Goal: Transaction & Acquisition: Purchase product/service

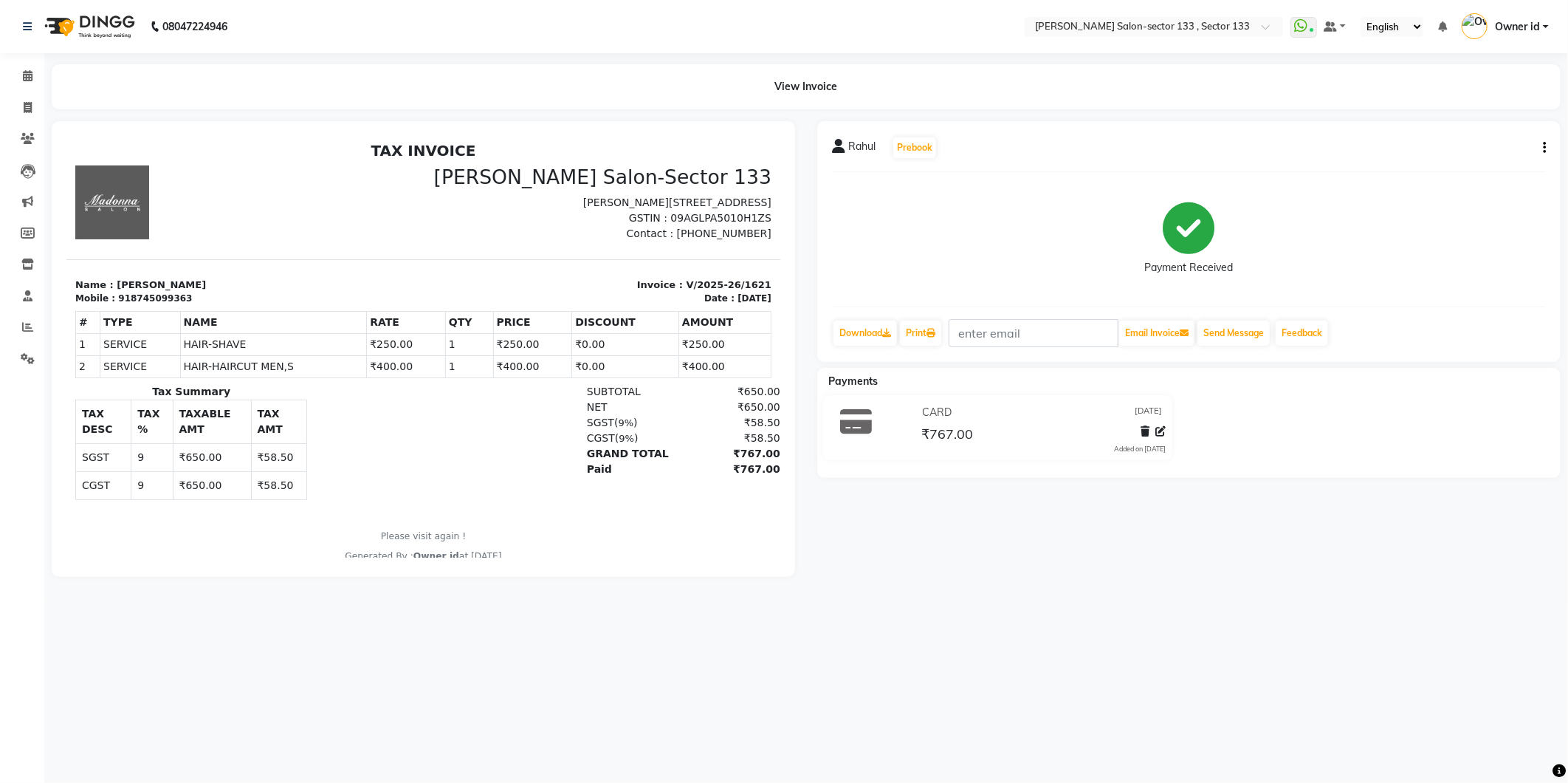
click at [678, 409] on div "₹650.00" at bounding box center [729, 407] width 101 height 16
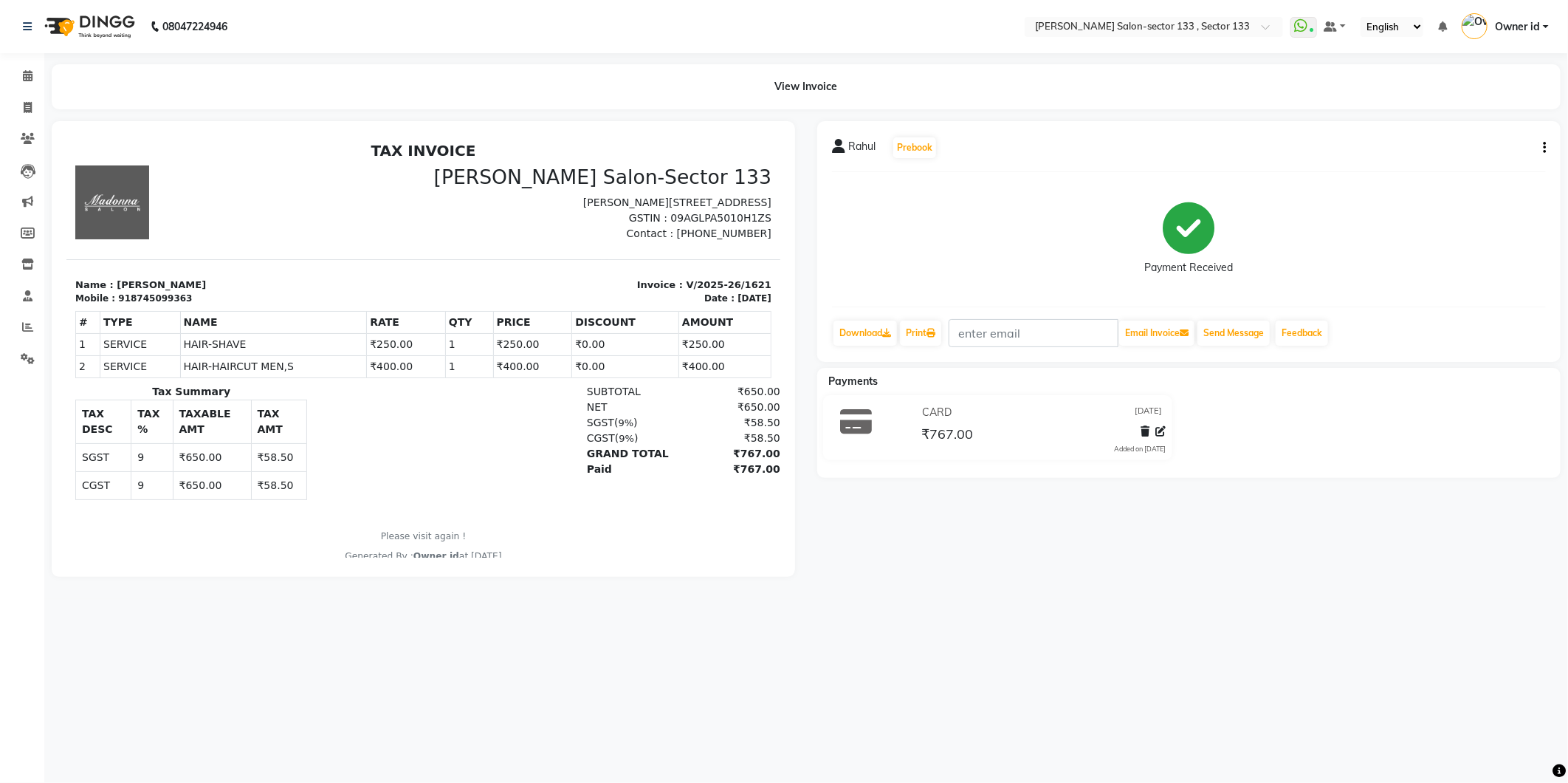
scroll to position [11, 0]
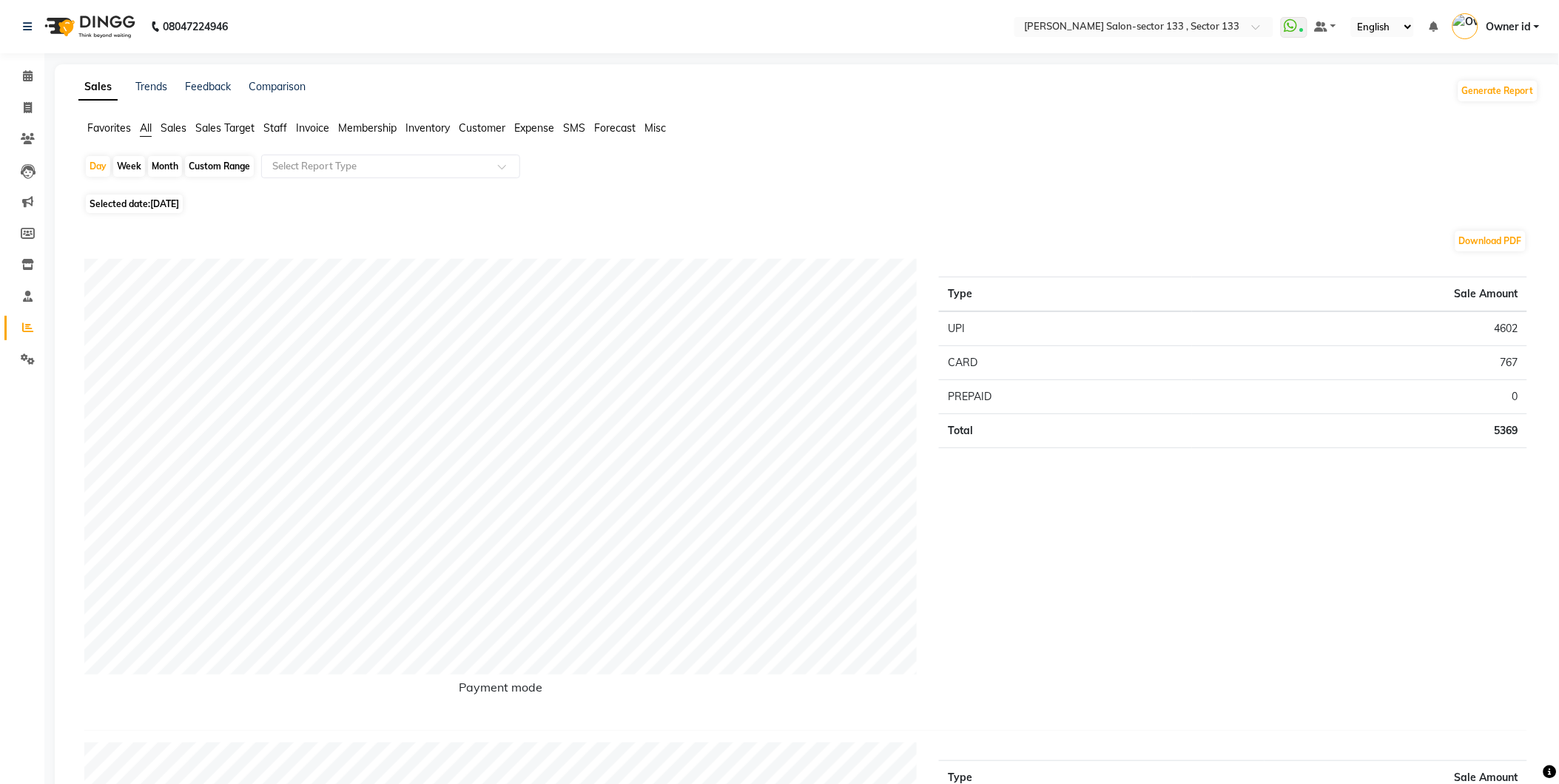
click at [286, 133] on span "Staff" at bounding box center [275, 128] width 23 height 14
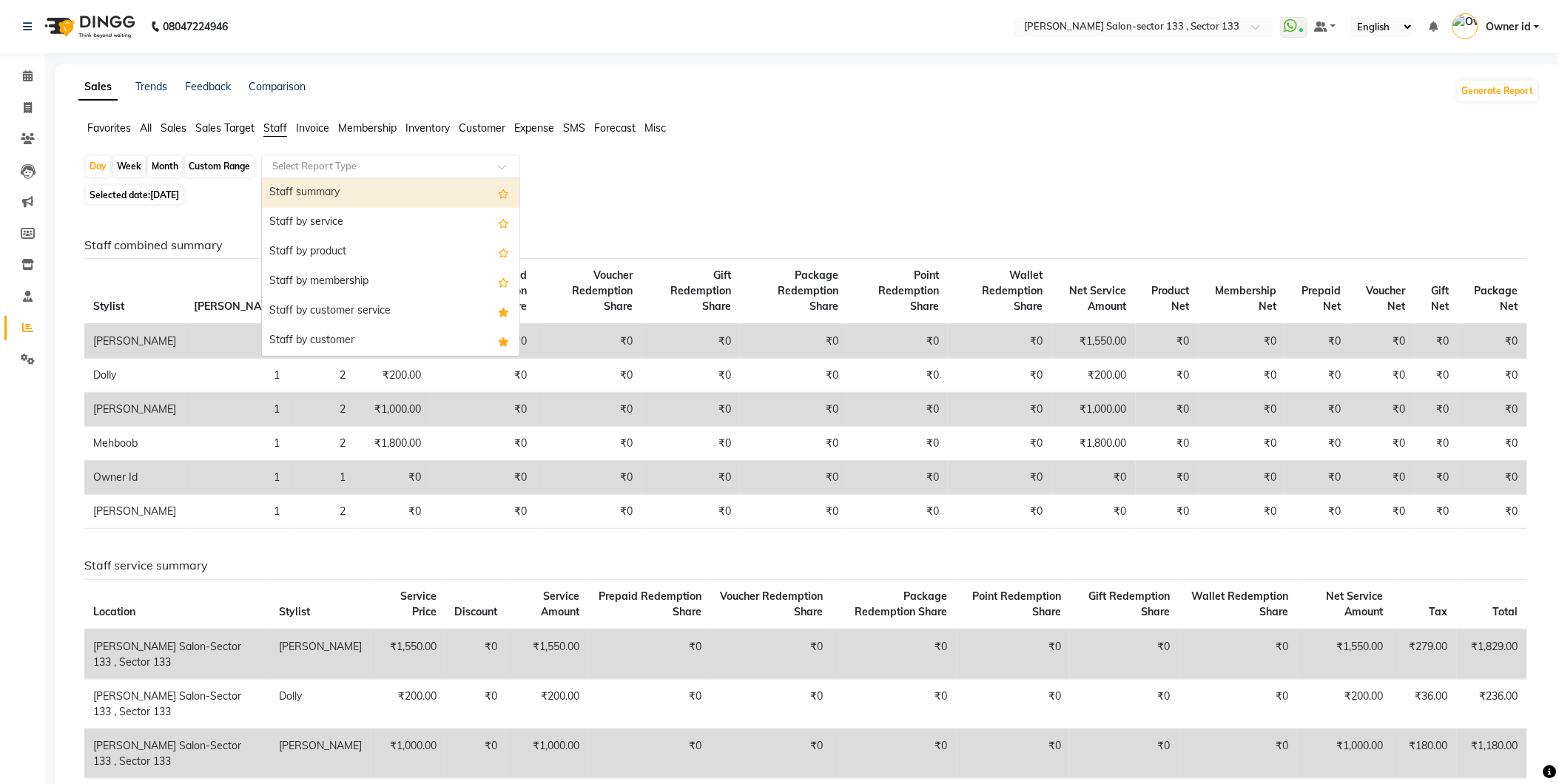
click at [304, 175] on div "Select Report Type" at bounding box center [391, 166] width 259 height 23
click at [312, 196] on div "Staff summary" at bounding box center [390, 192] width 258 height 29
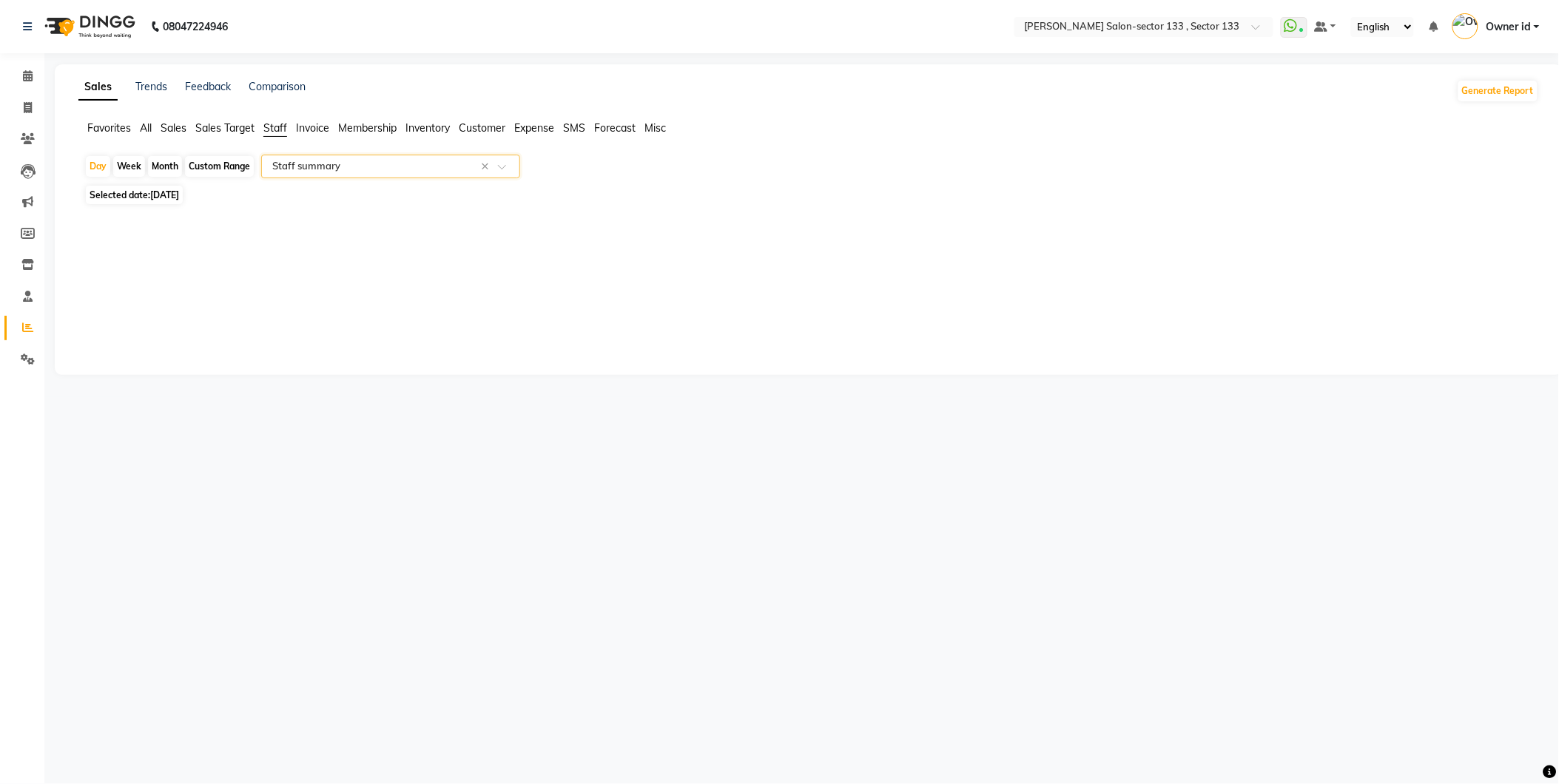
select select "full_report"
select select "csv"
click at [130, 186] on div "Day Week Month Custom Range Select Report Type × Staff summary × Selected date:…" at bounding box center [809, 648] width 1460 height 987
click at [159, 165] on div "Month" at bounding box center [164, 166] width 34 height 20
select select "9"
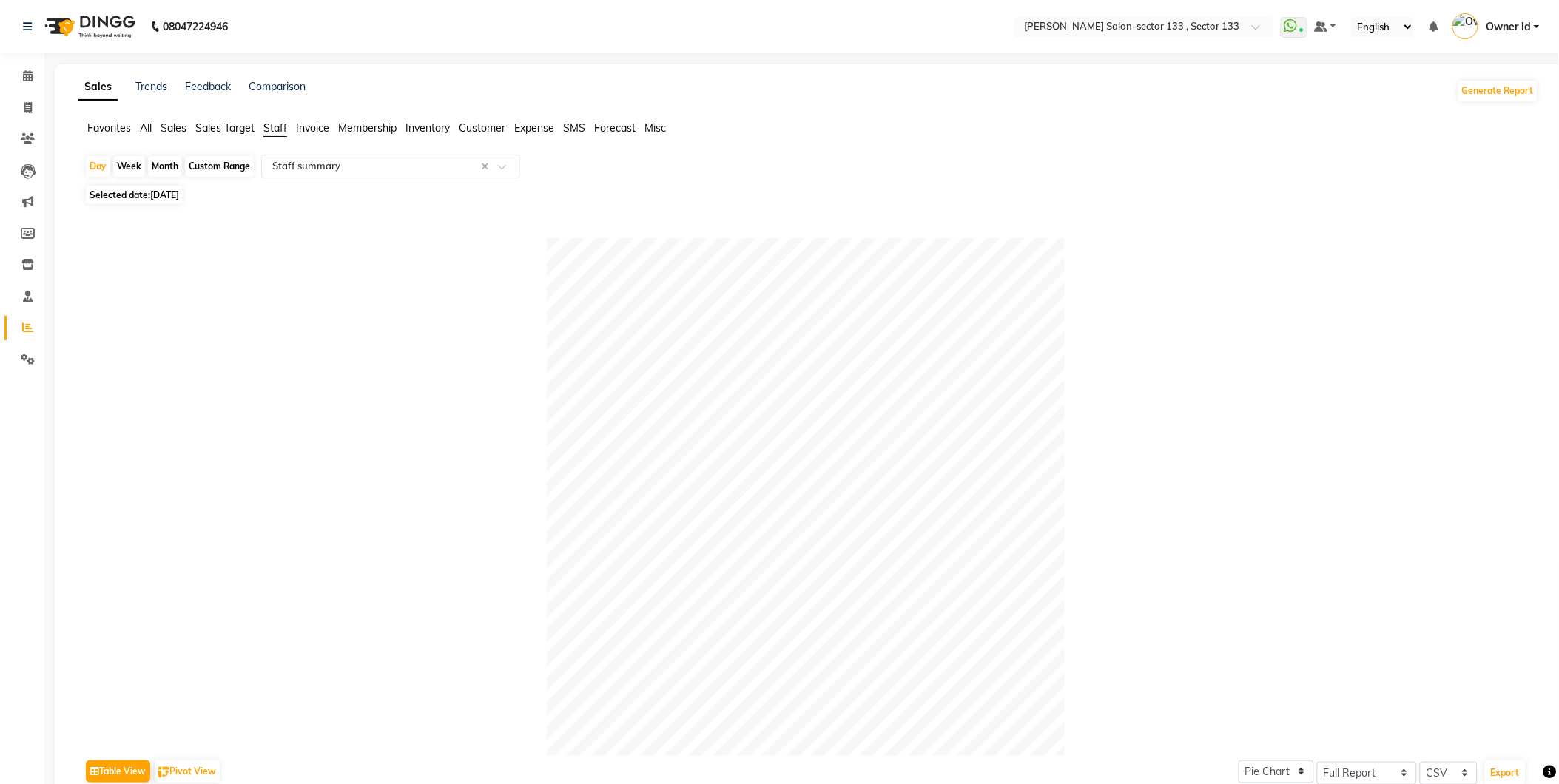
select select "2025"
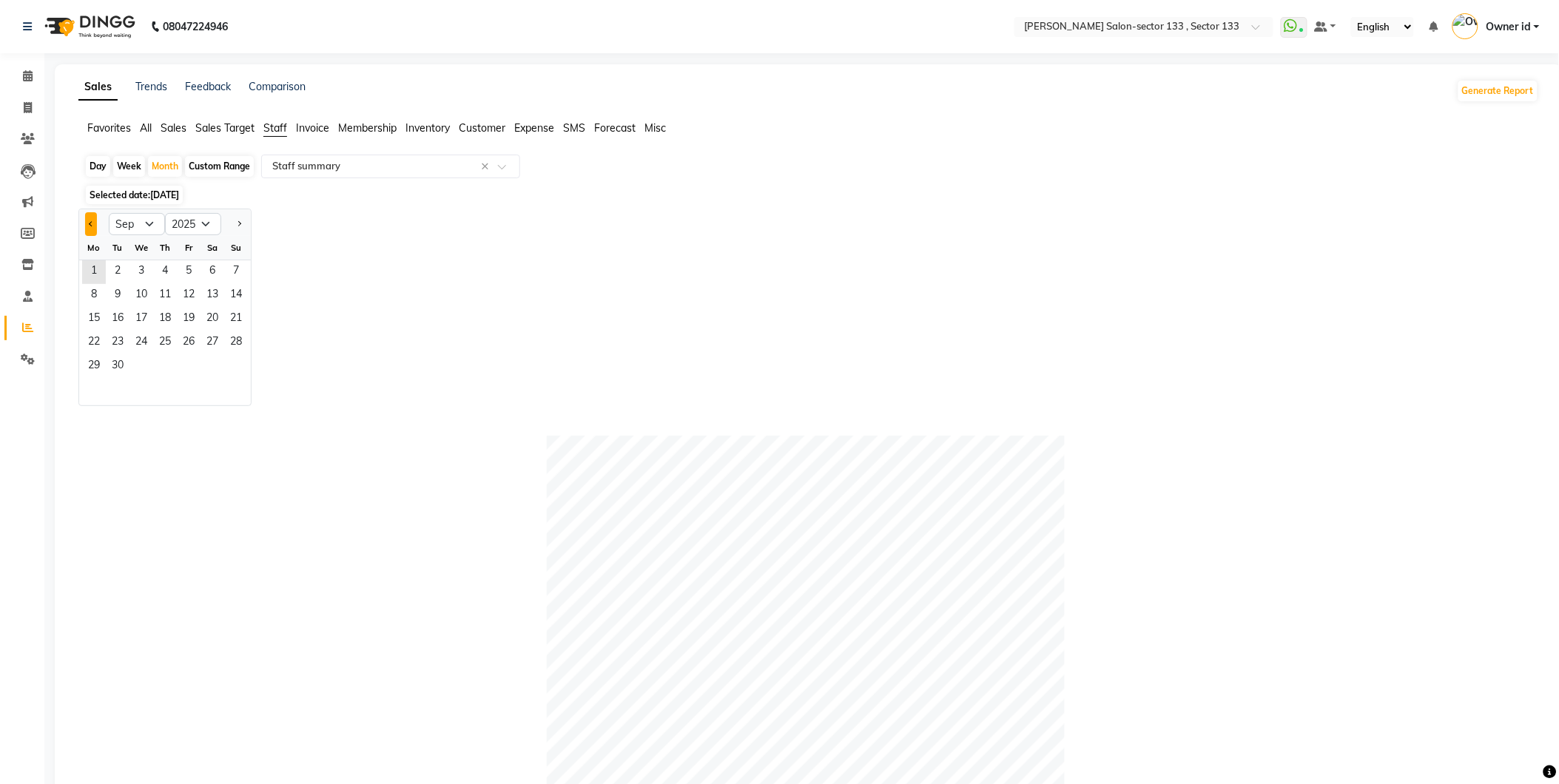
click at [86, 225] on button "Previous month" at bounding box center [91, 223] width 12 height 23
select select "8"
click at [196, 266] on span "1" at bounding box center [189, 272] width 23 height 23
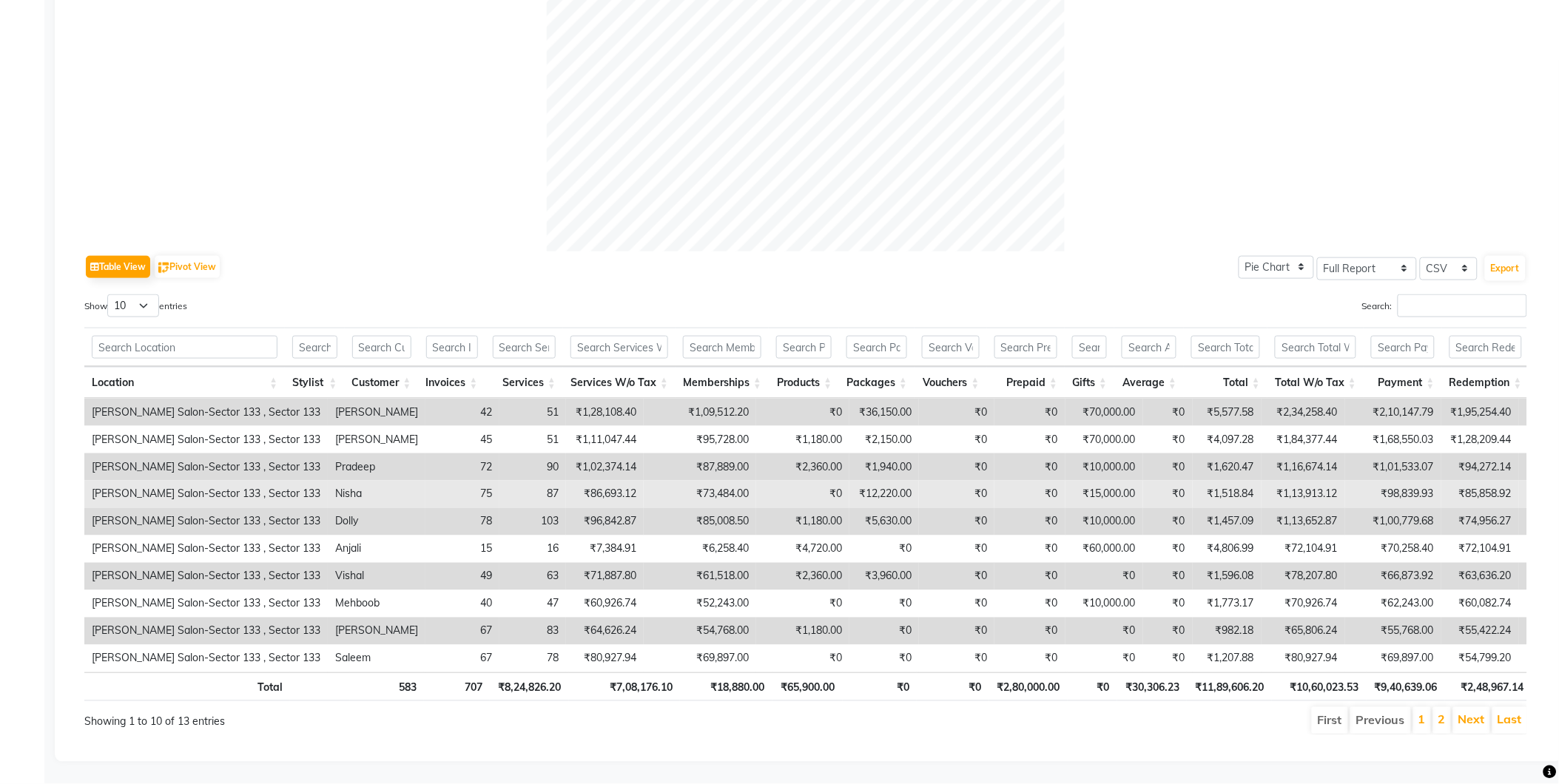
scroll to position [529, 0]
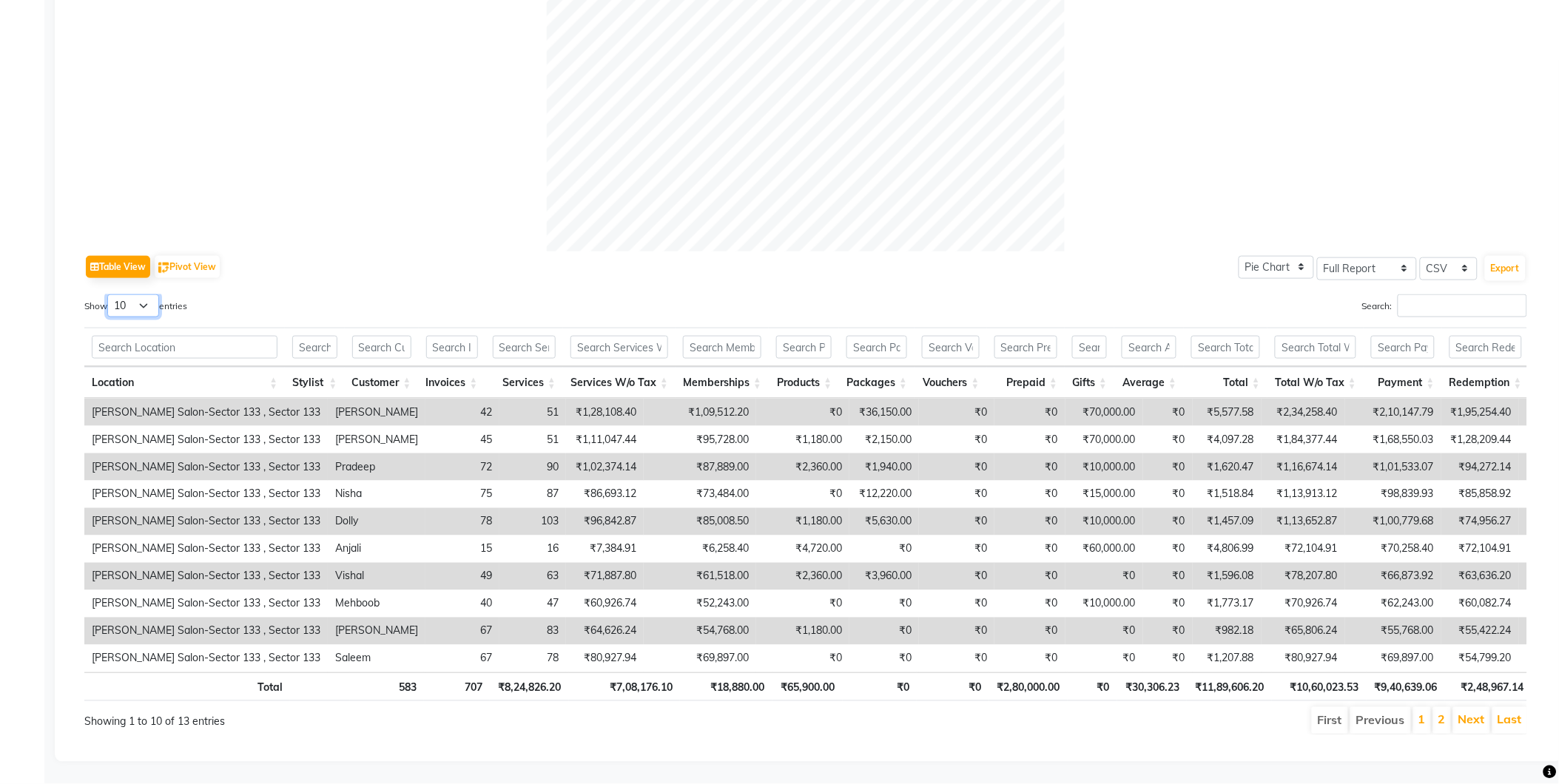
click at [144, 294] on select "10 25 50 100" at bounding box center [132, 306] width 52 height 23
select select "25"
click at [110, 294] on select "10 25 50 100" at bounding box center [132, 306] width 52 height 23
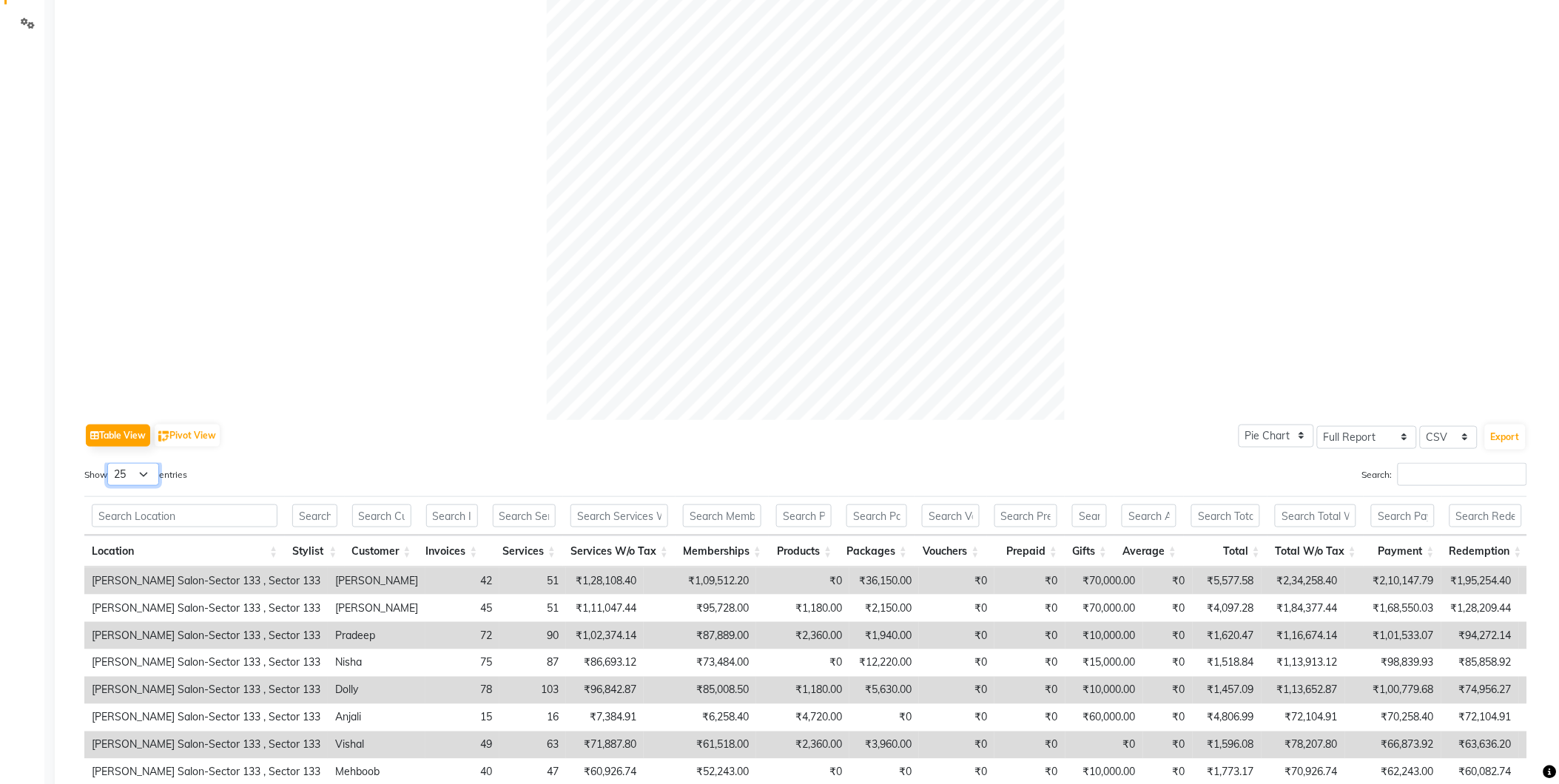
scroll to position [375, 0]
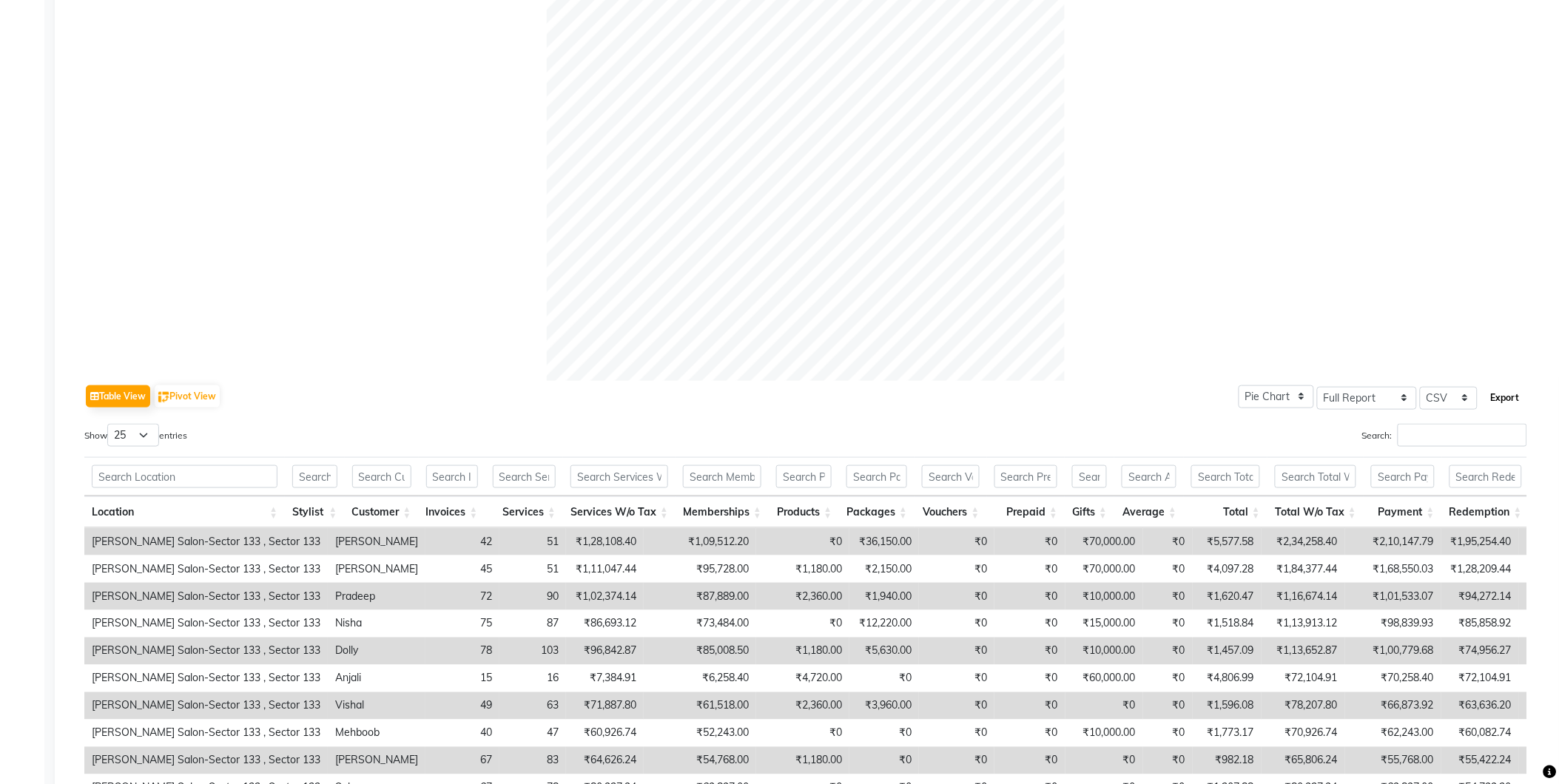
click at [1507, 407] on button "Export" at bounding box center [1505, 398] width 41 height 25
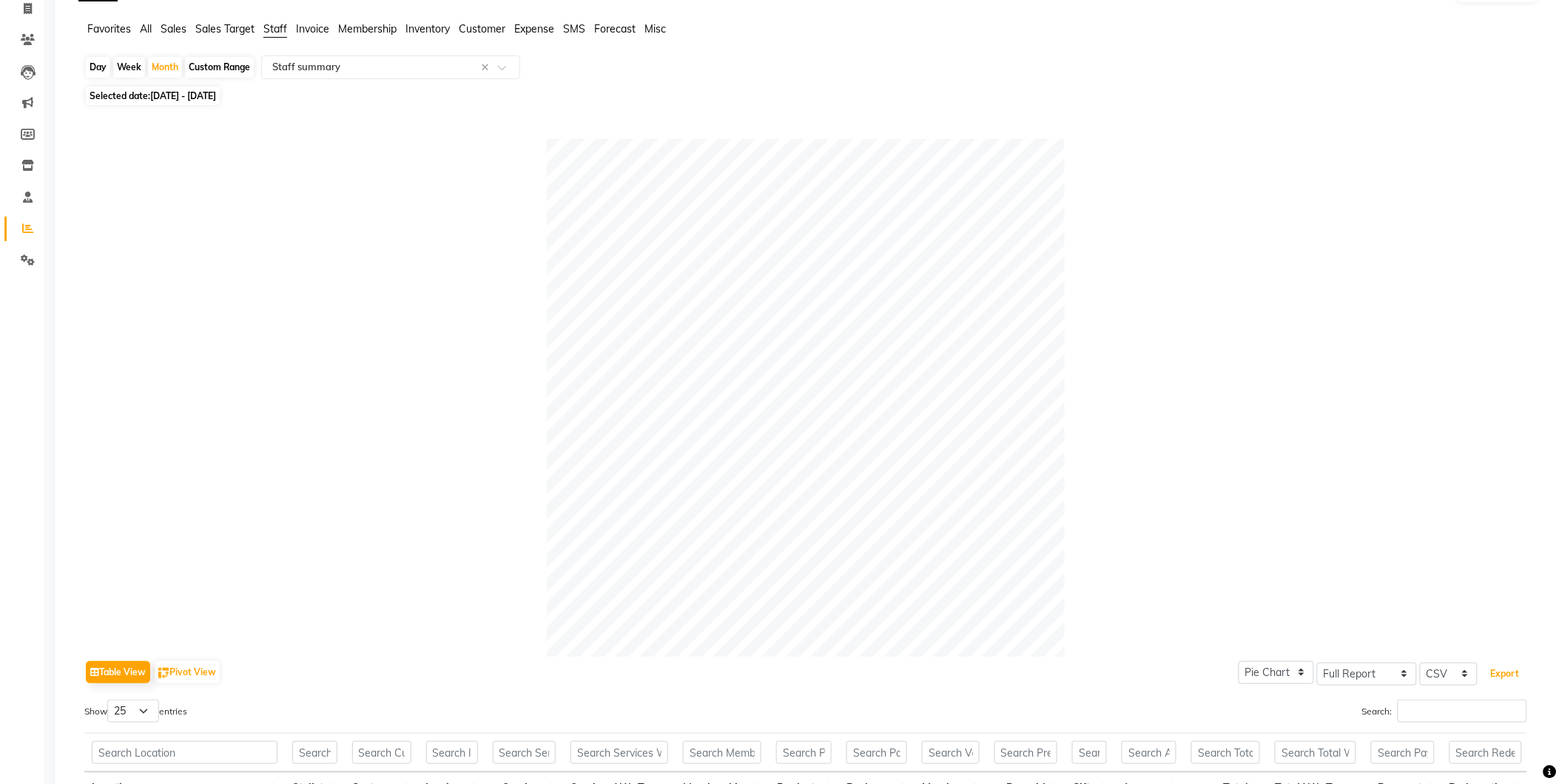
scroll to position [0, 0]
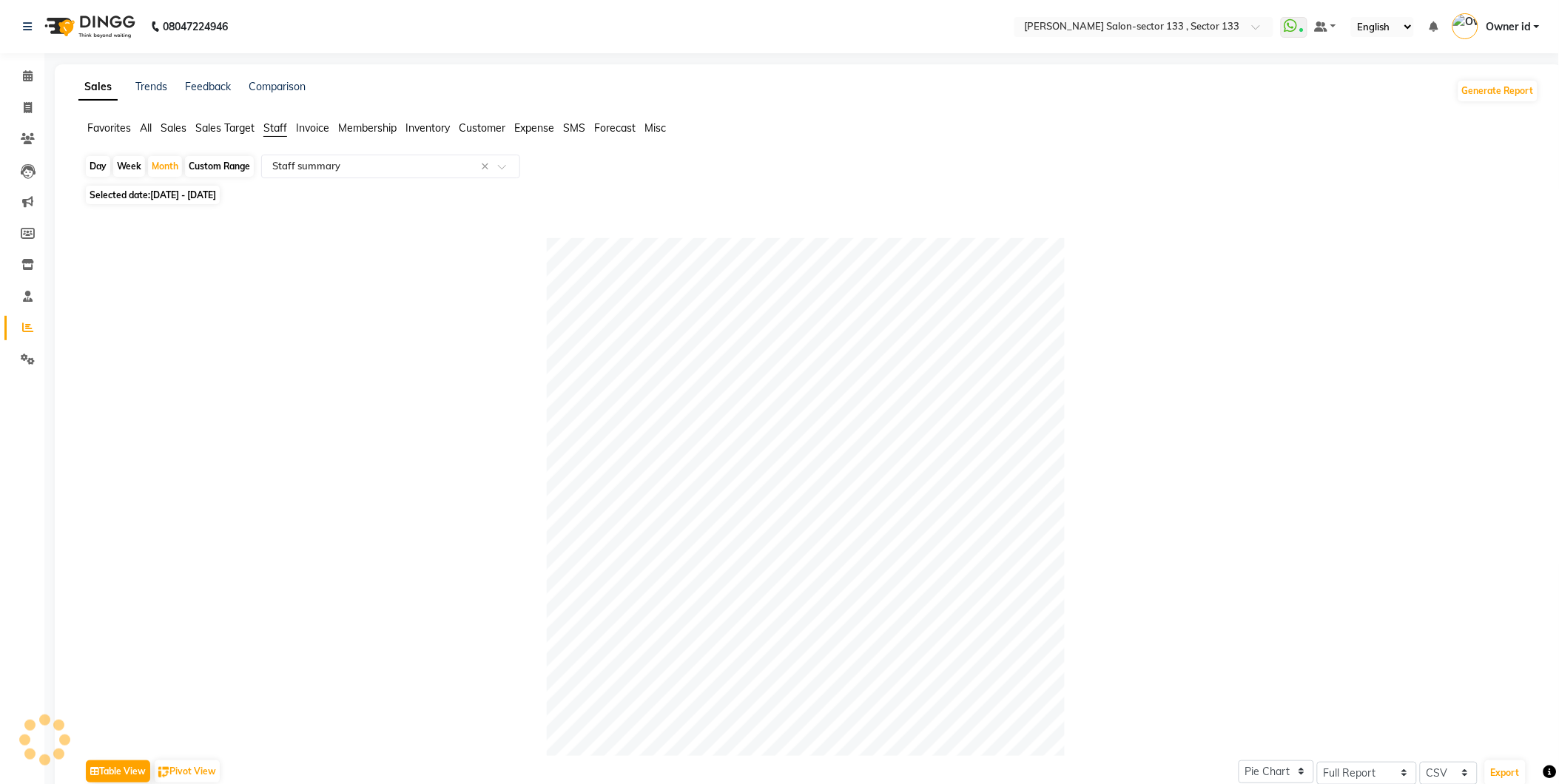
click at [173, 128] on span "Sales" at bounding box center [173, 128] width 26 height 14
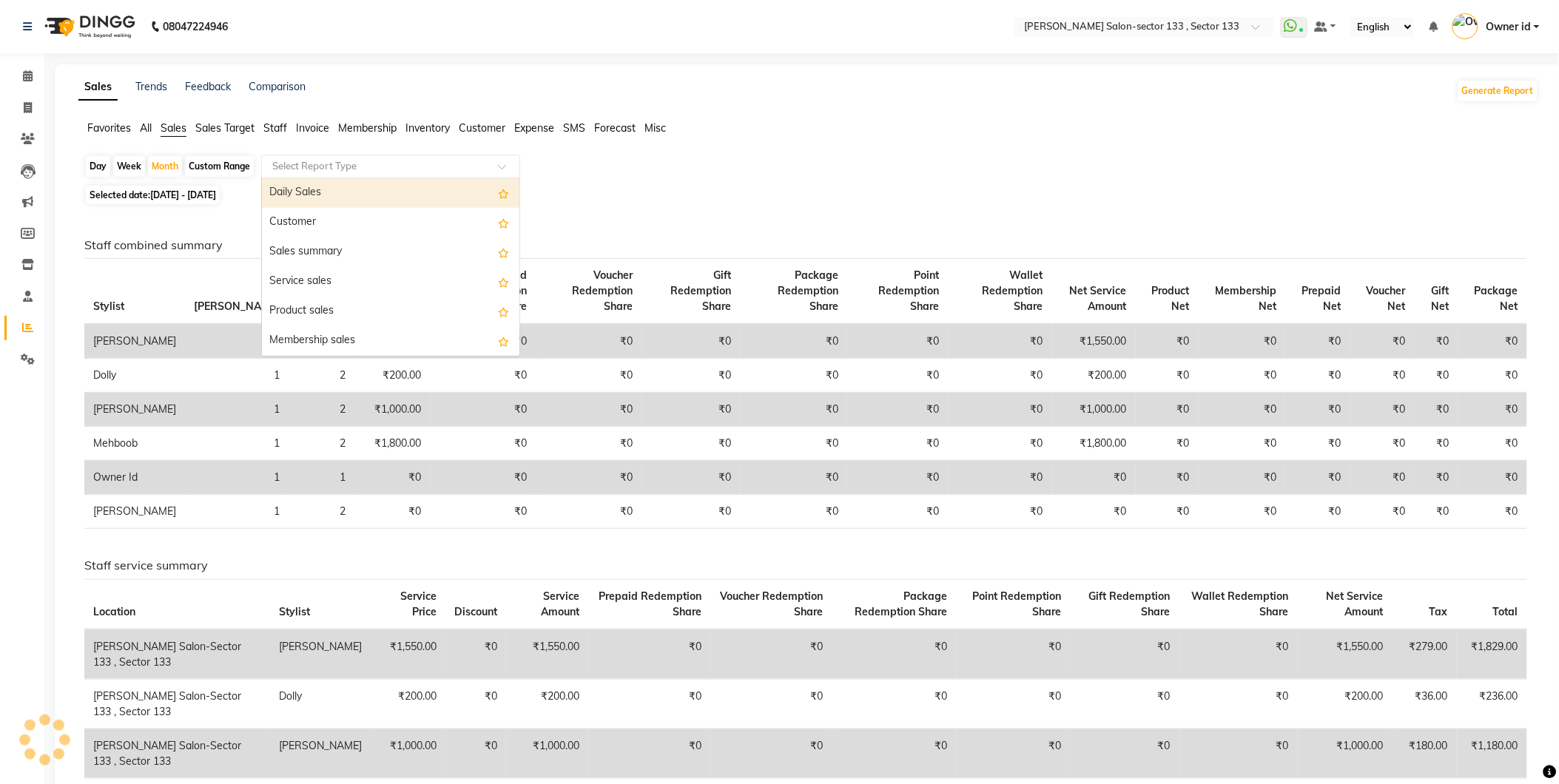
click at [332, 160] on input "text" at bounding box center [375, 166] width 213 height 15
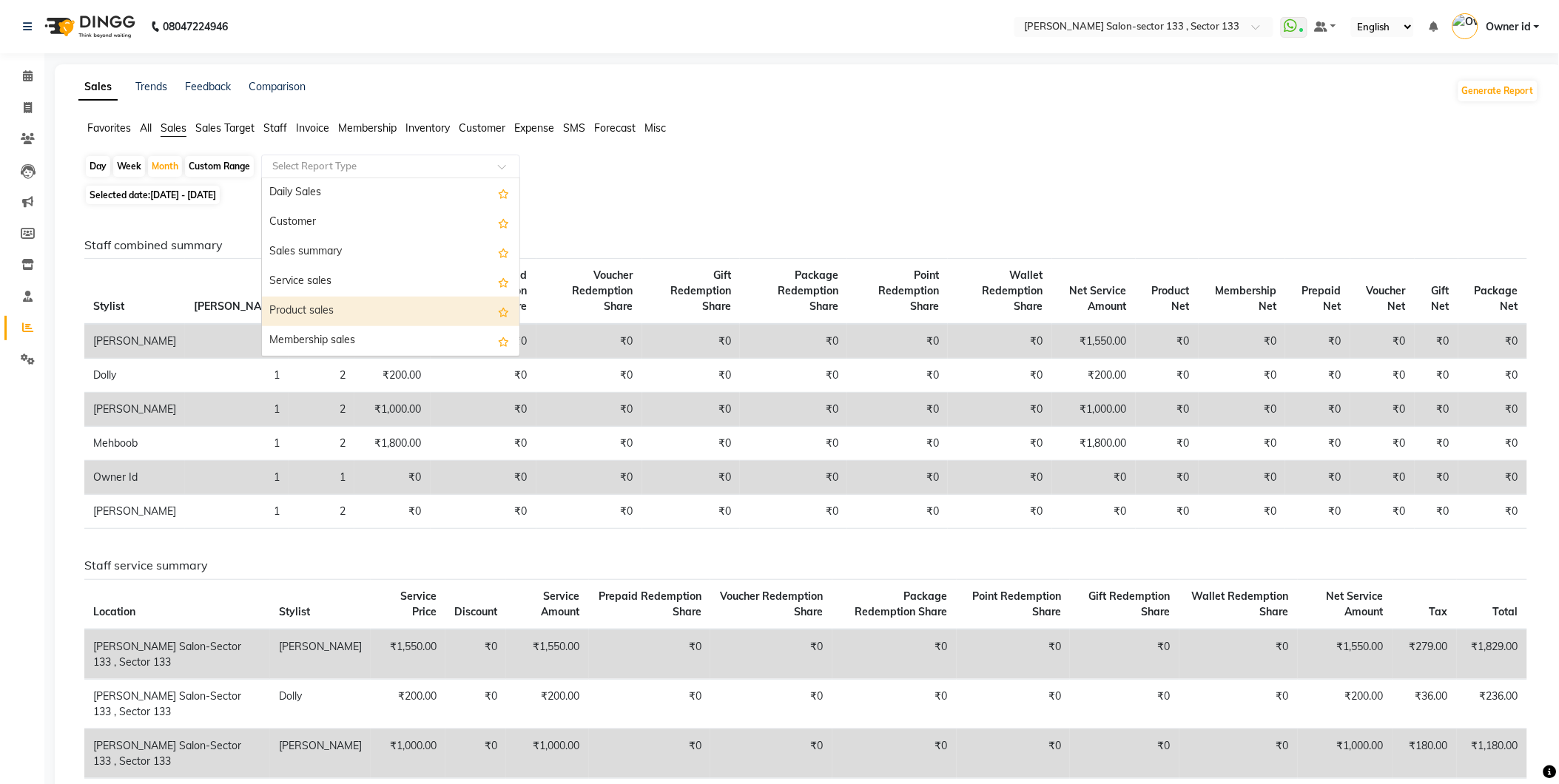
scroll to position [82, 0]
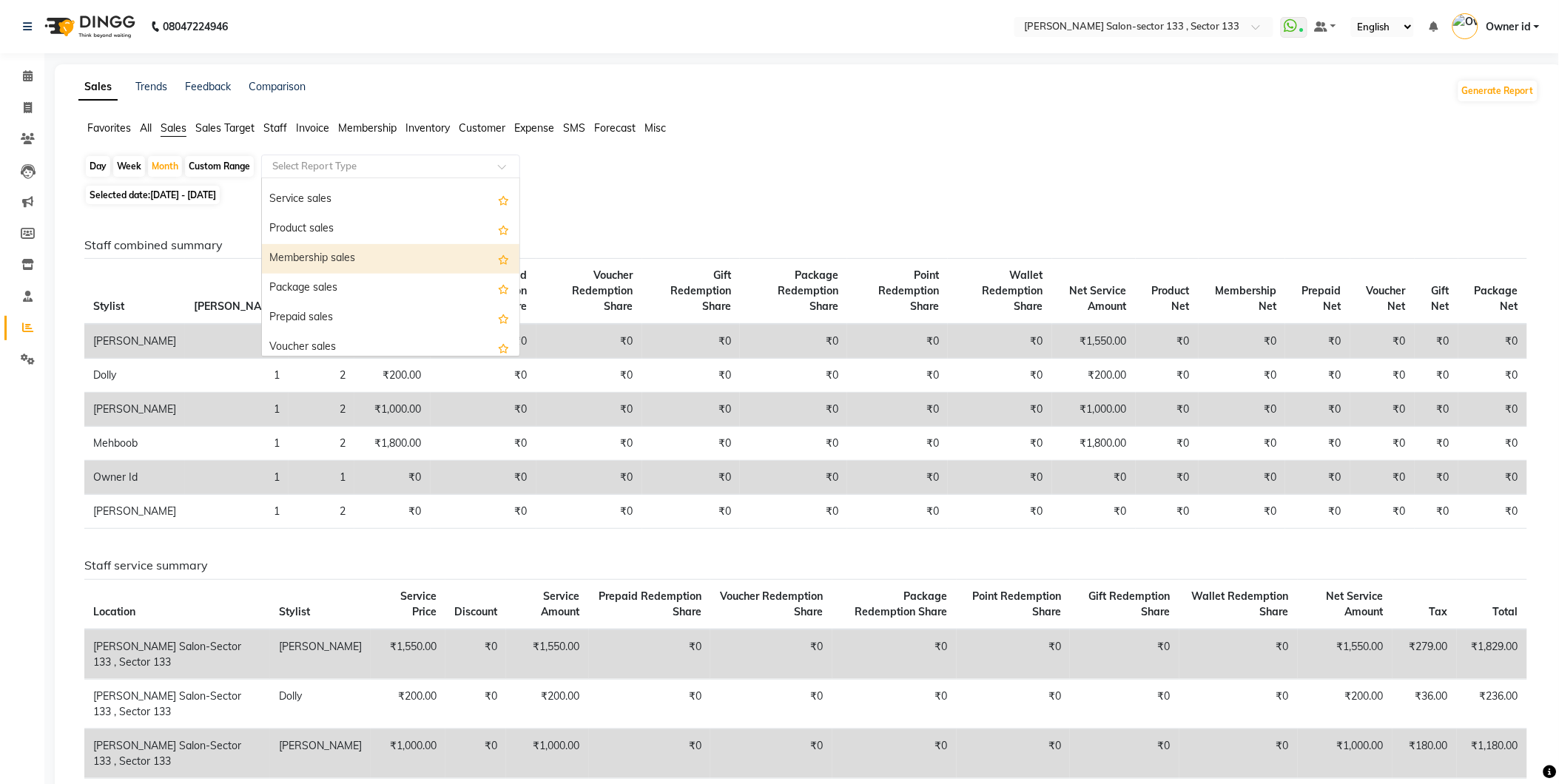
click at [343, 260] on div "Membership sales" at bounding box center [390, 258] width 258 height 29
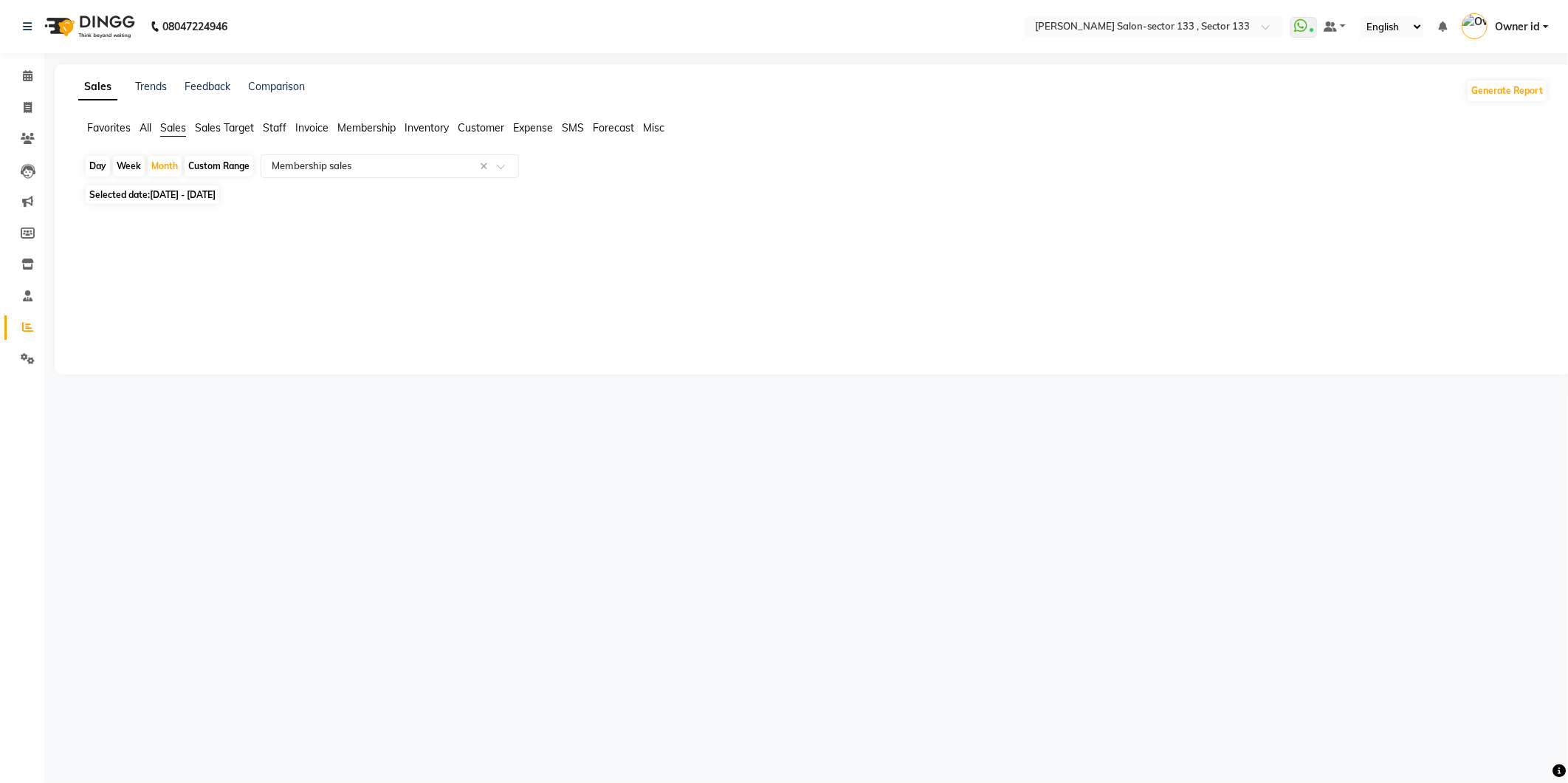
click at [170, 194] on span "[DATE] - [DATE]" at bounding box center [182, 194] width 66 height 11
select select "8"
select select "2025"
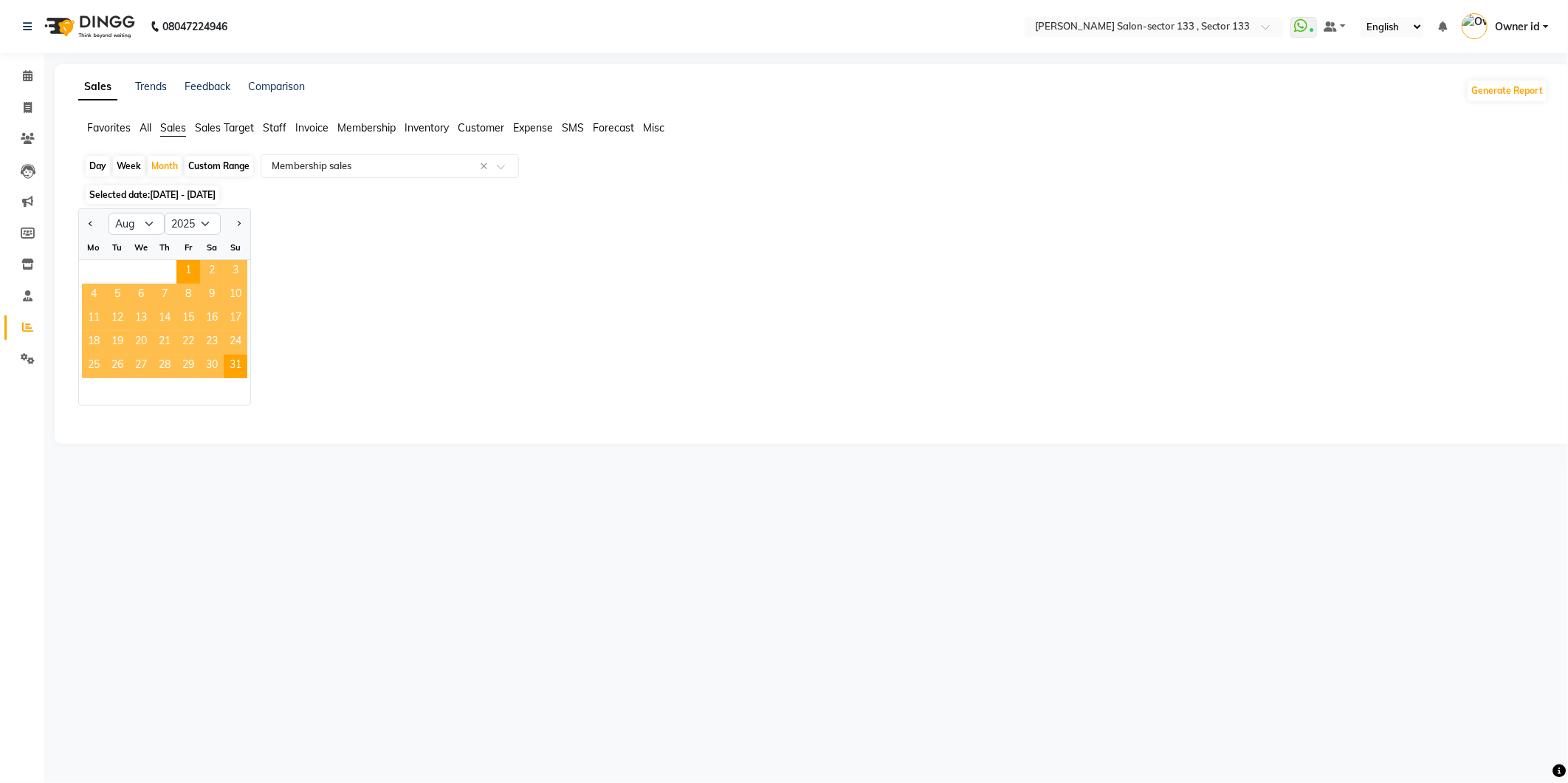
click at [181, 326] on span "15" at bounding box center [188, 319] width 23 height 23
select select "full_report"
select select "csv"
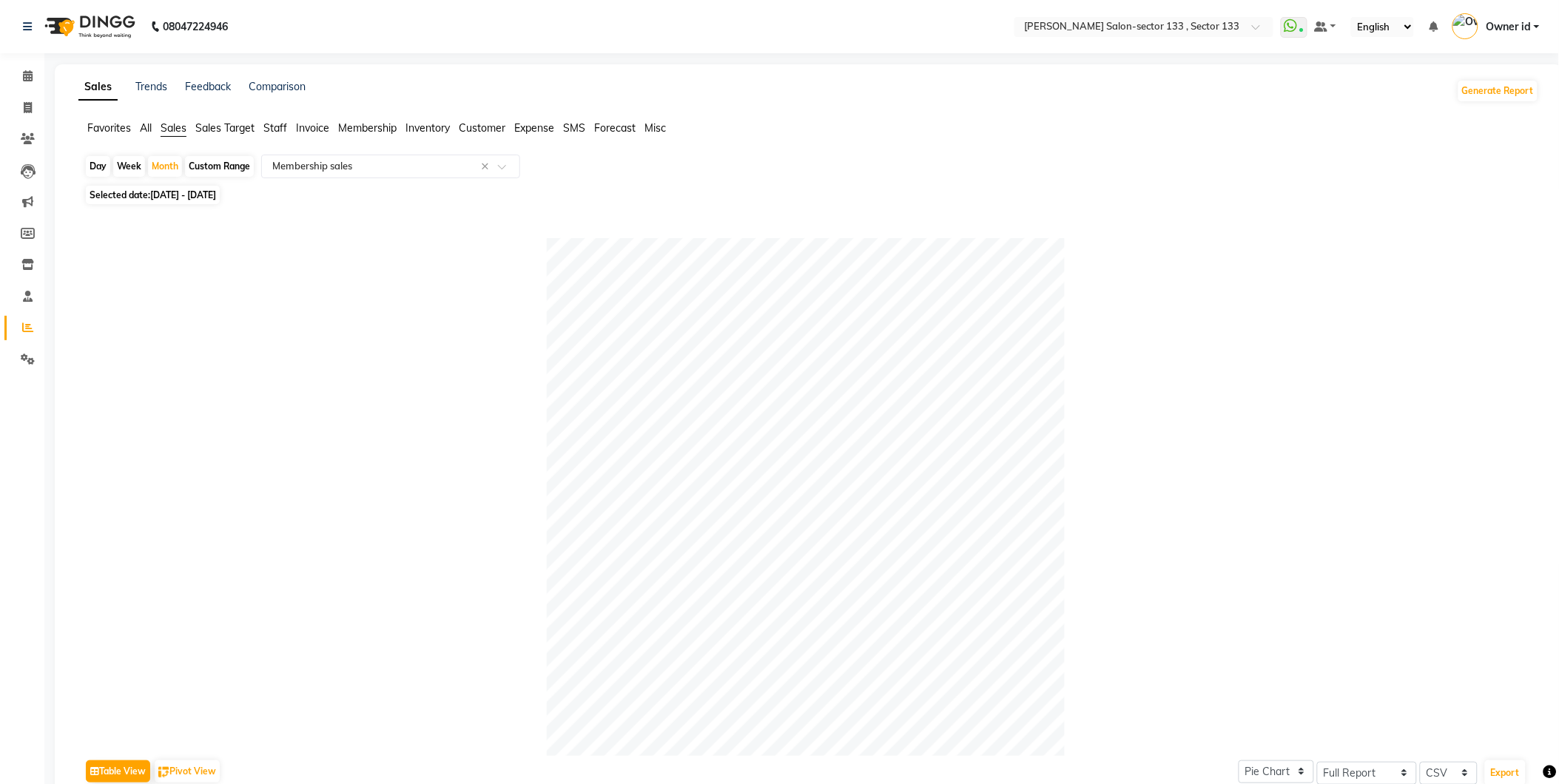
click at [204, 170] on div "Custom Range" at bounding box center [219, 166] width 69 height 20
select select "8"
select select "2025"
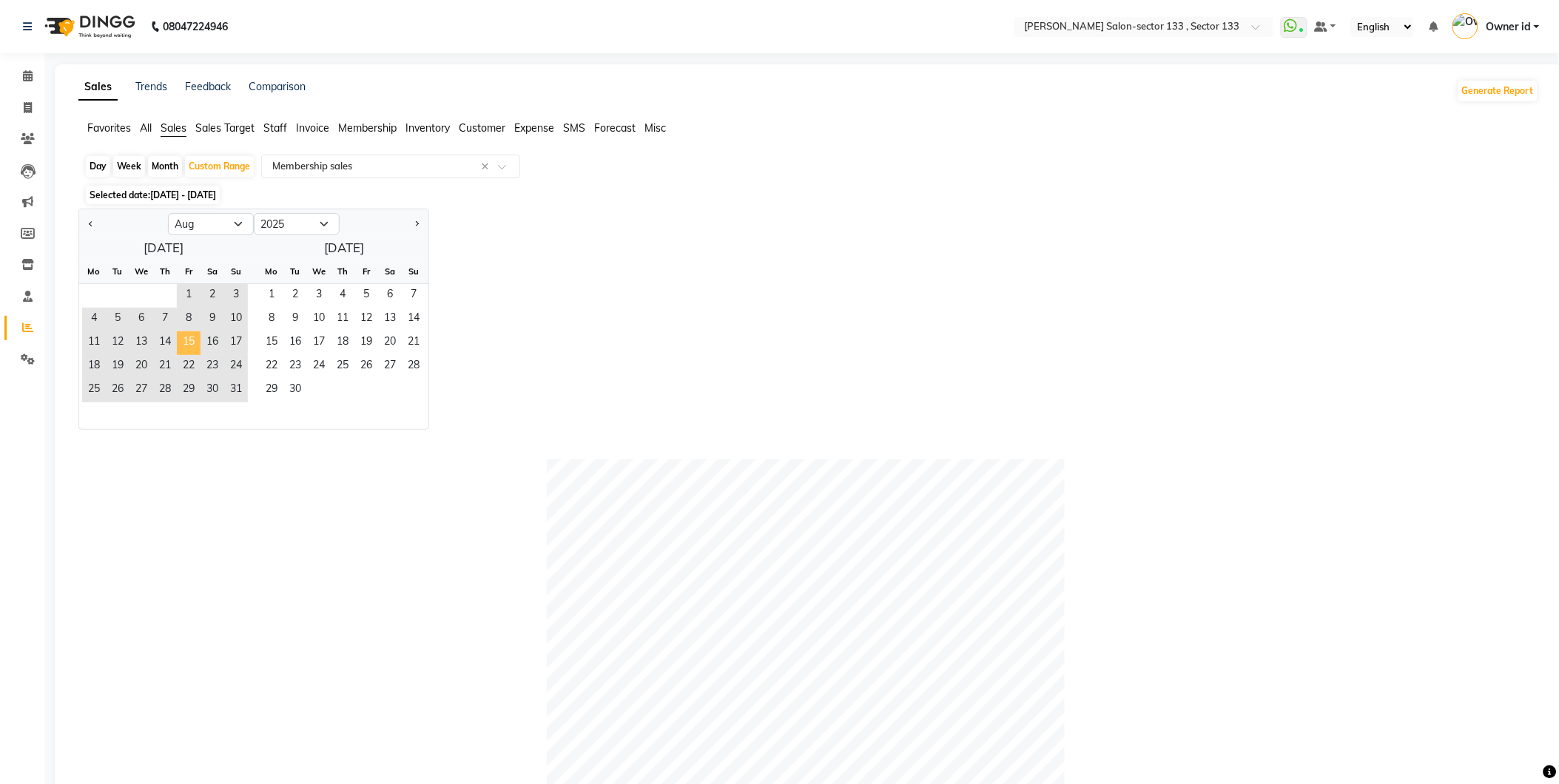
click at [182, 345] on span "15" at bounding box center [189, 343] width 23 height 23
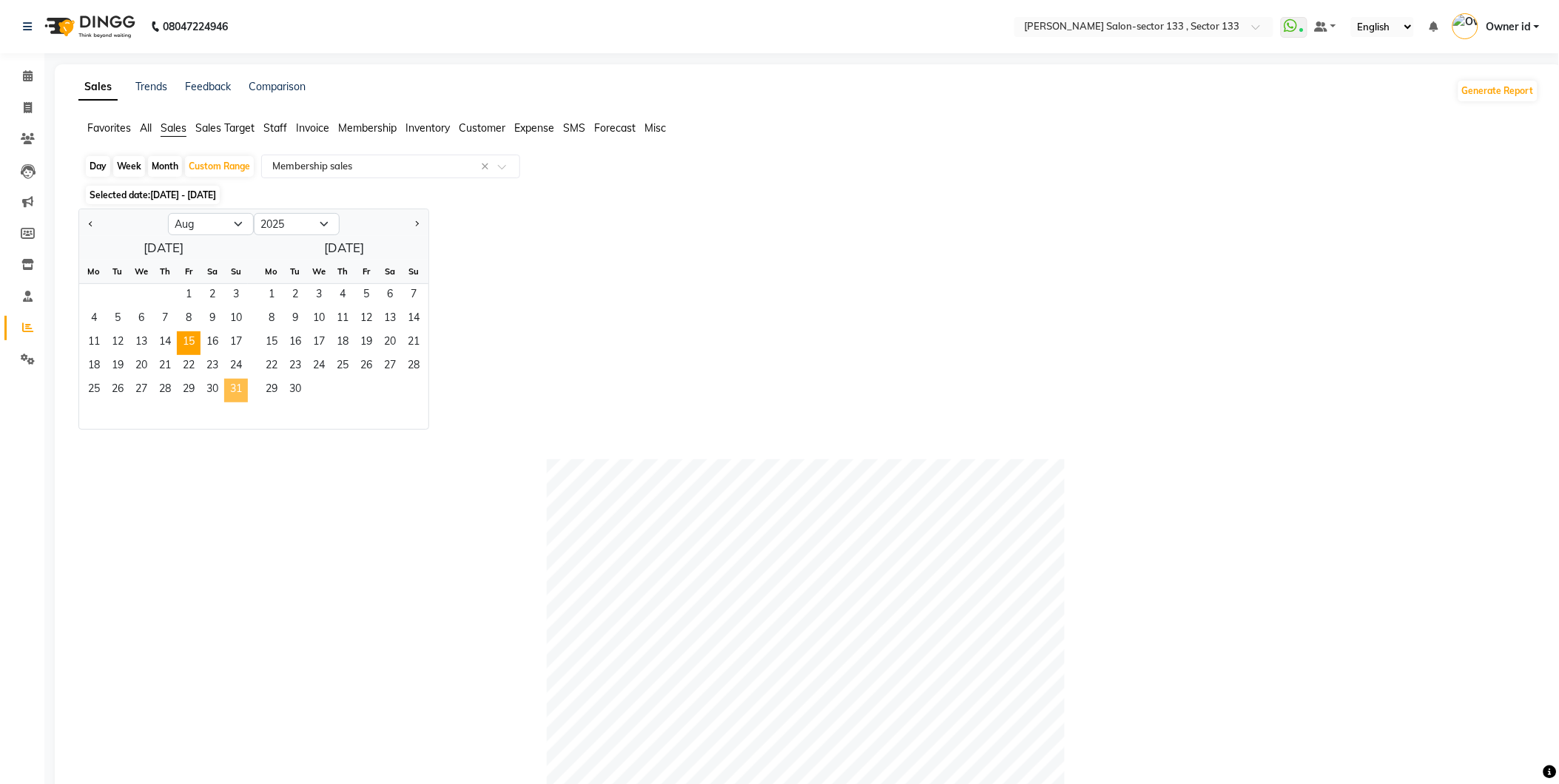
click at [231, 390] on span "31" at bounding box center [236, 391] width 23 height 23
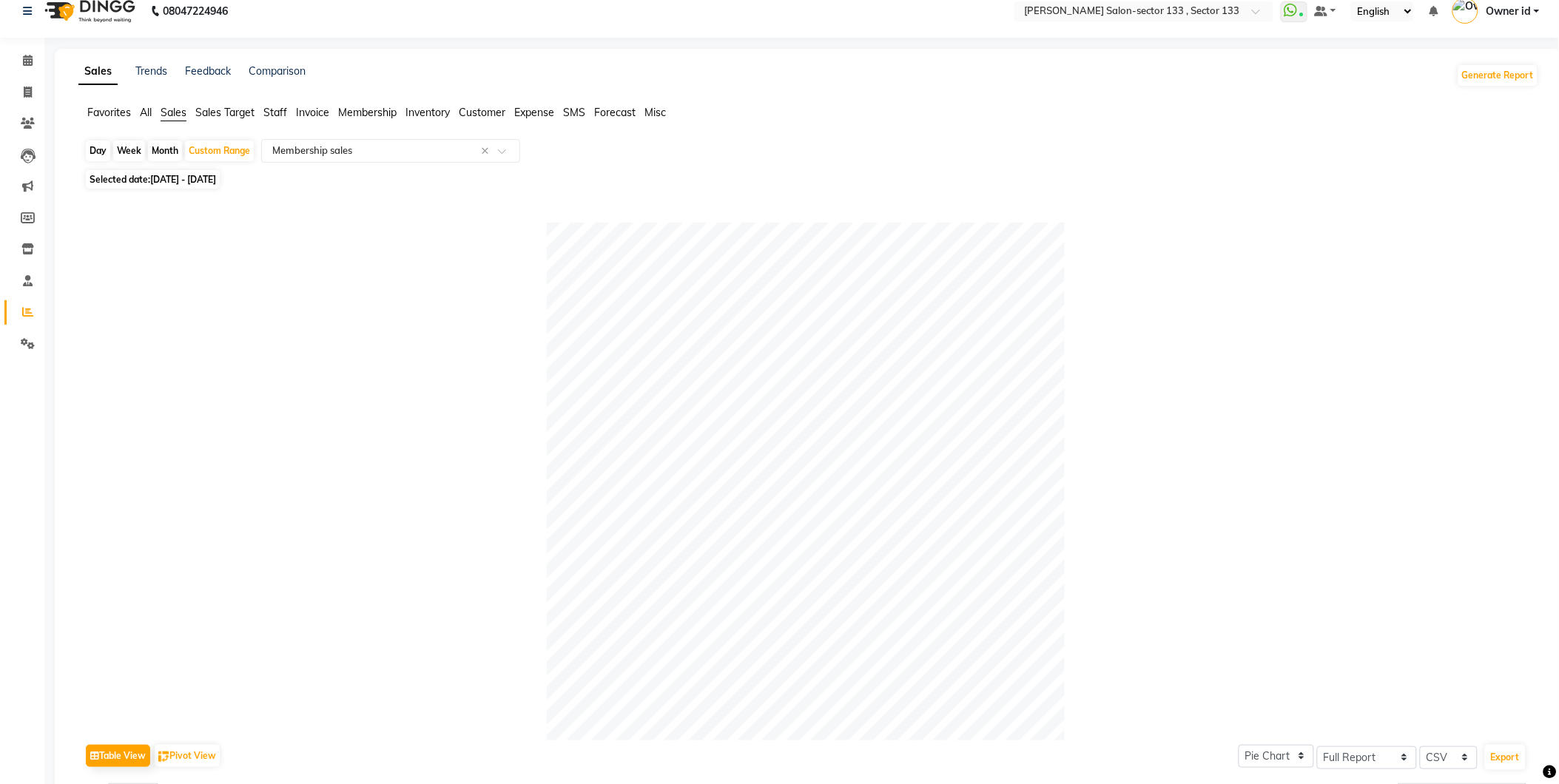
scroll to position [0, 0]
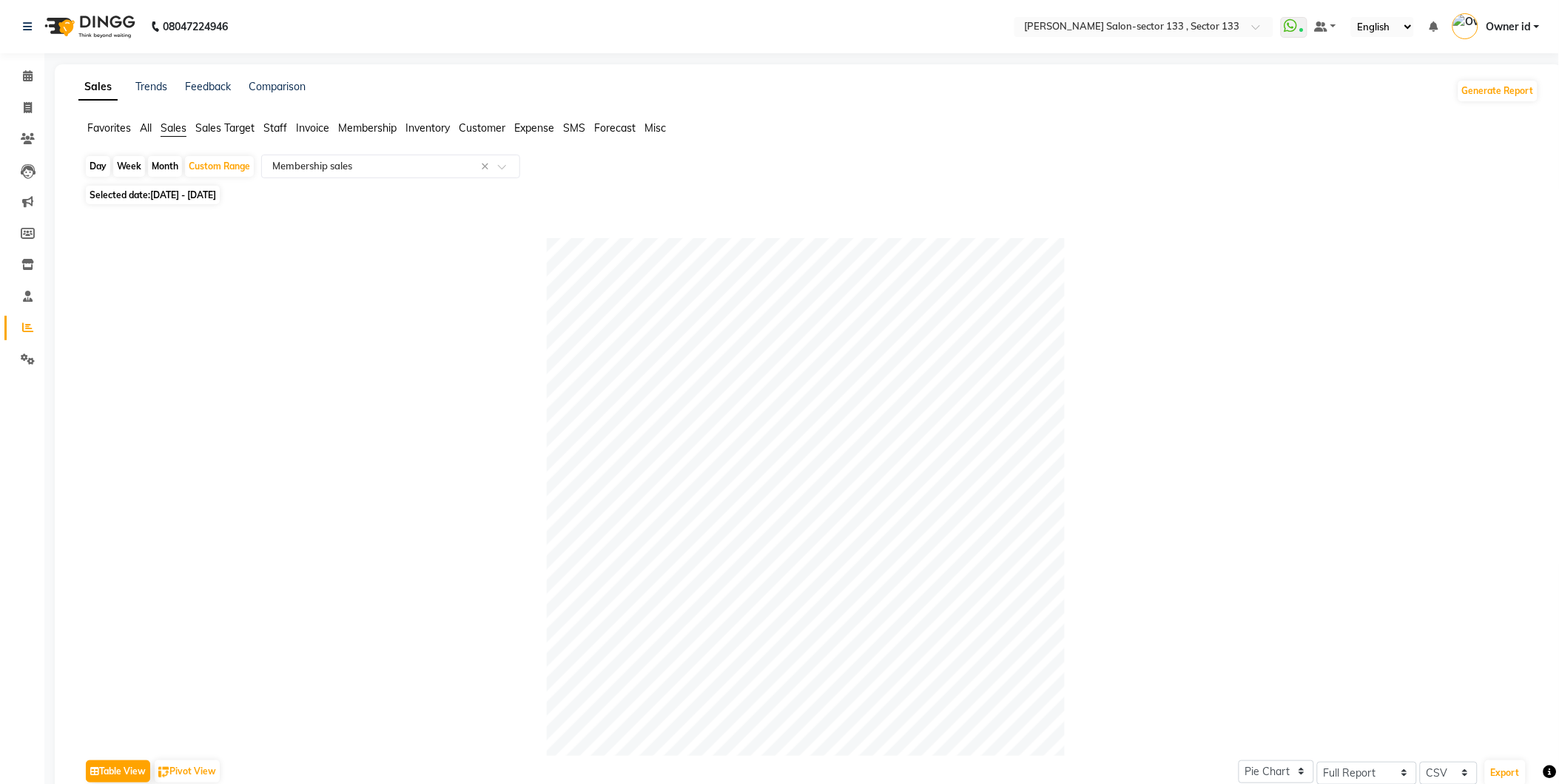
click at [262, 122] on ul "Favorites All Sales Sales Target Staff Invoice Membership Inventory Customer Ex…" at bounding box center [809, 128] width 1460 height 17
click at [287, 122] on span "Staff" at bounding box center [275, 128] width 23 height 14
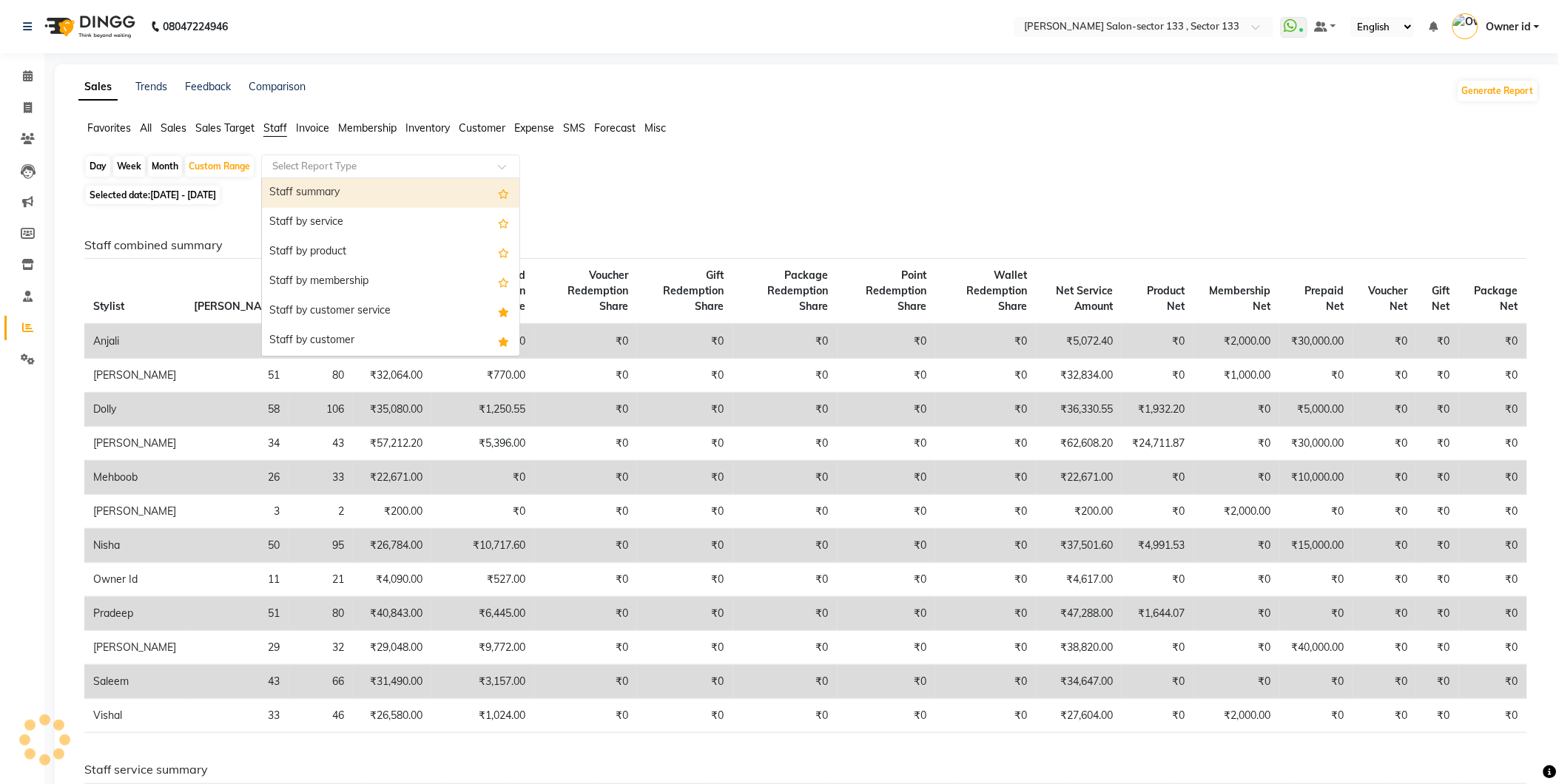
click at [341, 159] on input "text" at bounding box center [375, 166] width 213 height 15
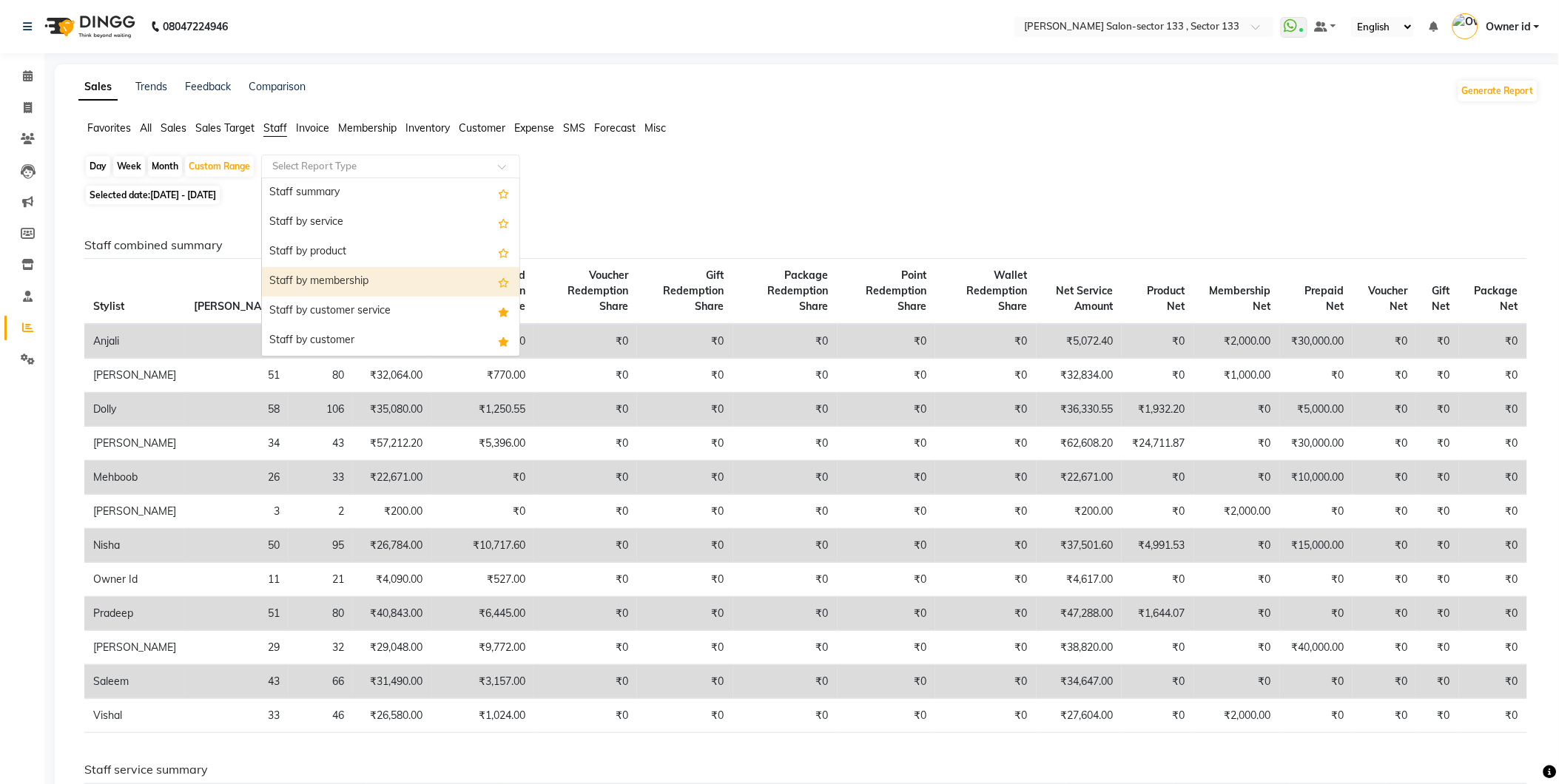
click at [344, 277] on div "Staff by membership" at bounding box center [390, 282] width 258 height 29
select select "full_report"
select select "csv"
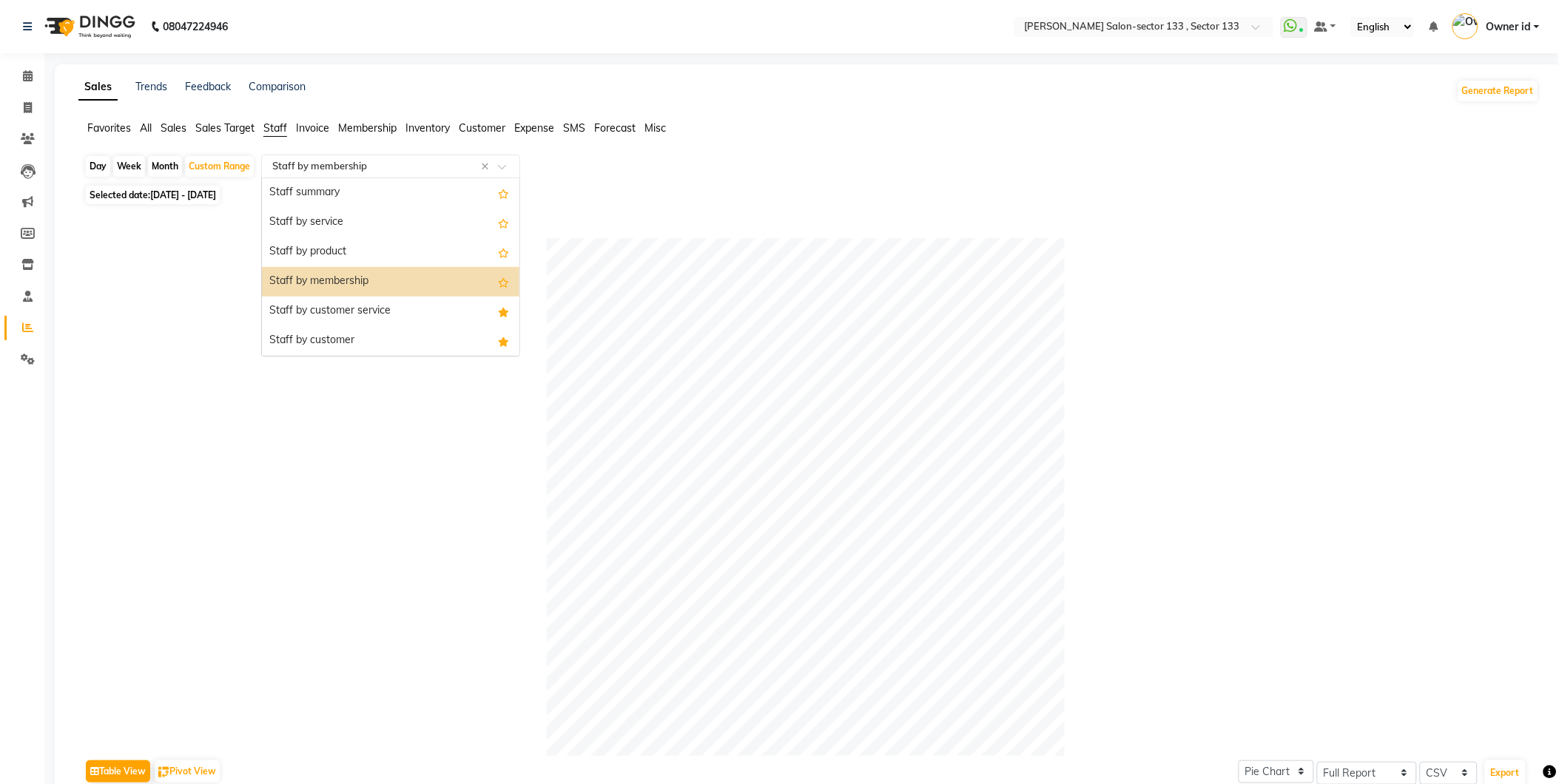
click at [373, 171] on input "text" at bounding box center [375, 166] width 213 height 15
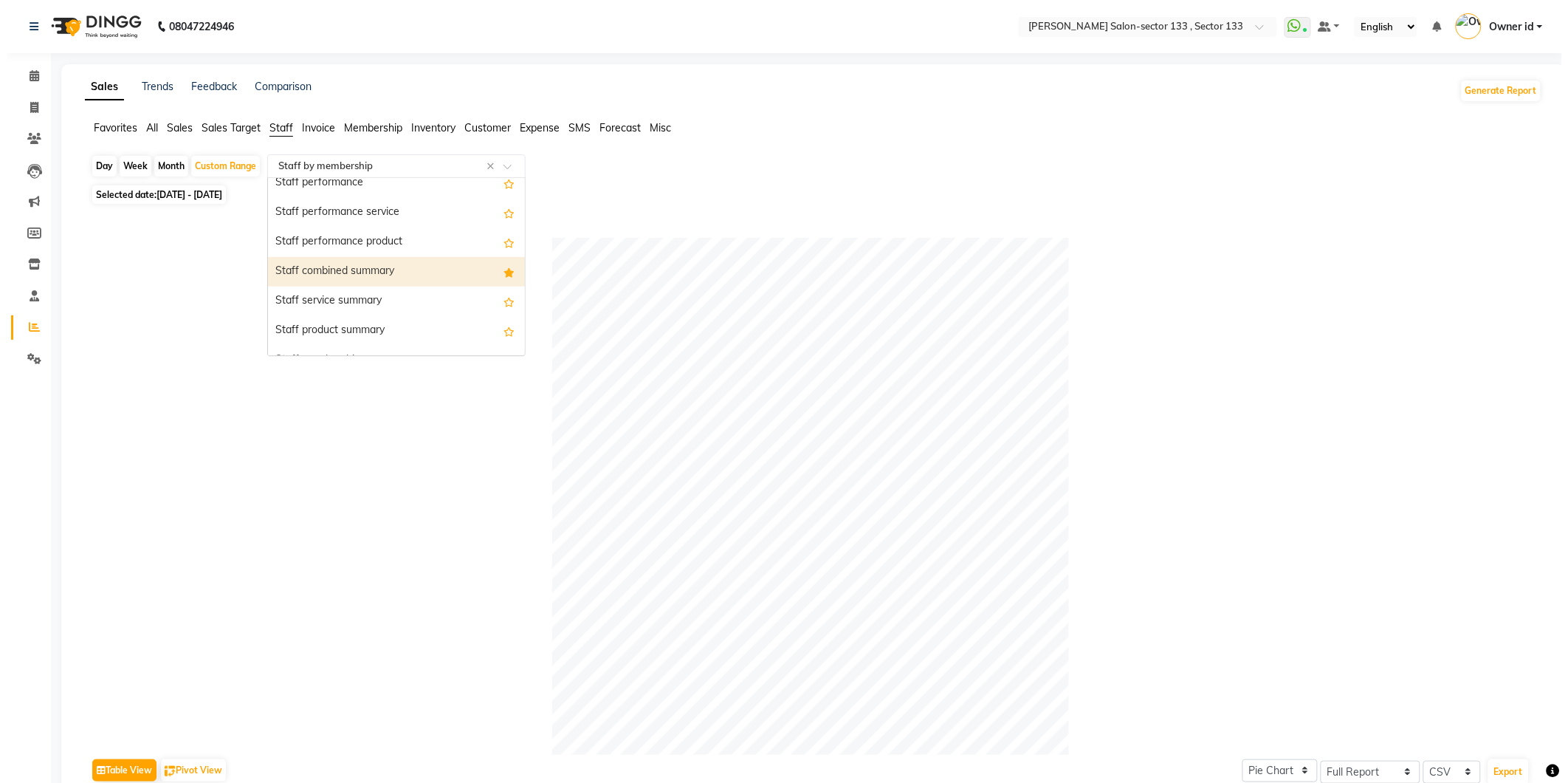
scroll to position [328, 0]
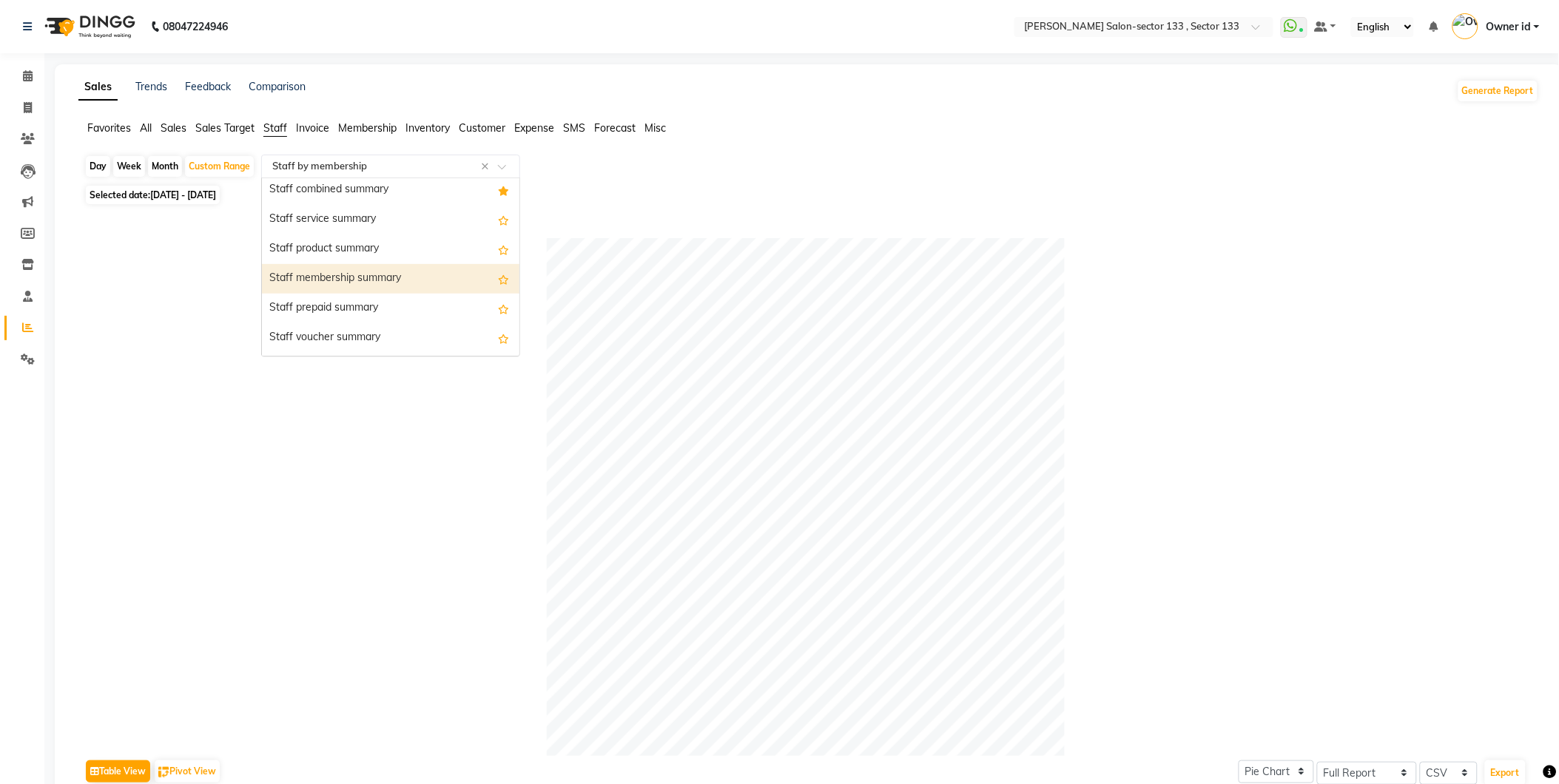
click at [368, 276] on div "Staff membership summary" at bounding box center [390, 279] width 258 height 29
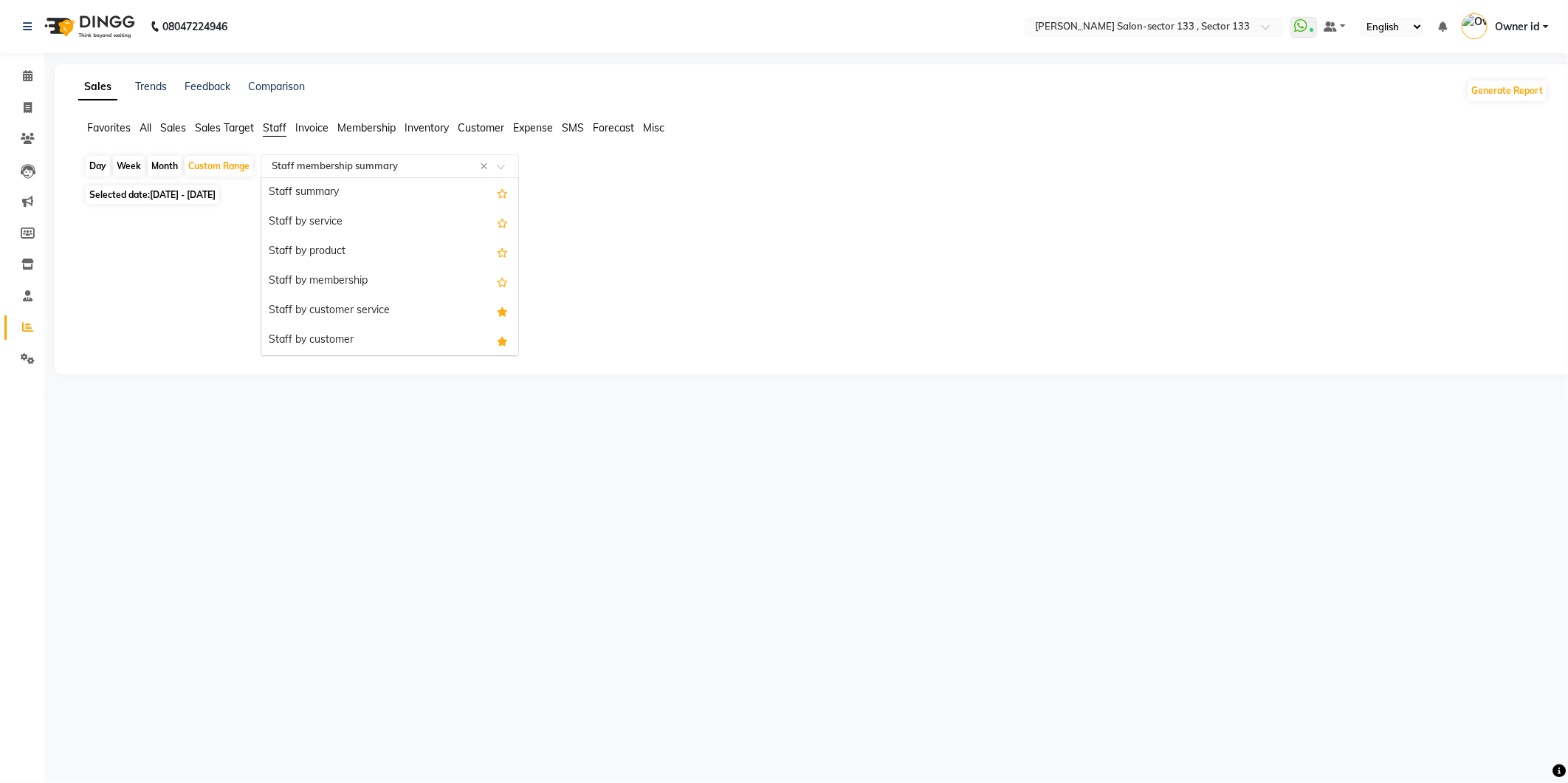
click at [290, 159] on input "text" at bounding box center [375, 166] width 212 height 15
click at [305, 201] on div "Staff membership summary" at bounding box center [389, 192] width 257 height 29
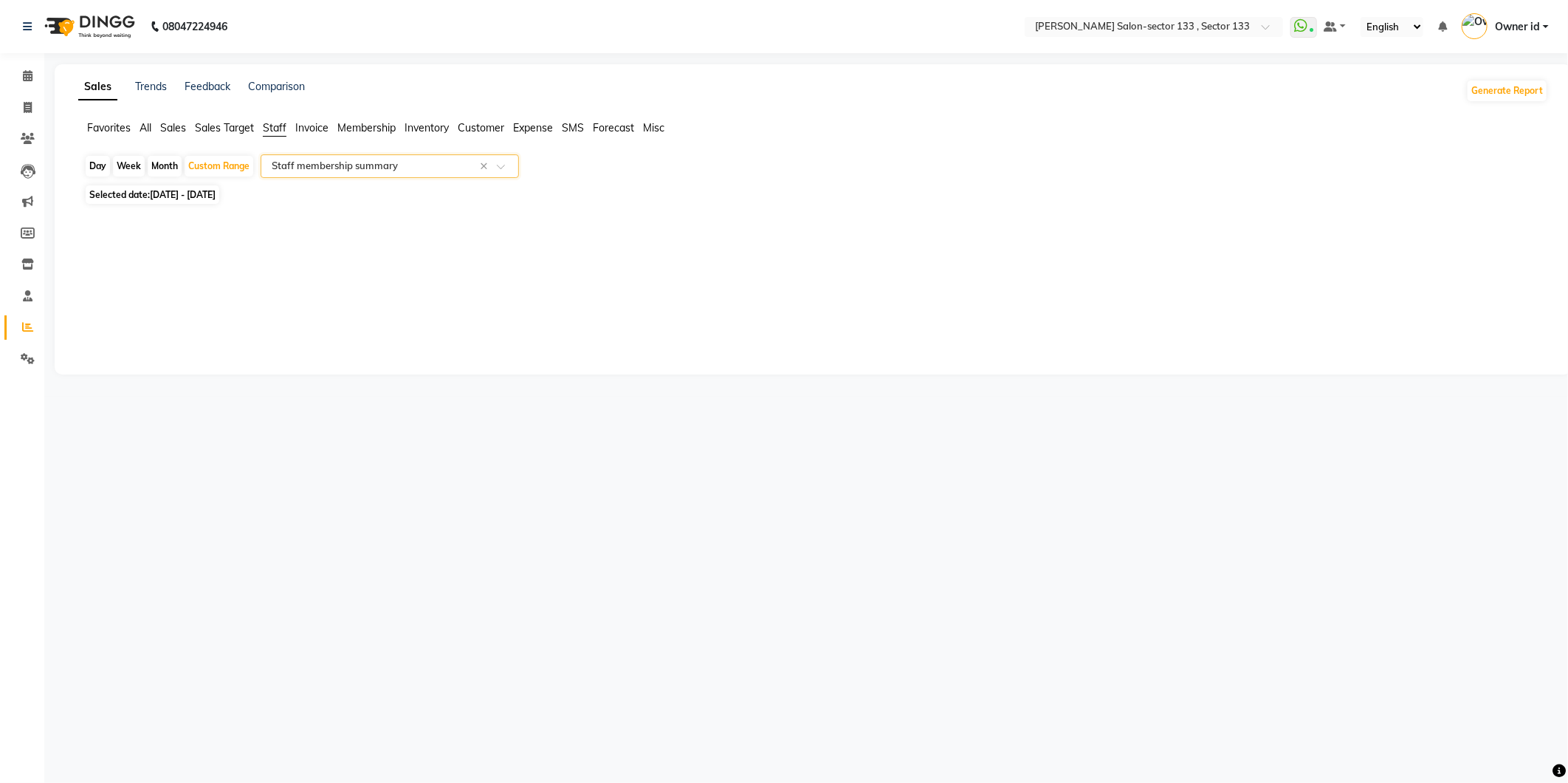
click at [308, 159] on input "text" at bounding box center [375, 166] width 212 height 15
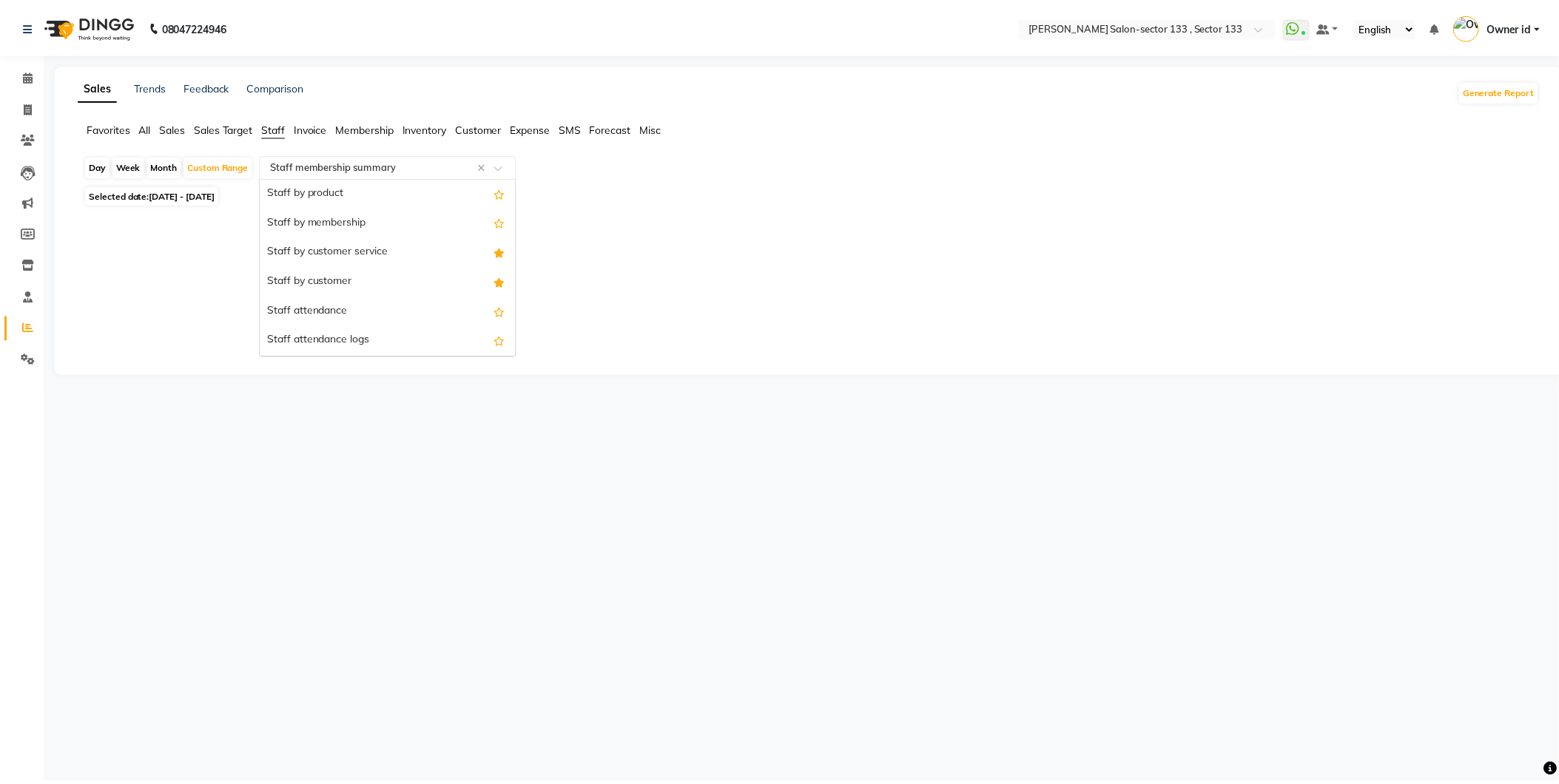
scroll to position [0, 0]
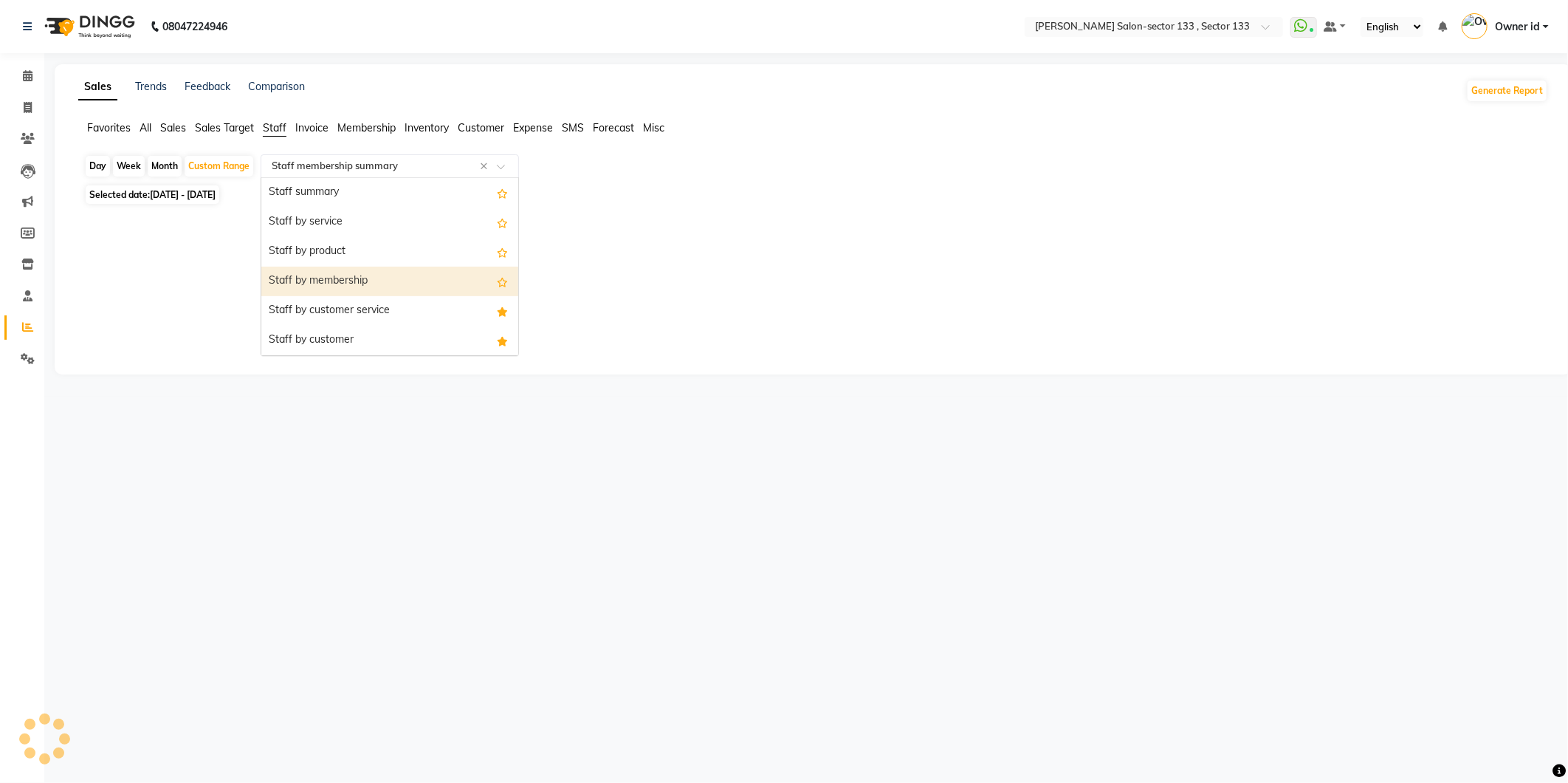
click at [166, 125] on span "Sales" at bounding box center [173, 128] width 26 height 14
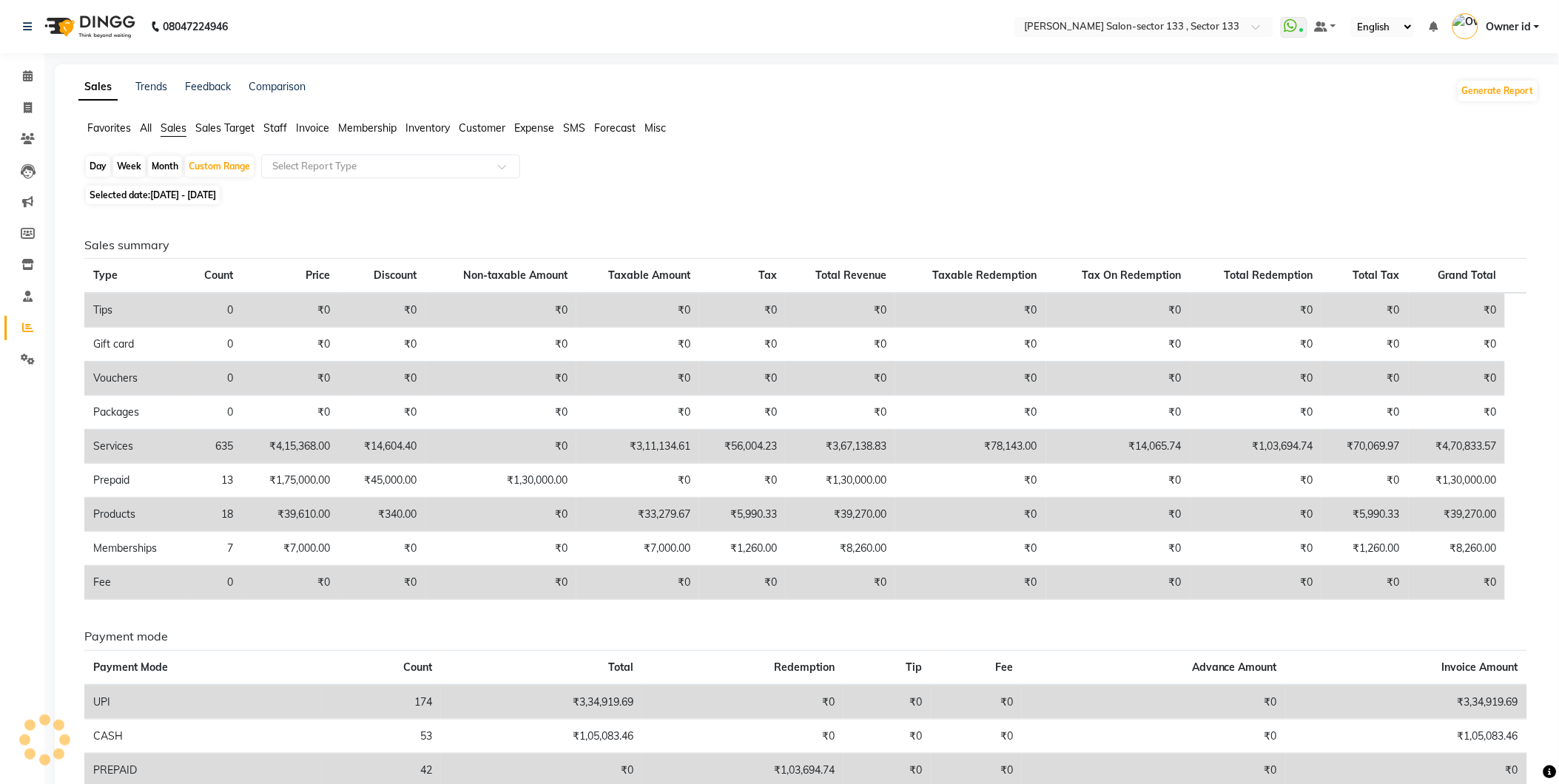
click at [370, 128] on span "Membership" at bounding box center [367, 128] width 58 height 14
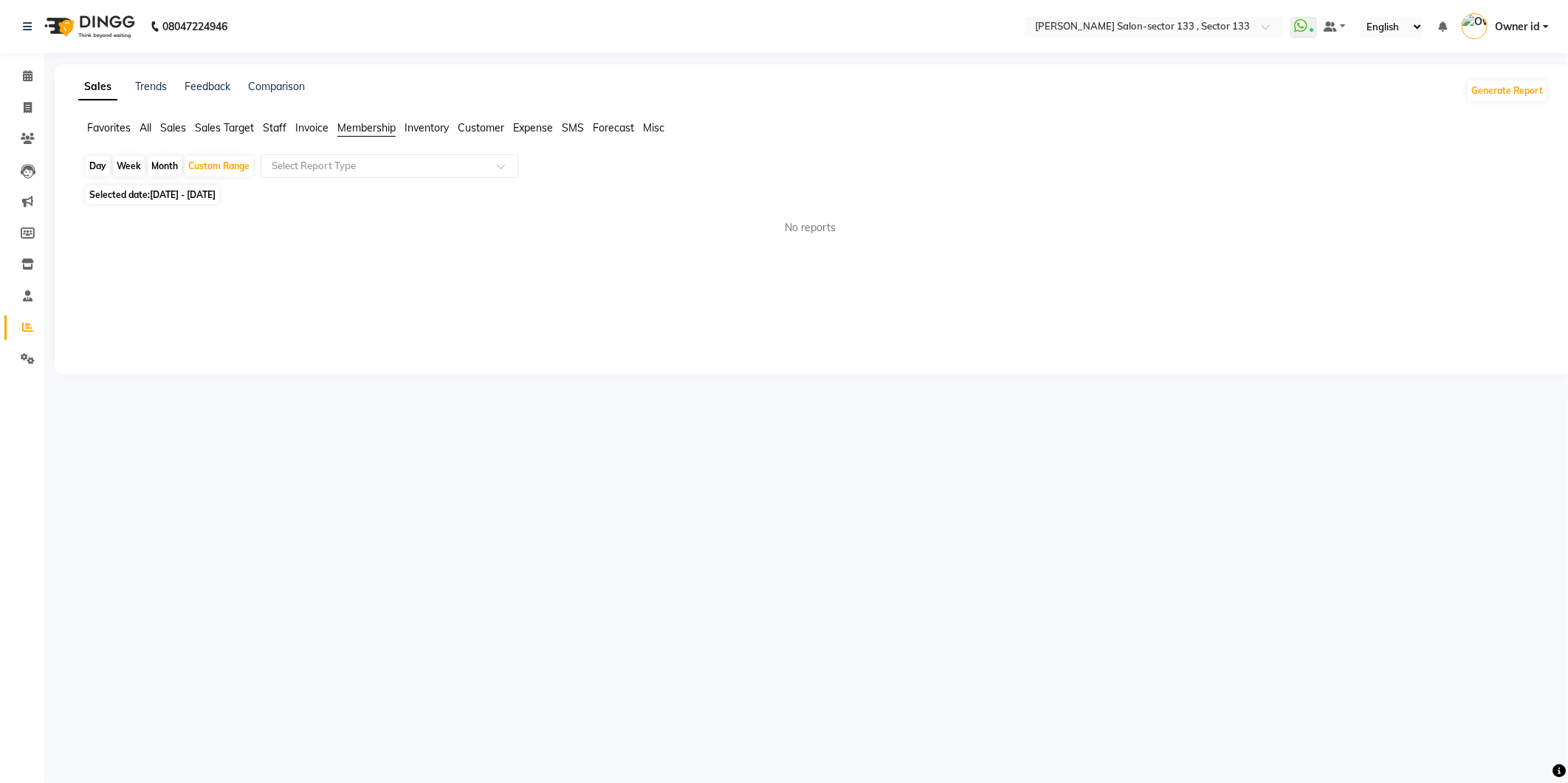
click at [219, 203] on span "Selected date: [DATE] - [DATE]" at bounding box center [152, 194] width 134 height 18
select select "8"
select select "2025"
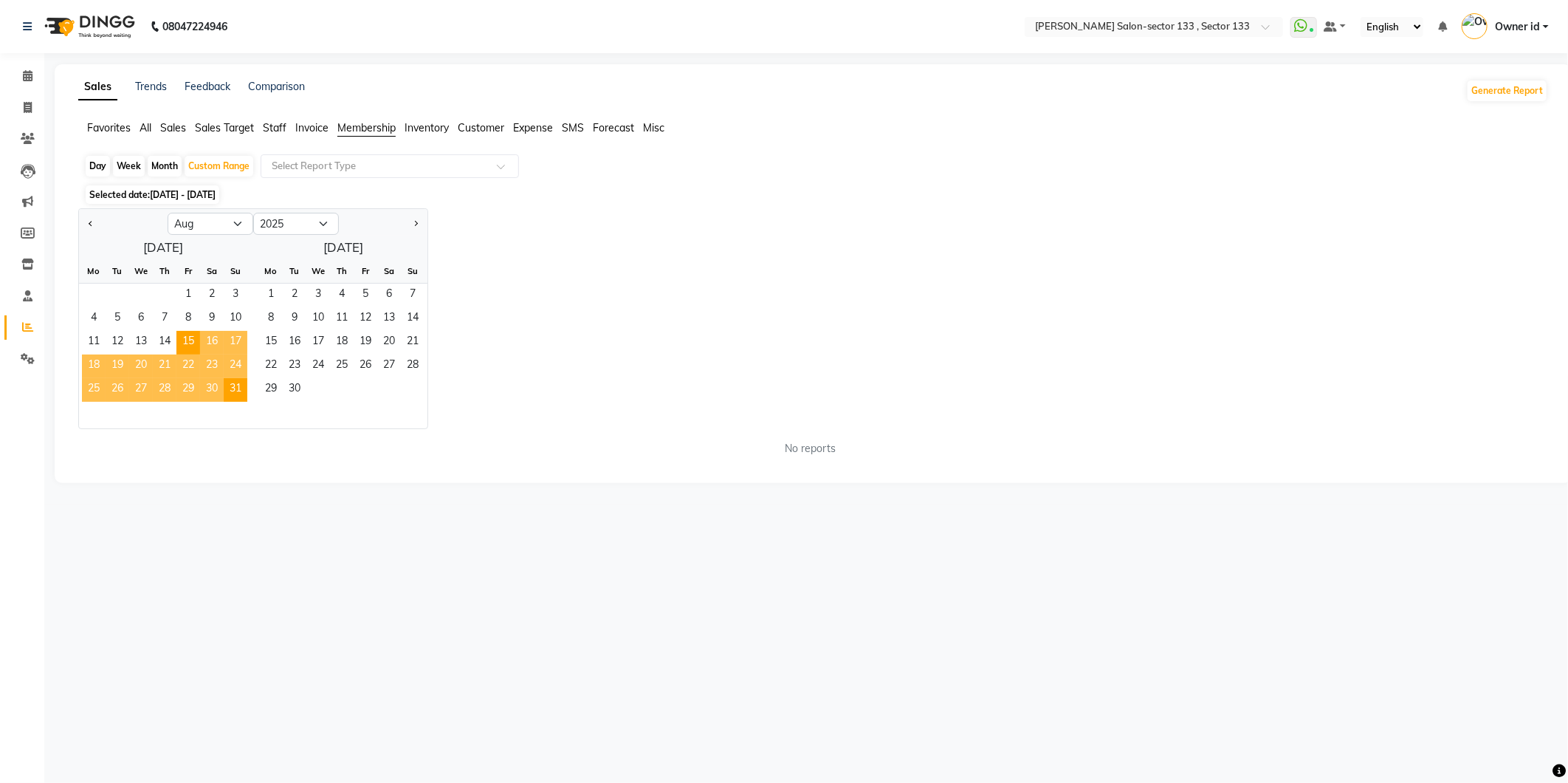
click at [400, 179] on div "Day Week Month Custom Range Select Report Type" at bounding box center [813, 167] width 1458 height 26
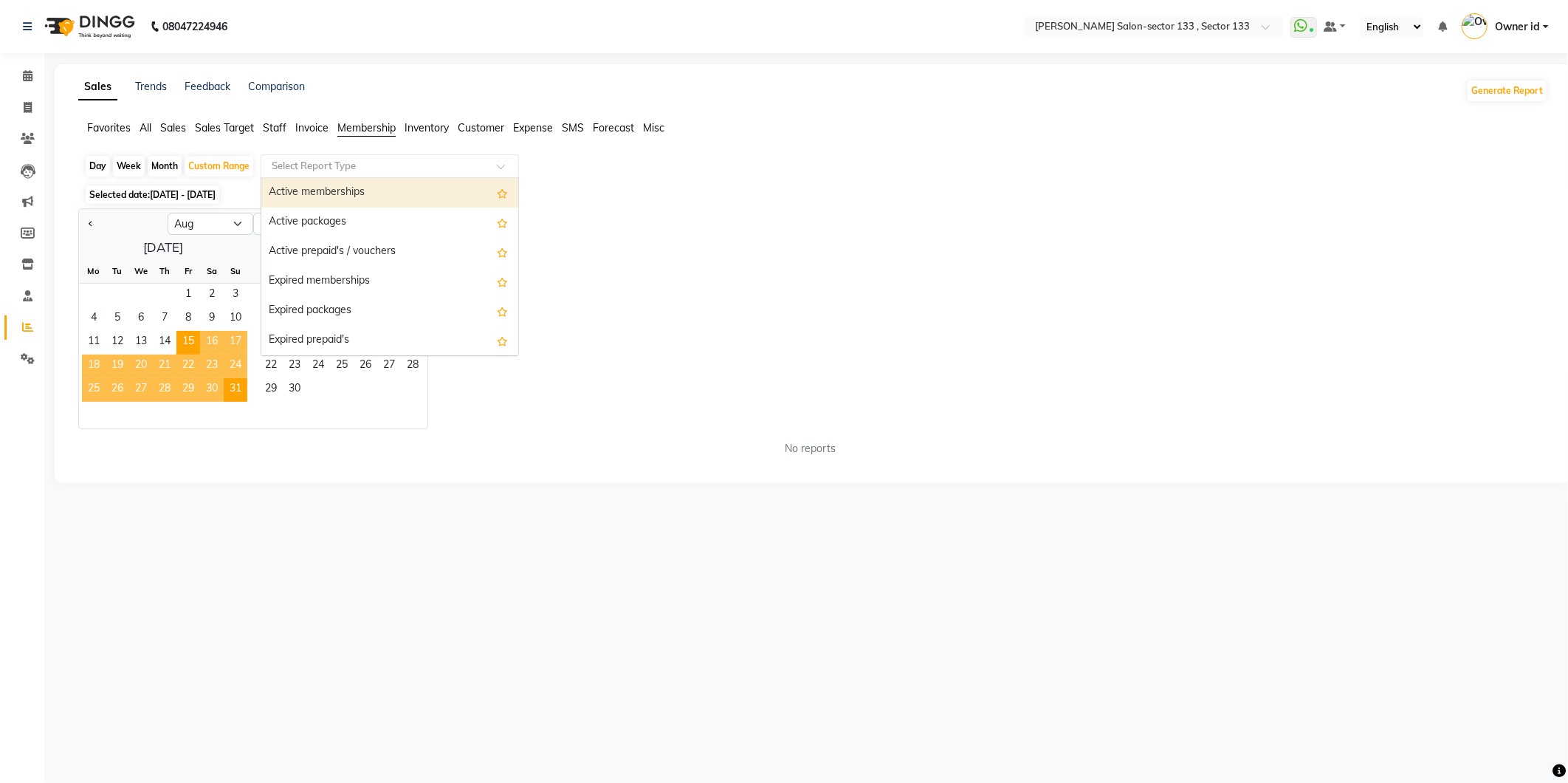
click at [400, 173] on input "text" at bounding box center [375, 166] width 212 height 15
click at [385, 201] on div "Active memberships" at bounding box center [389, 192] width 257 height 29
select select "full_report"
select select "csv"
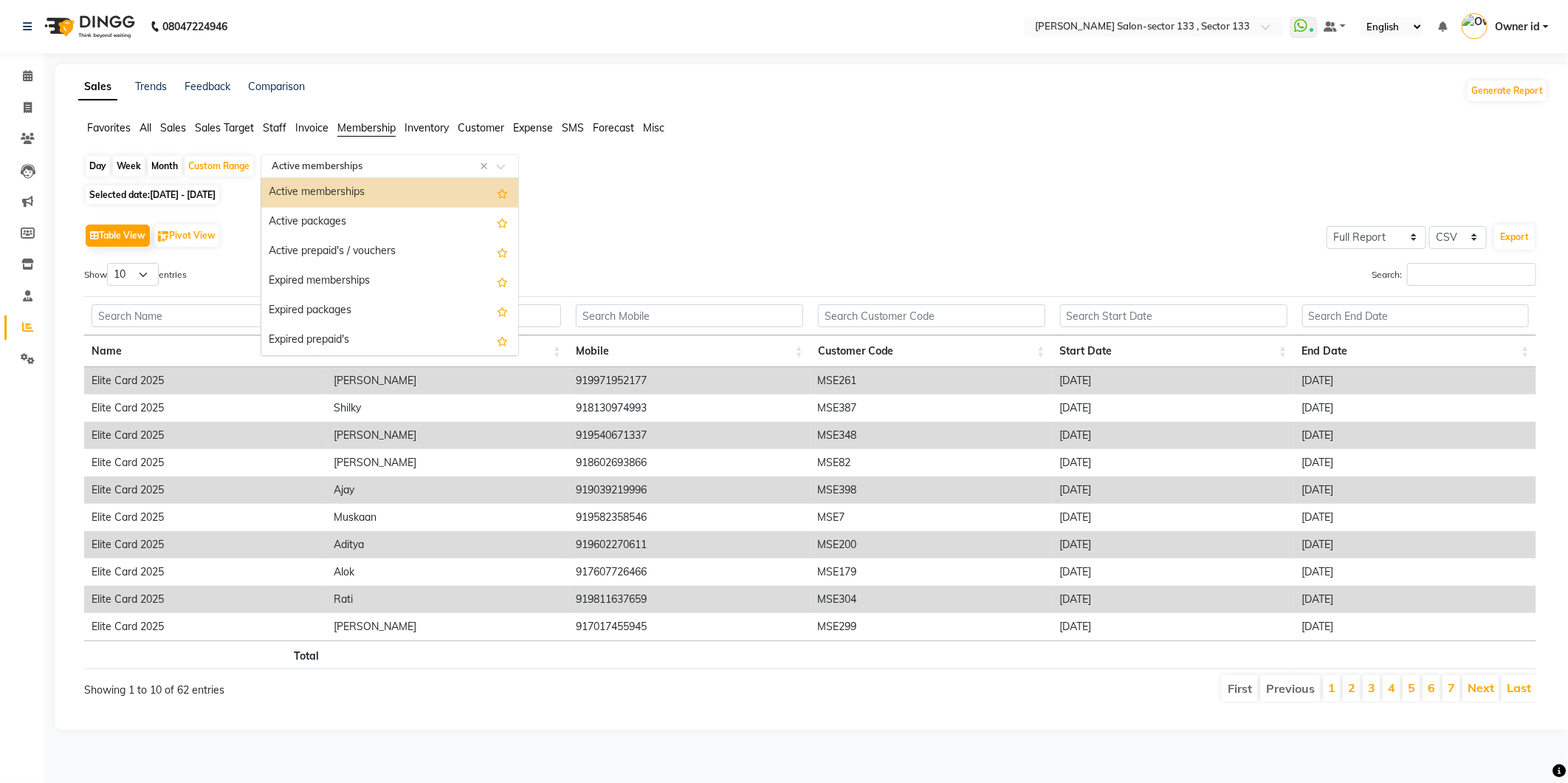
click at [354, 160] on input "text" at bounding box center [375, 166] width 212 height 15
click at [146, 123] on span "All" at bounding box center [146, 128] width 12 height 14
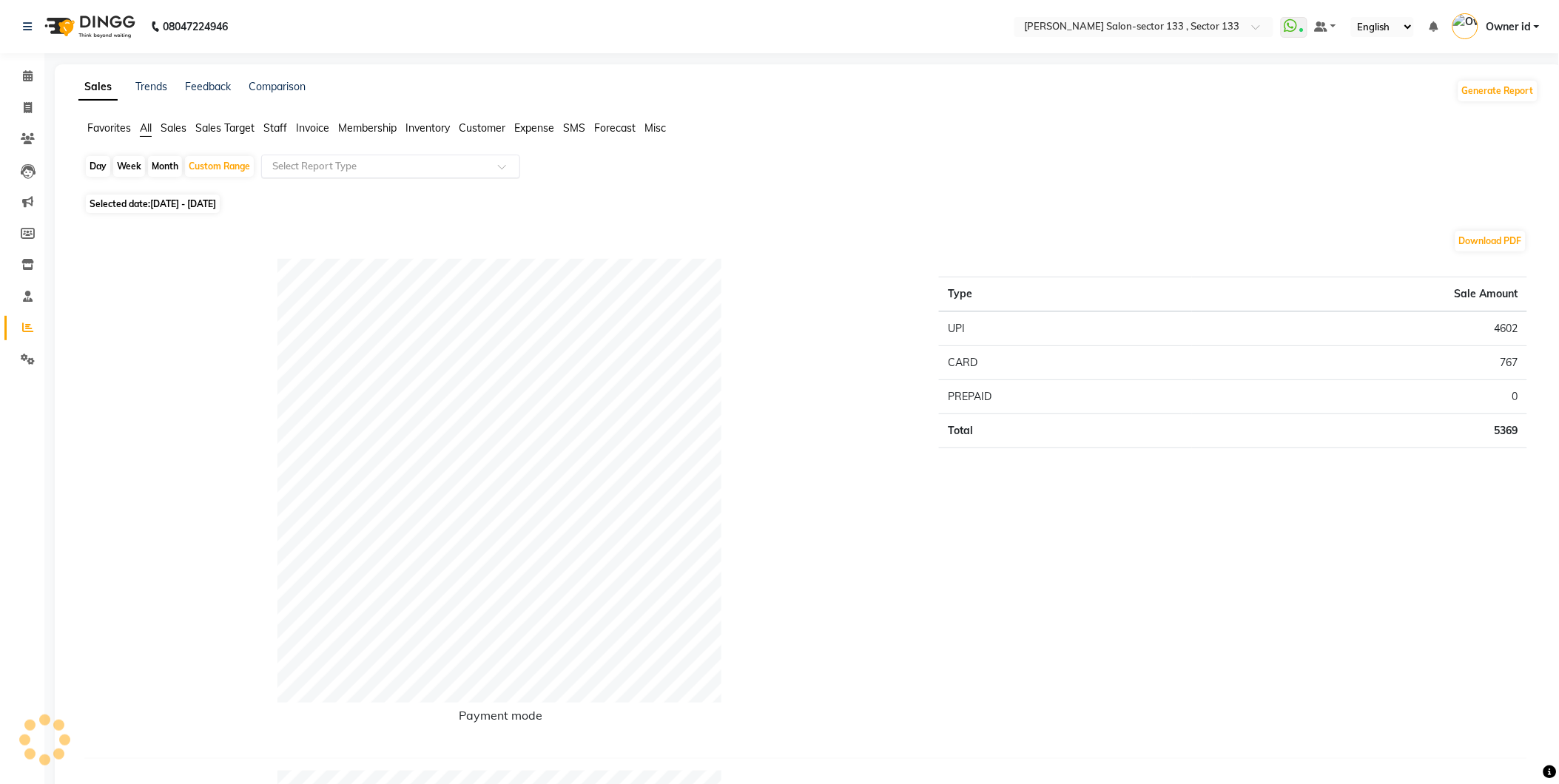
click at [317, 174] on div "Select Report Type" at bounding box center [391, 166] width 259 height 23
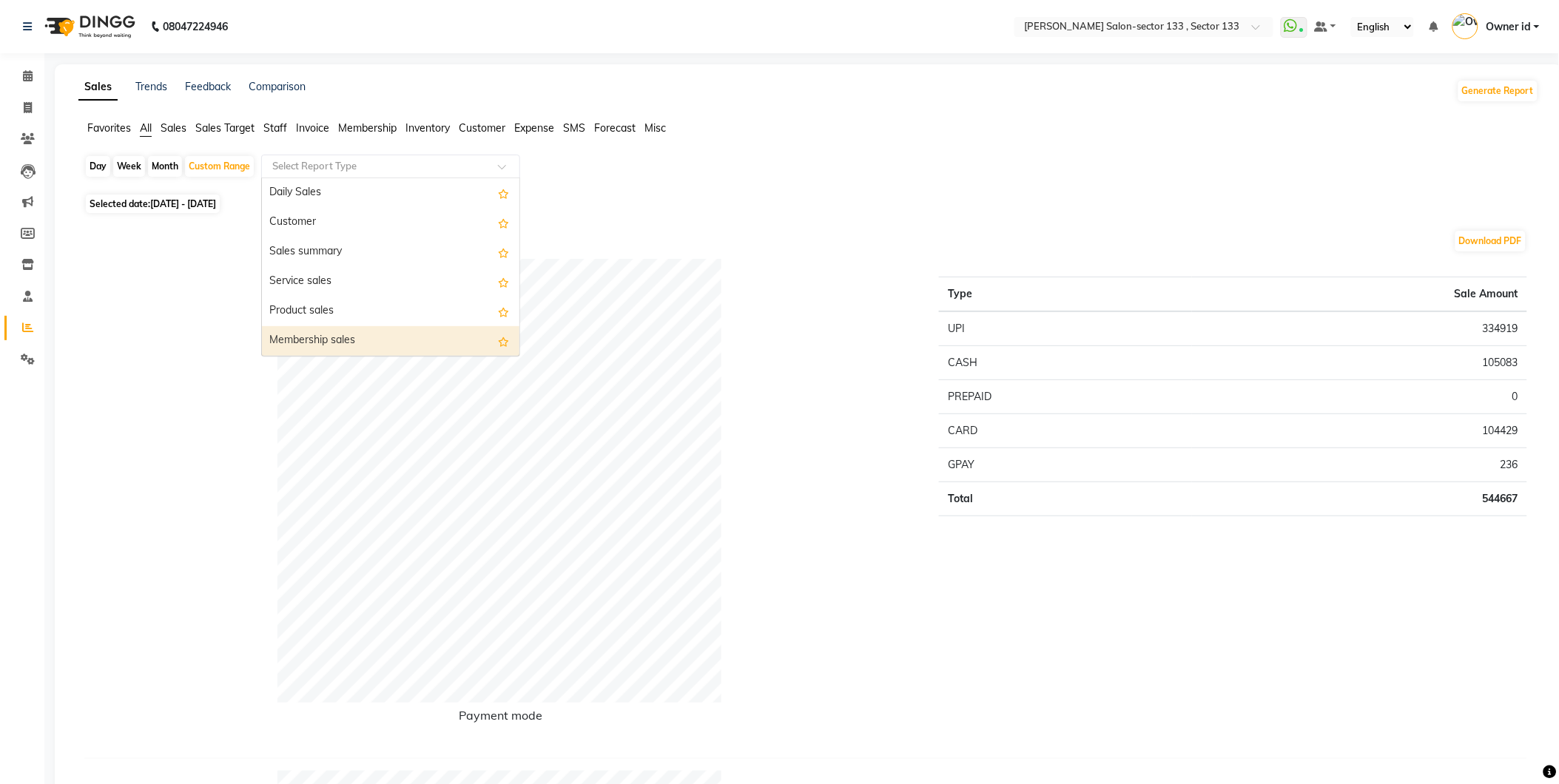
click at [346, 342] on div "Membership sales" at bounding box center [390, 341] width 258 height 29
select select "full_report"
select select "csv"
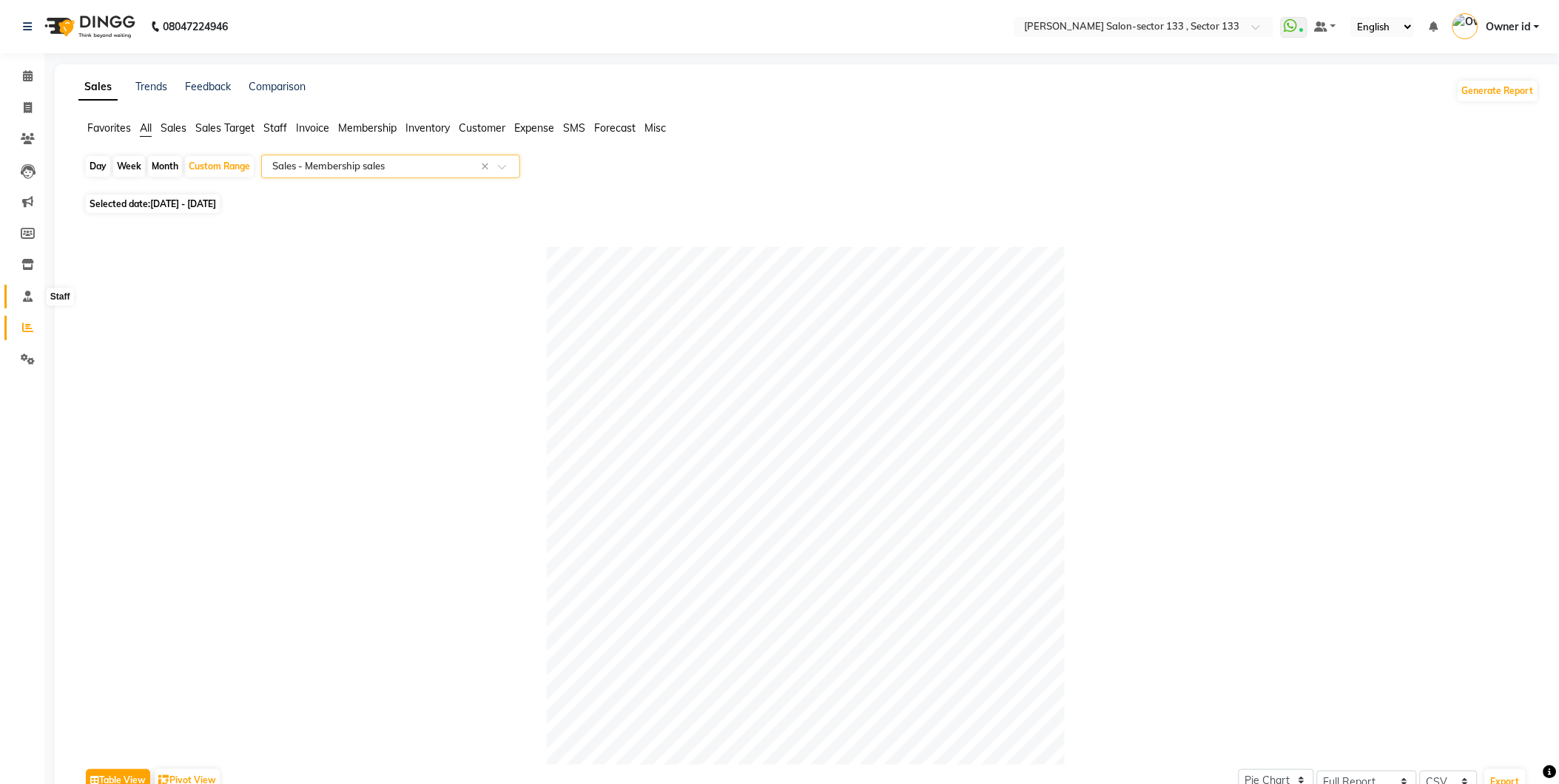
click at [29, 290] on span at bounding box center [27, 297] width 26 height 17
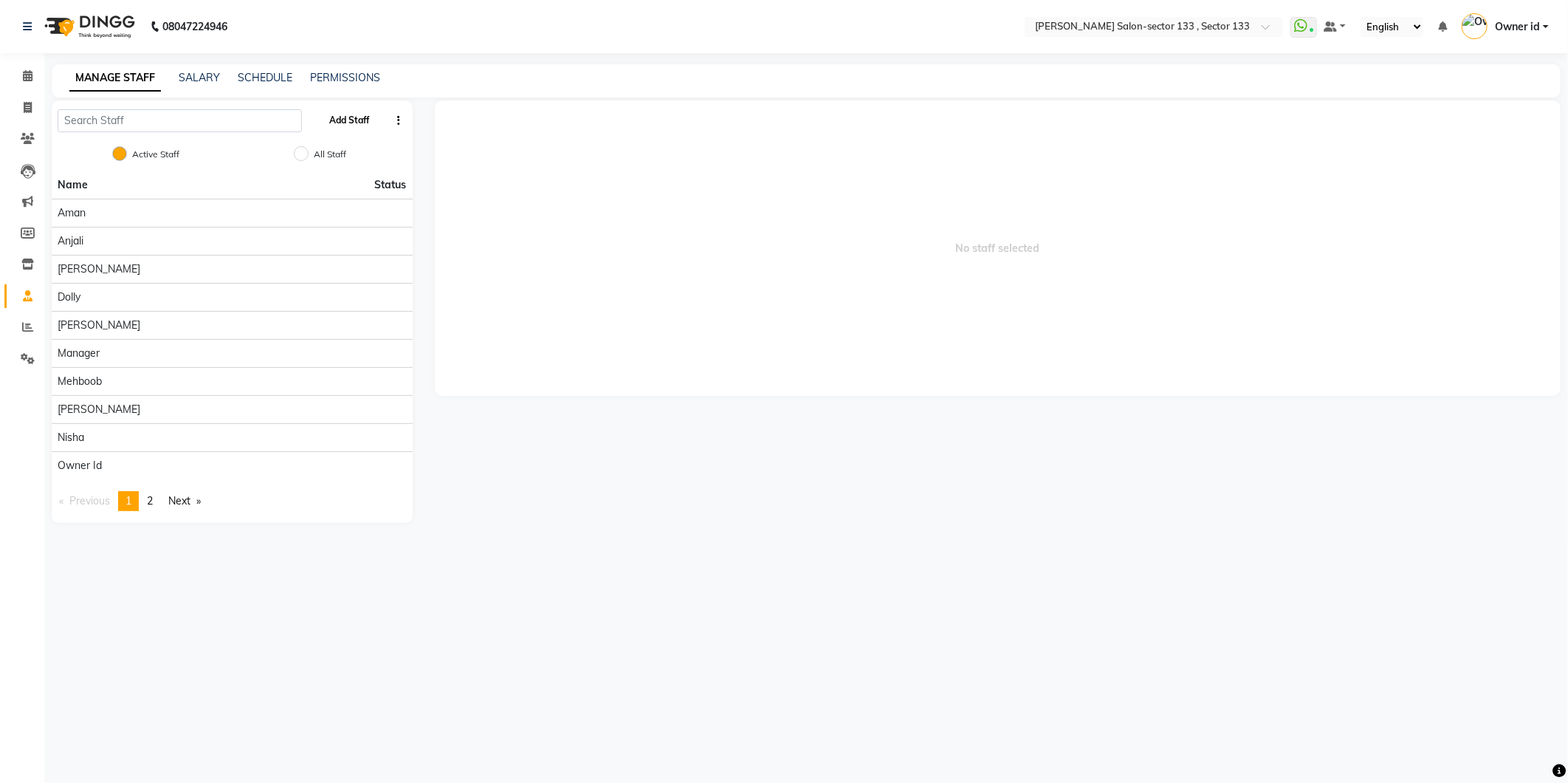
click at [344, 116] on button "Add Staff" at bounding box center [348, 120] width 51 height 25
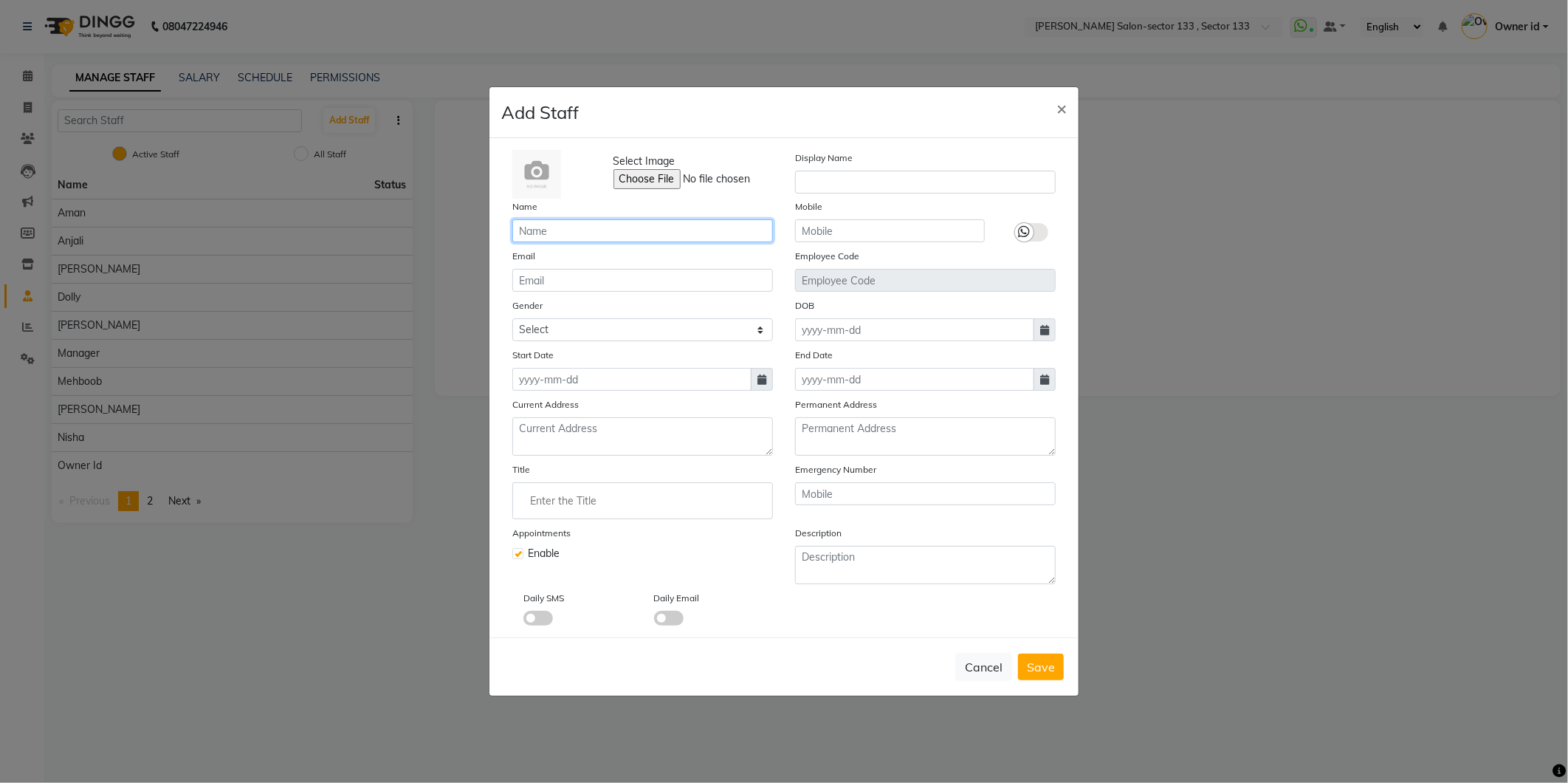
click at [717, 233] on input "text" at bounding box center [642, 231] width 261 height 23
type input "[PERSON_NAME]"
click at [905, 237] on input "text" at bounding box center [891, 231] width 190 height 23
type input "9667895395"
click at [1042, 670] on span "Save" at bounding box center [1041, 667] width 28 height 15
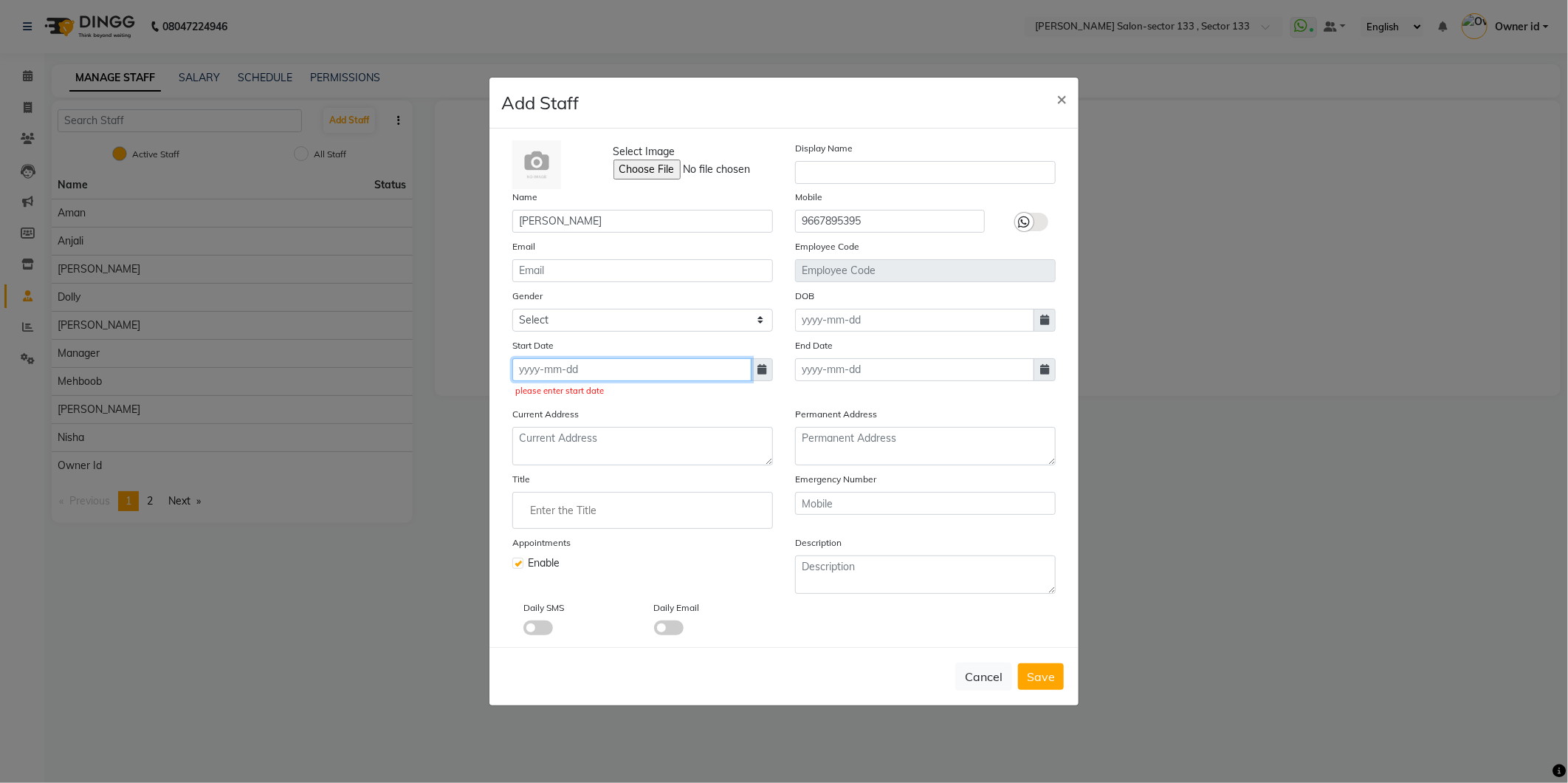
click at [629, 374] on input at bounding box center [632, 370] width 240 height 23
select select "9"
select select "2025"
click at [523, 396] on span "Previous month" at bounding box center [526, 398] width 6 height 6
select select "8"
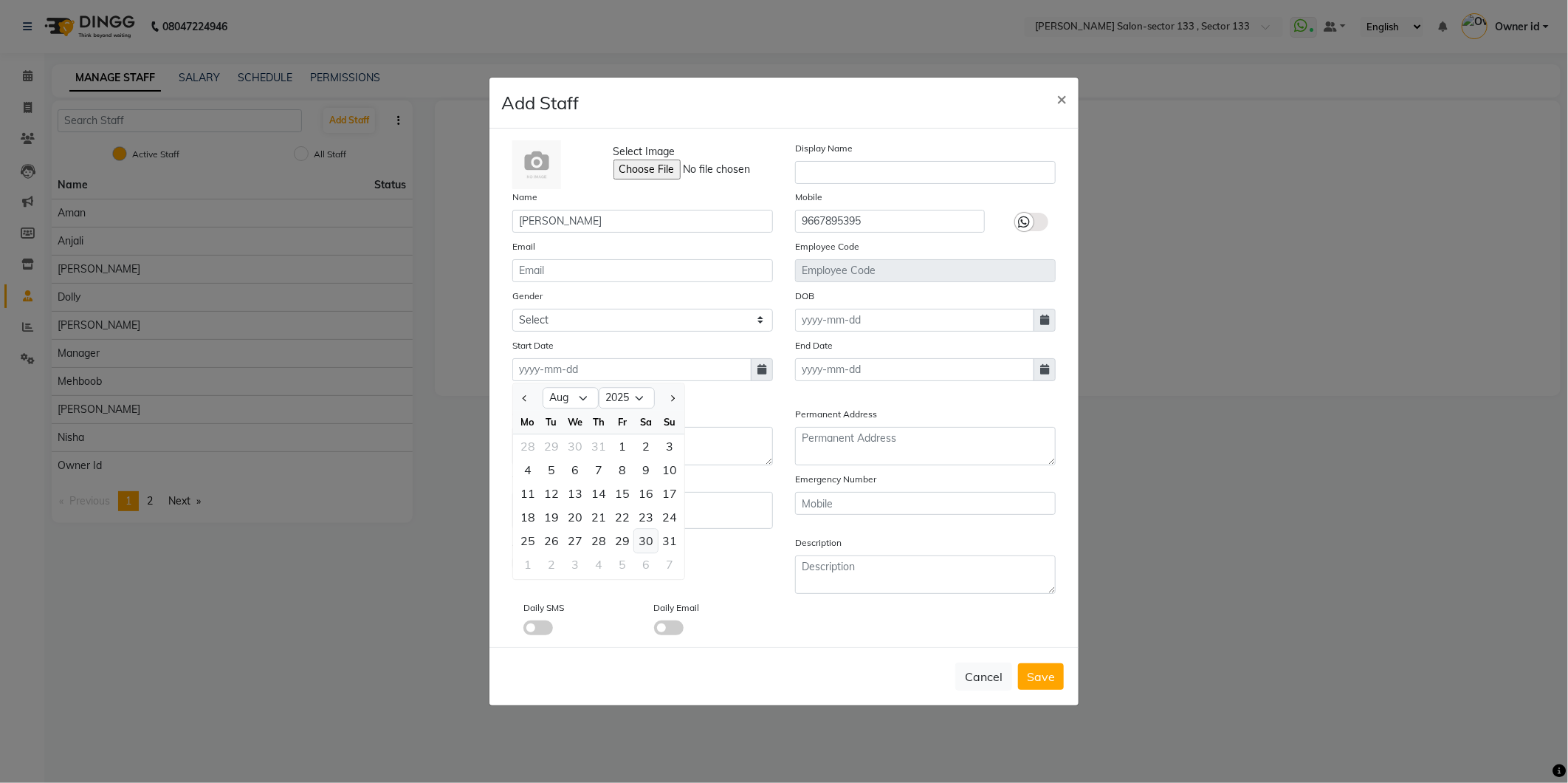
click at [645, 548] on div "30" at bounding box center [646, 540] width 23 height 23
type input "[DATE]"
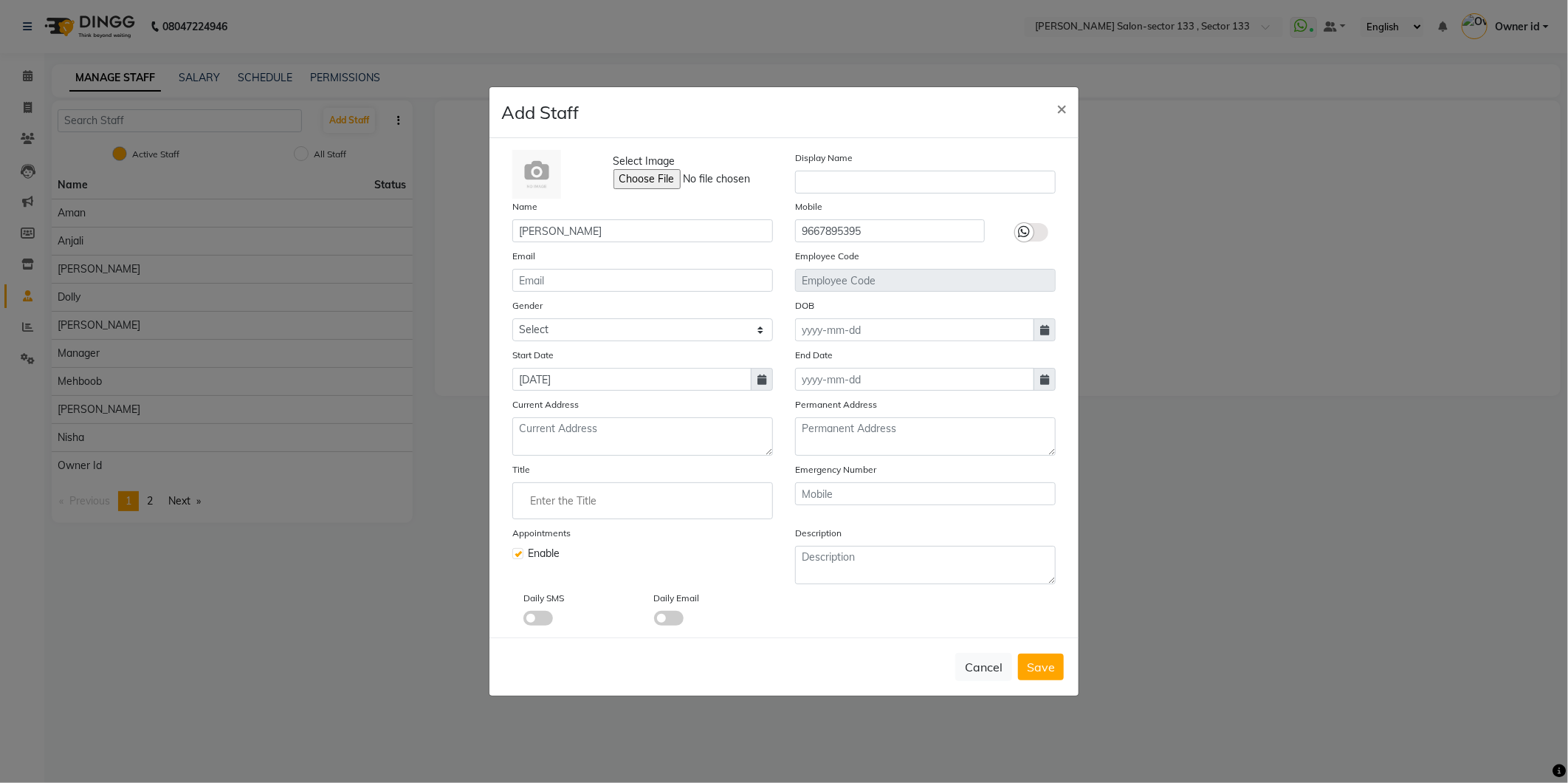
click at [1065, 663] on div "Cancel Save" at bounding box center [784, 667] width 589 height 58
click at [1044, 660] on span "Save" at bounding box center [1041, 667] width 28 height 15
checkbox input "false"
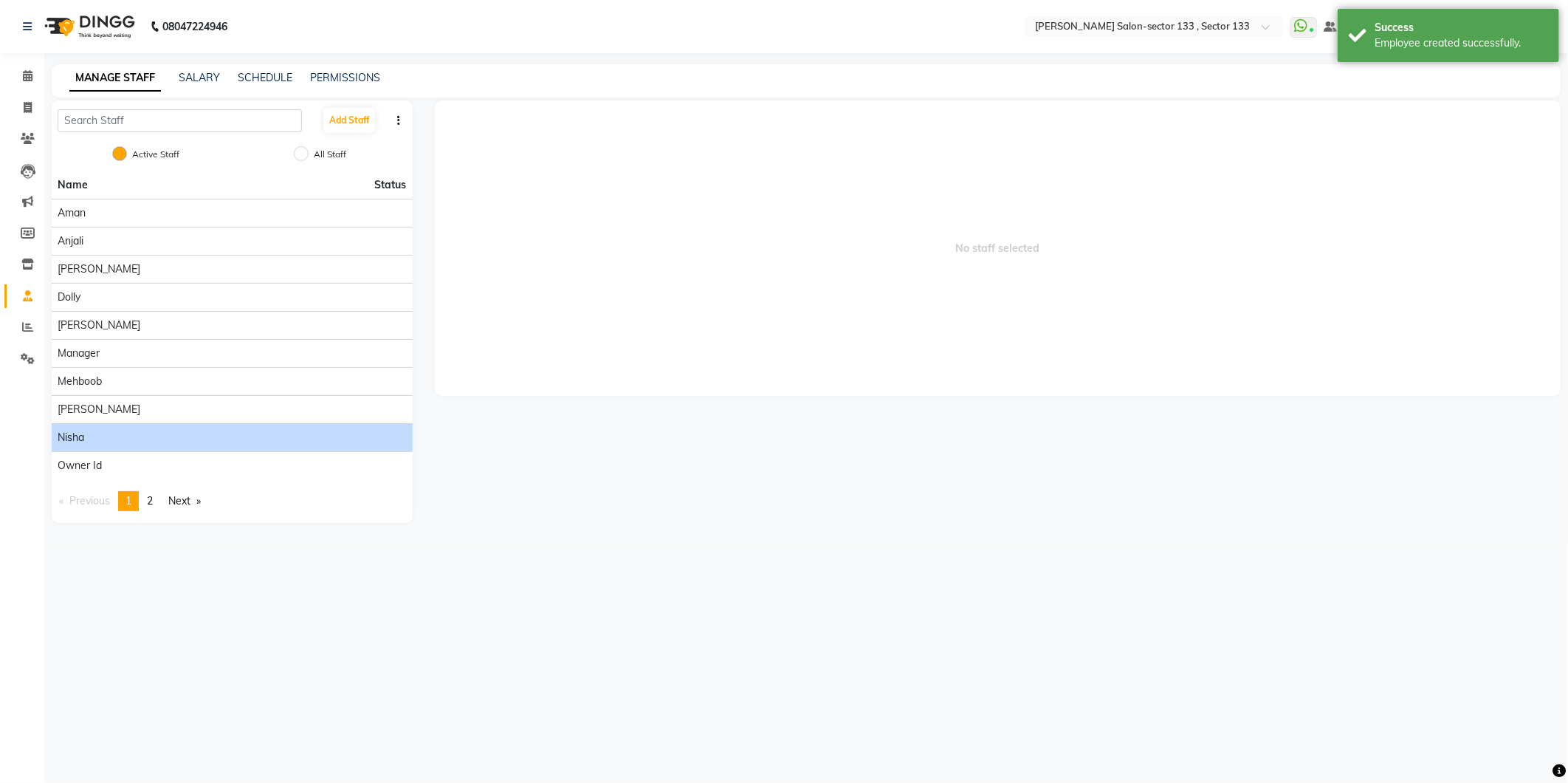
click at [136, 427] on li "nisha" at bounding box center [232, 437] width 361 height 28
click at [136, 431] on div "nisha" at bounding box center [232, 438] width 349 height 16
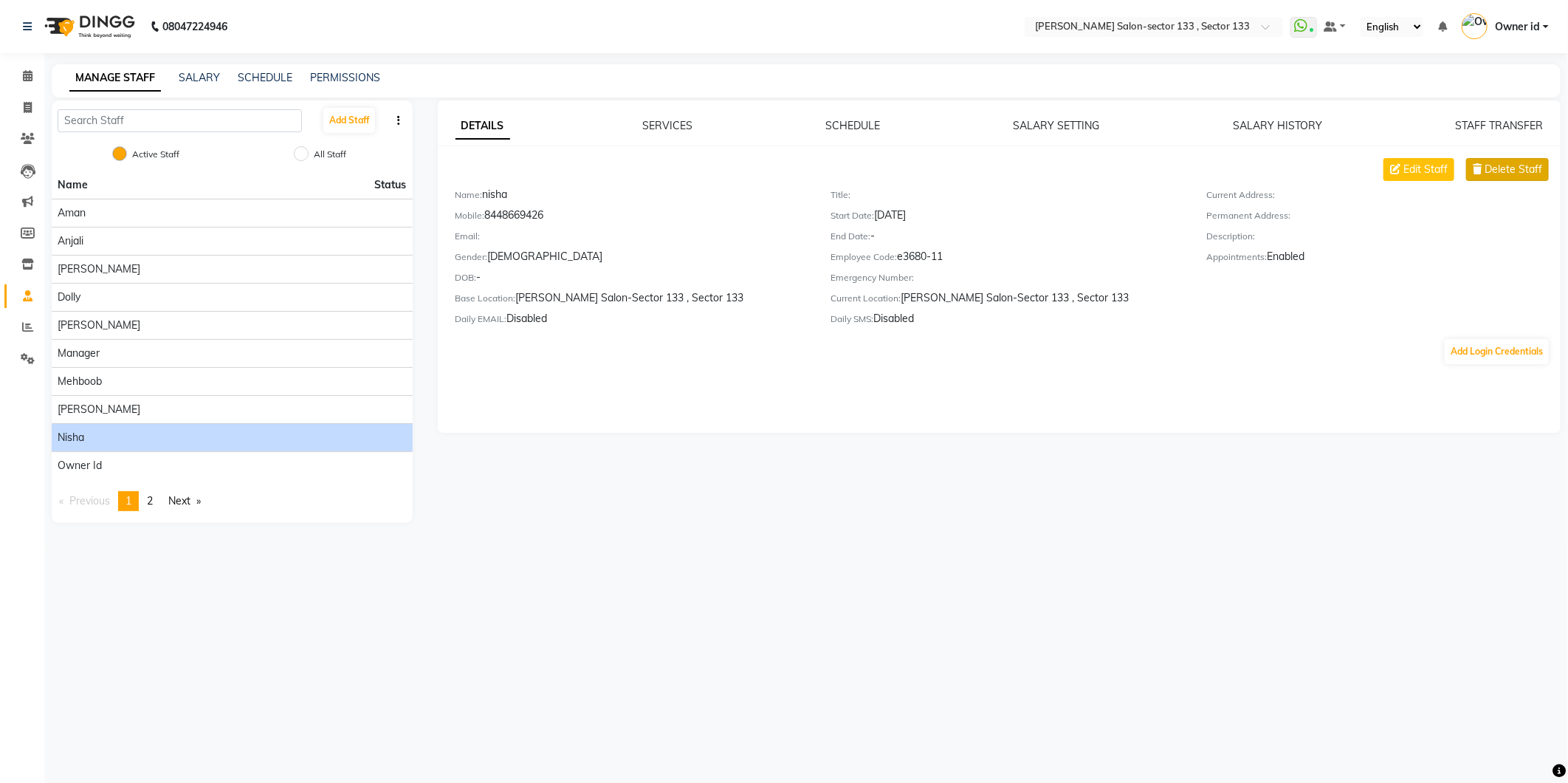
click at [1497, 162] on span "Delete Staff" at bounding box center [1513, 170] width 57 height 16
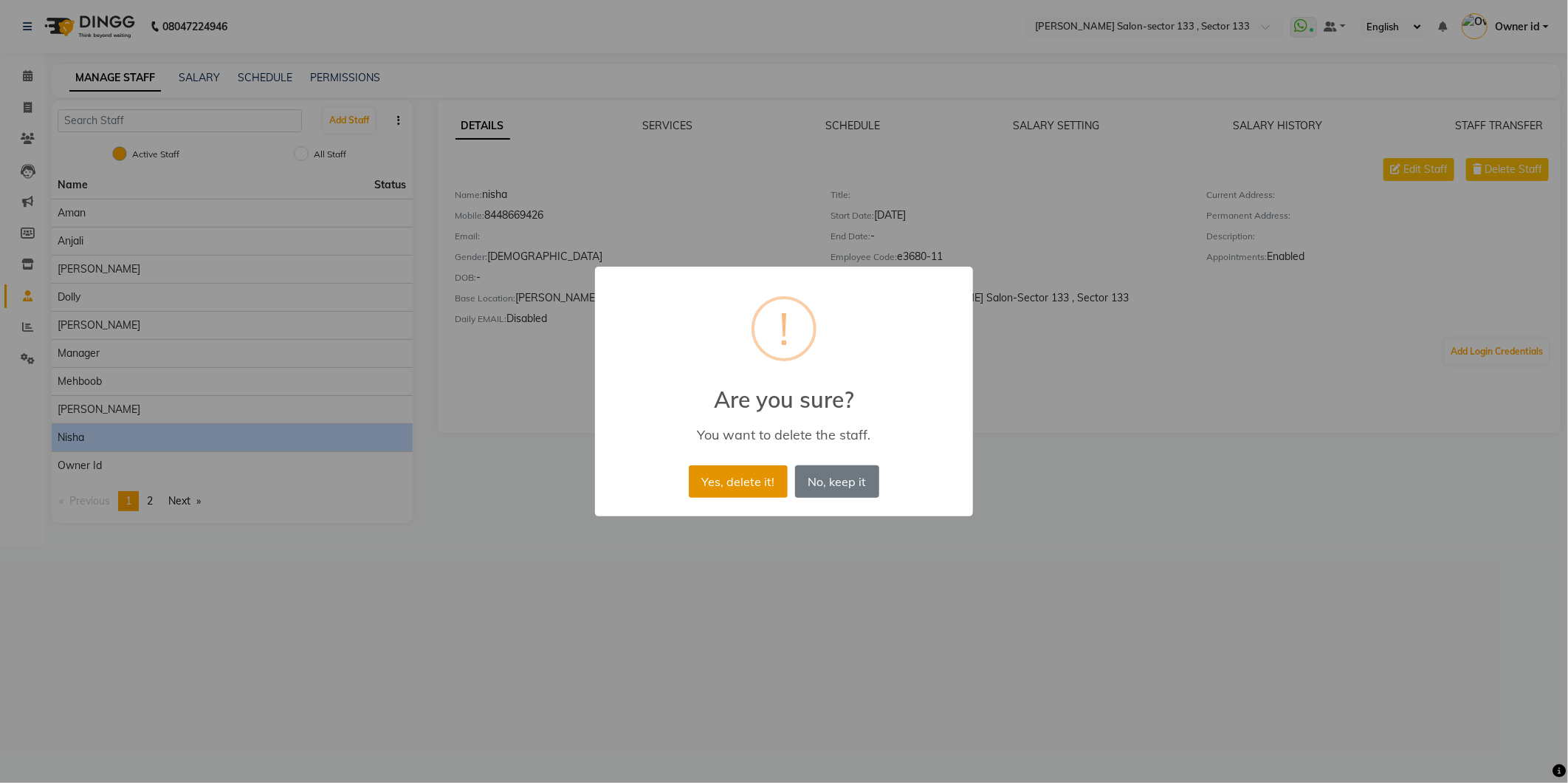
click at [731, 485] on button "Yes, delete it!" at bounding box center [738, 480] width 99 height 32
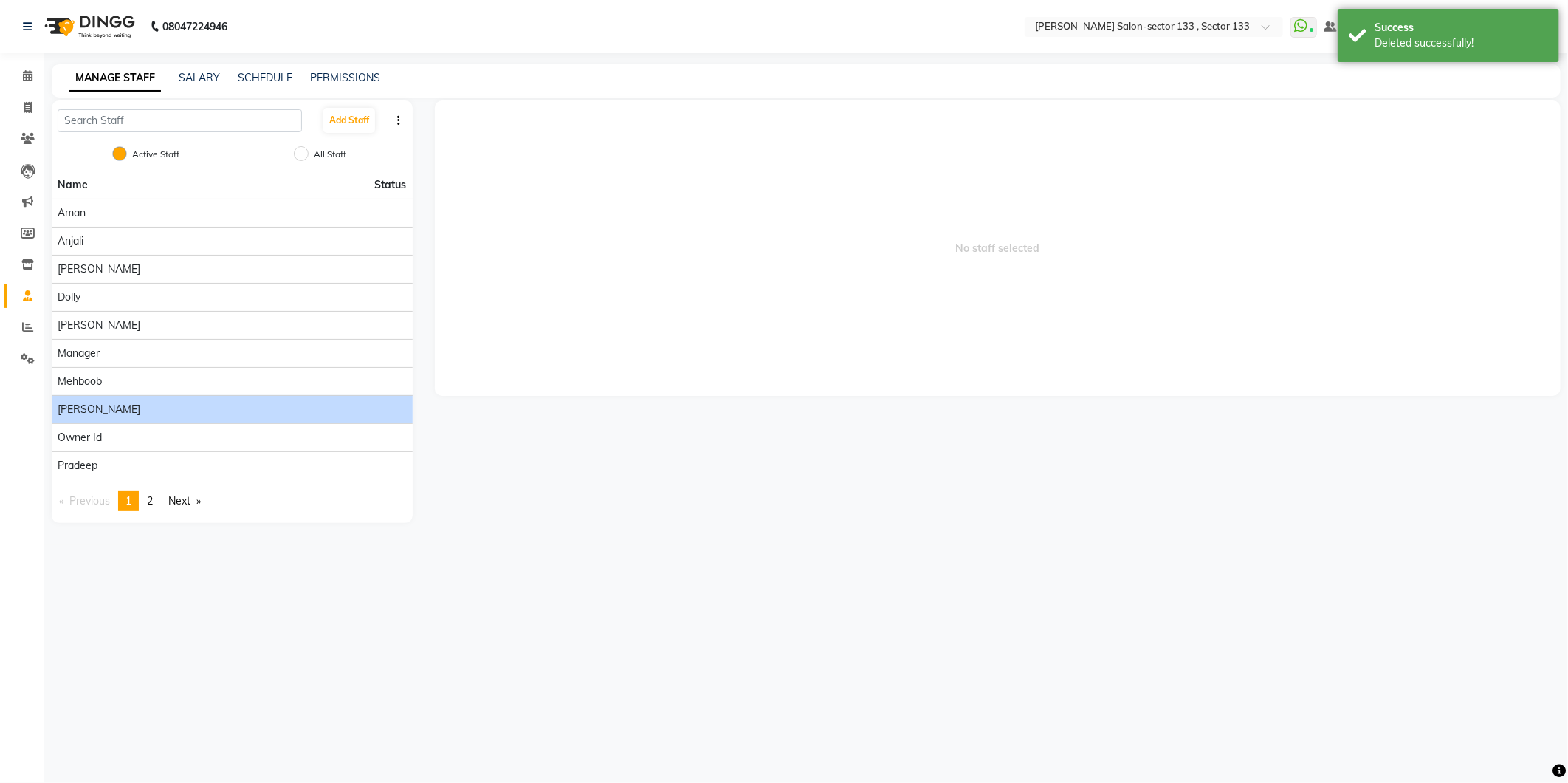
click at [101, 418] on li "[PERSON_NAME]" at bounding box center [232, 408] width 361 height 28
click at [104, 415] on div "[PERSON_NAME]" at bounding box center [232, 409] width 349 height 16
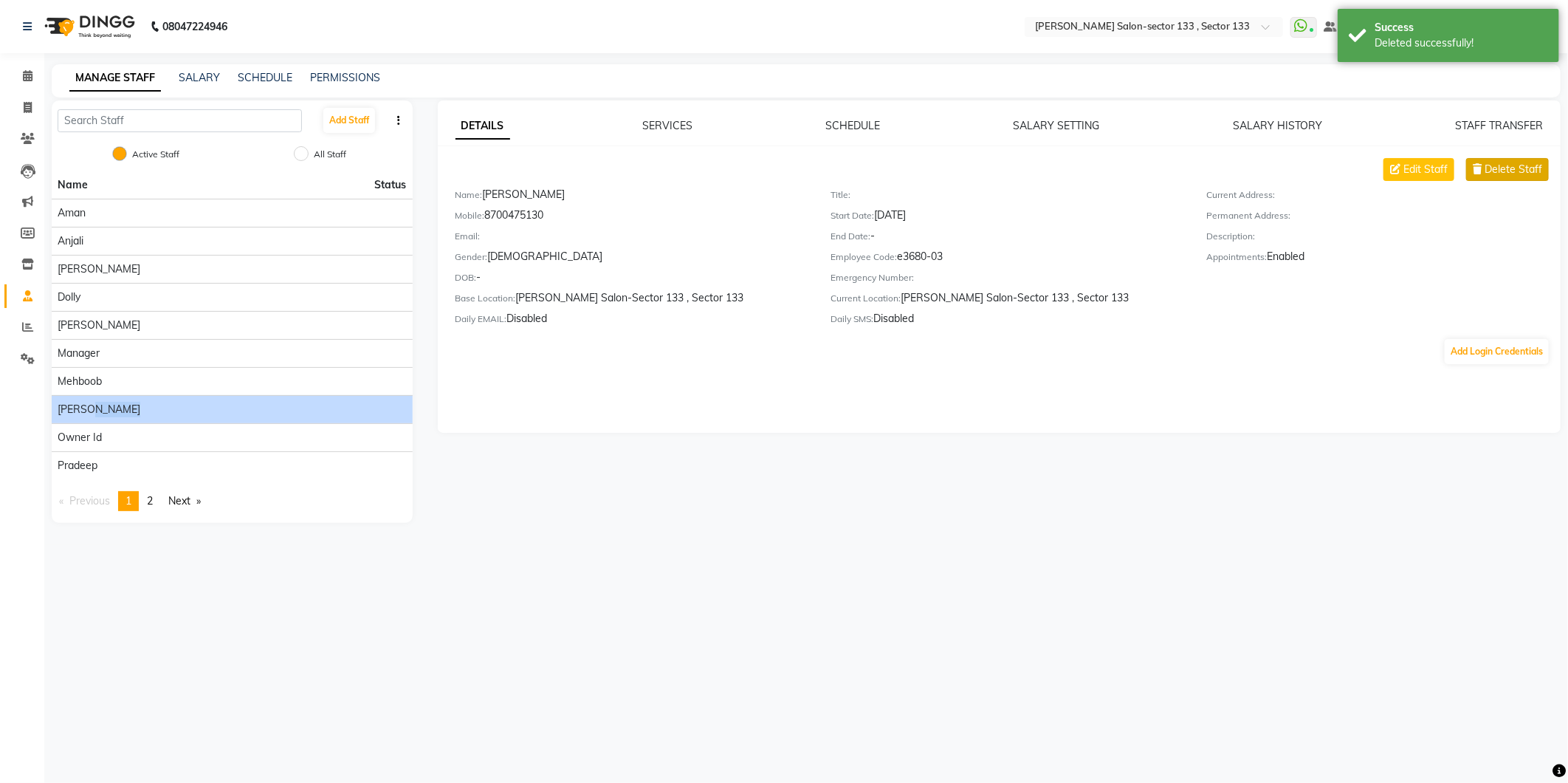
click at [1507, 171] on span "Delete Staff" at bounding box center [1513, 170] width 57 height 16
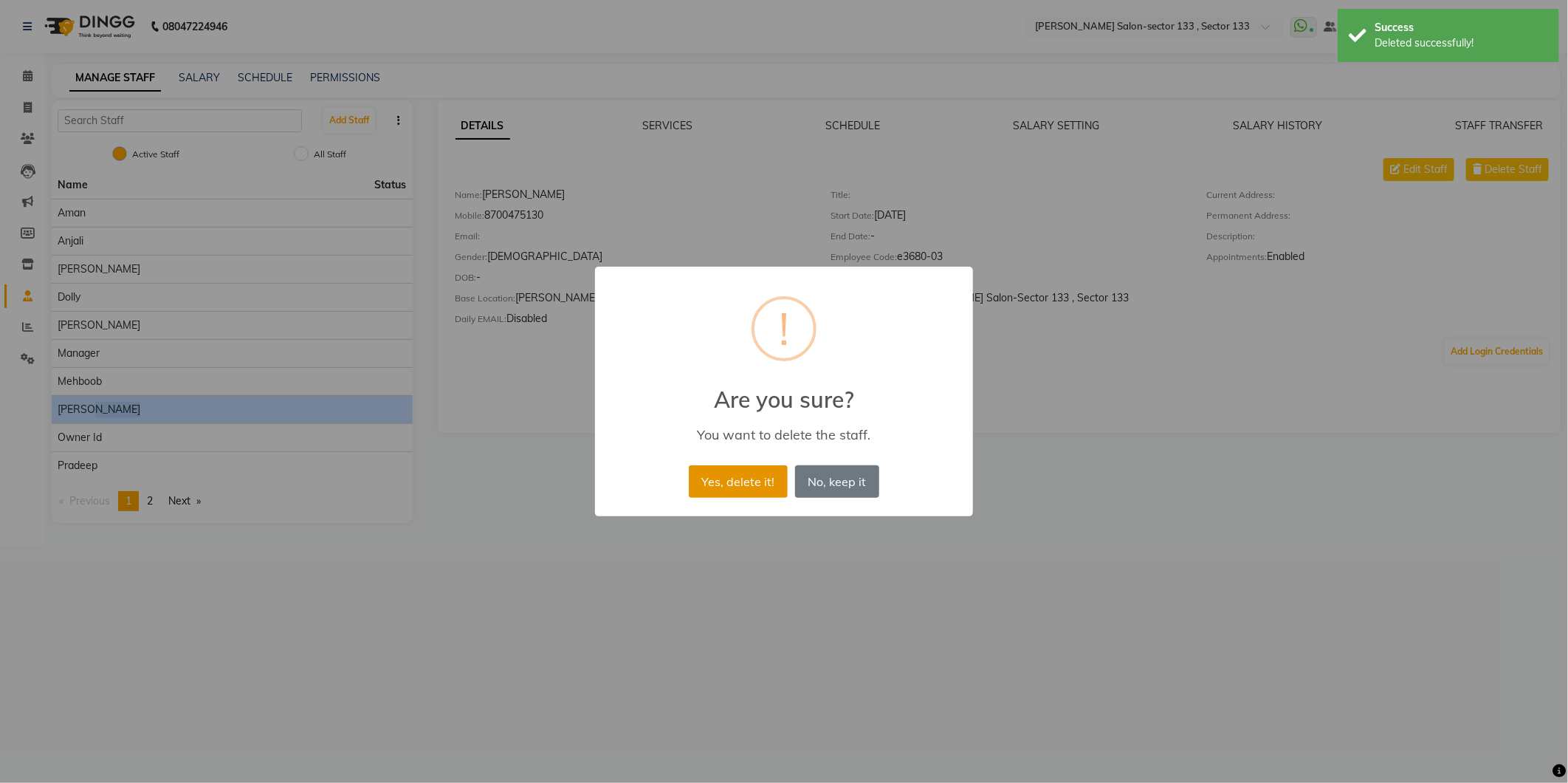
click at [740, 483] on button "Yes, delete it!" at bounding box center [738, 480] width 99 height 32
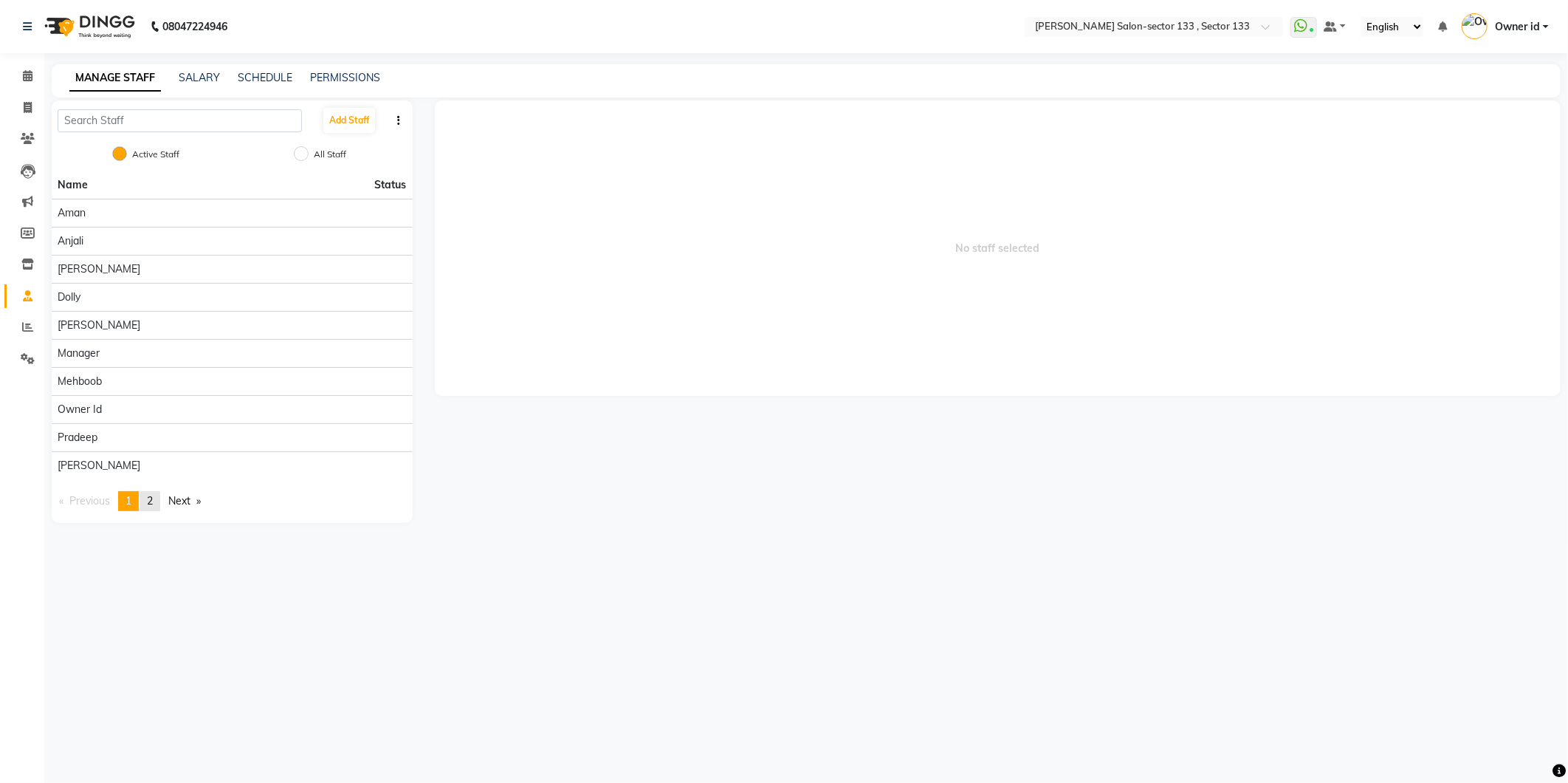
click at [160, 501] on link "page 2" at bounding box center [149, 501] width 20 height 20
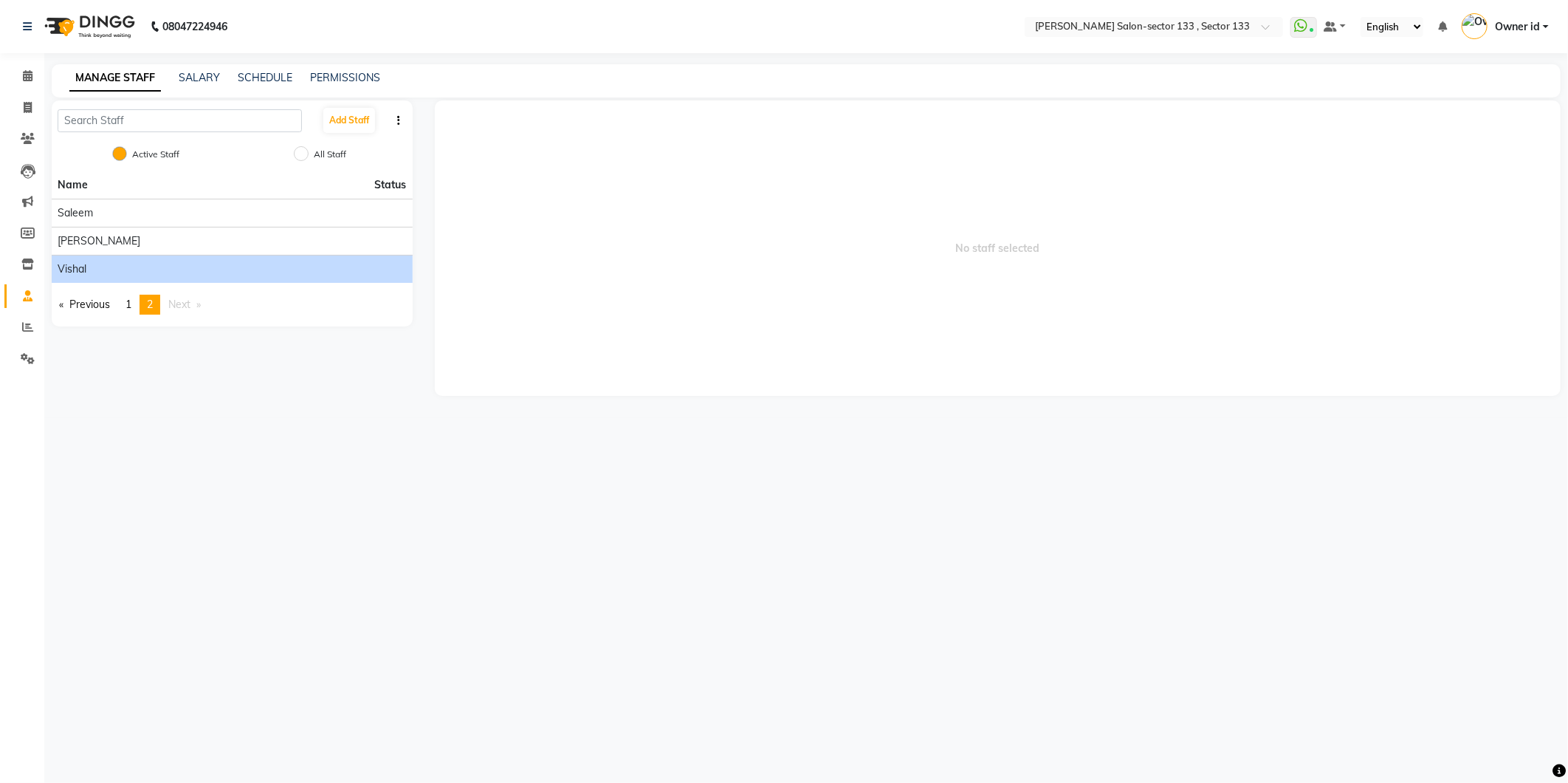
click at [125, 276] on div "Vishal" at bounding box center [232, 269] width 349 height 16
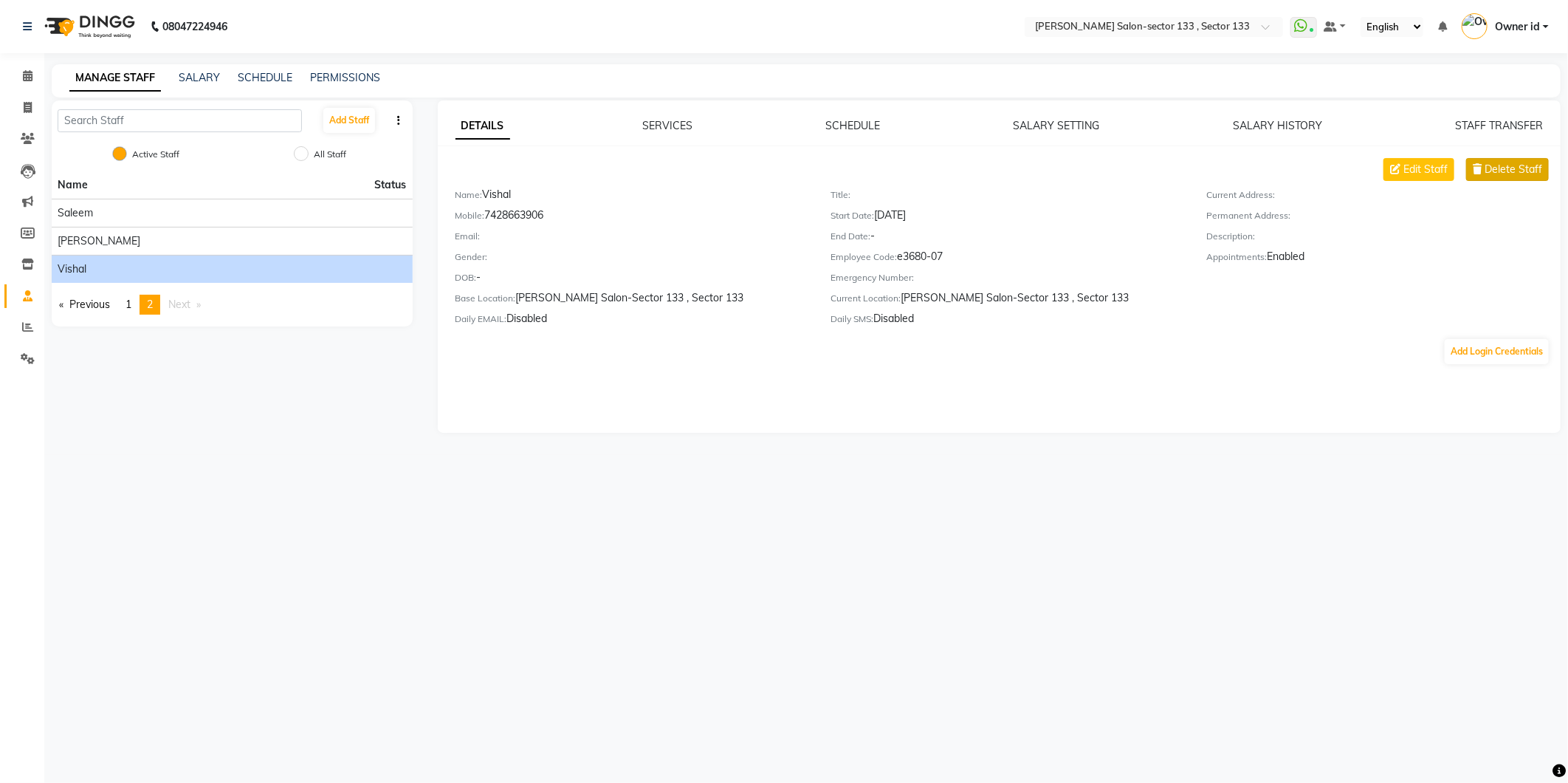
click at [1497, 175] on span "Delete Staff" at bounding box center [1513, 170] width 57 height 16
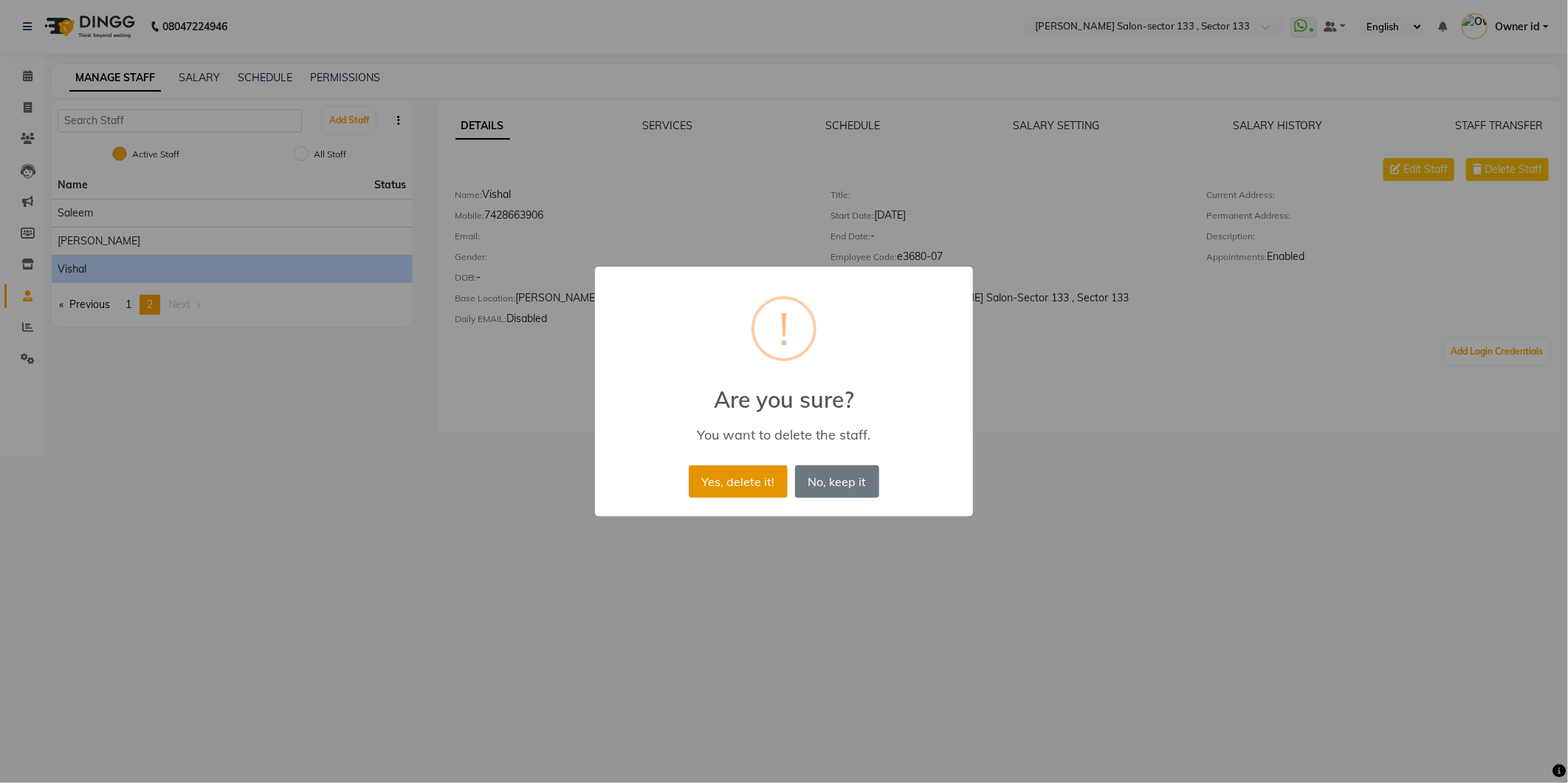
click at [768, 482] on button "Yes, delete it!" at bounding box center [738, 480] width 99 height 32
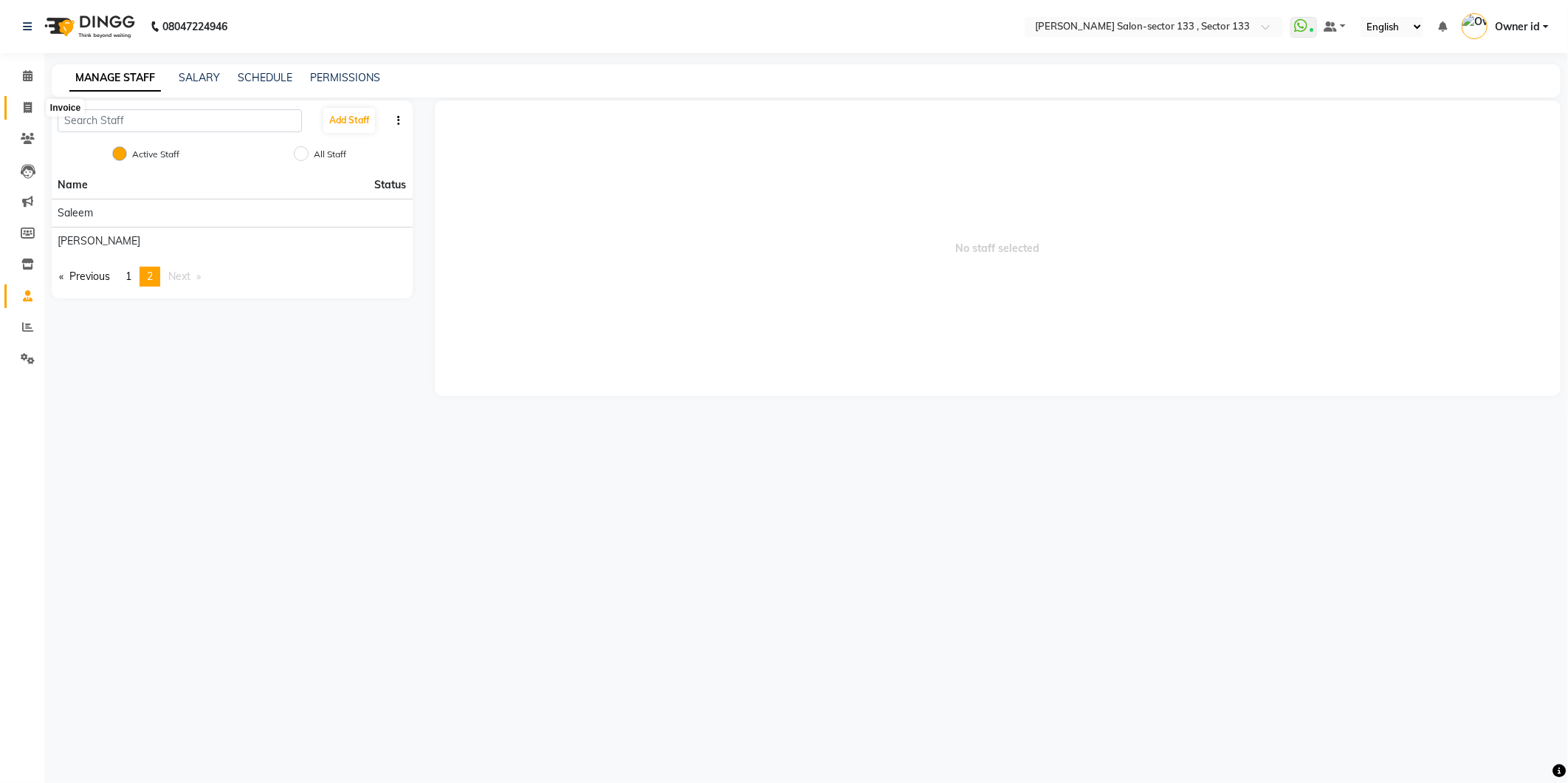
click at [26, 113] on icon at bounding box center [27, 107] width 8 height 11
select select "8302"
select select "service"
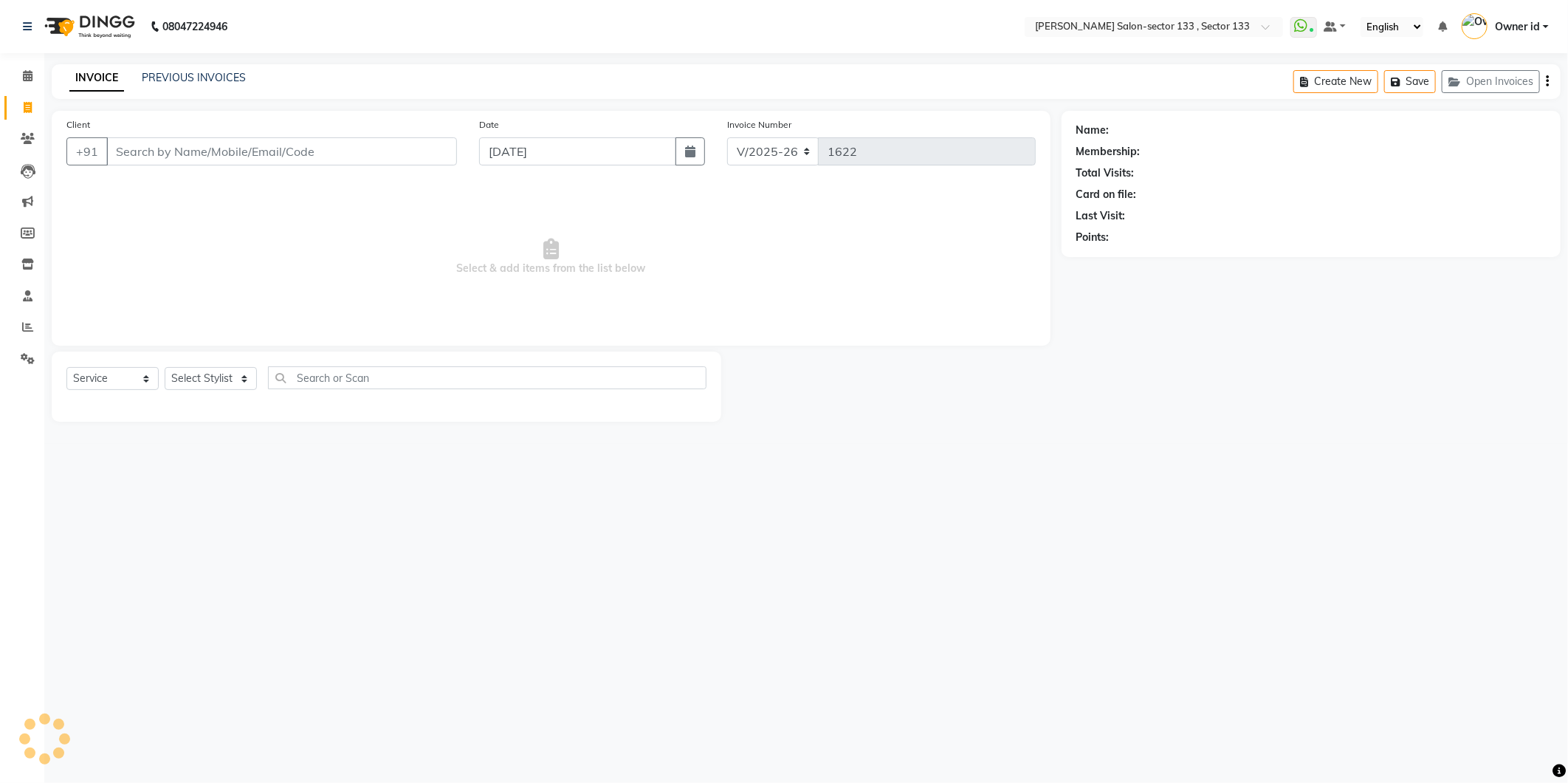
click at [187, 152] on input "Client" at bounding box center [282, 151] width 351 height 28
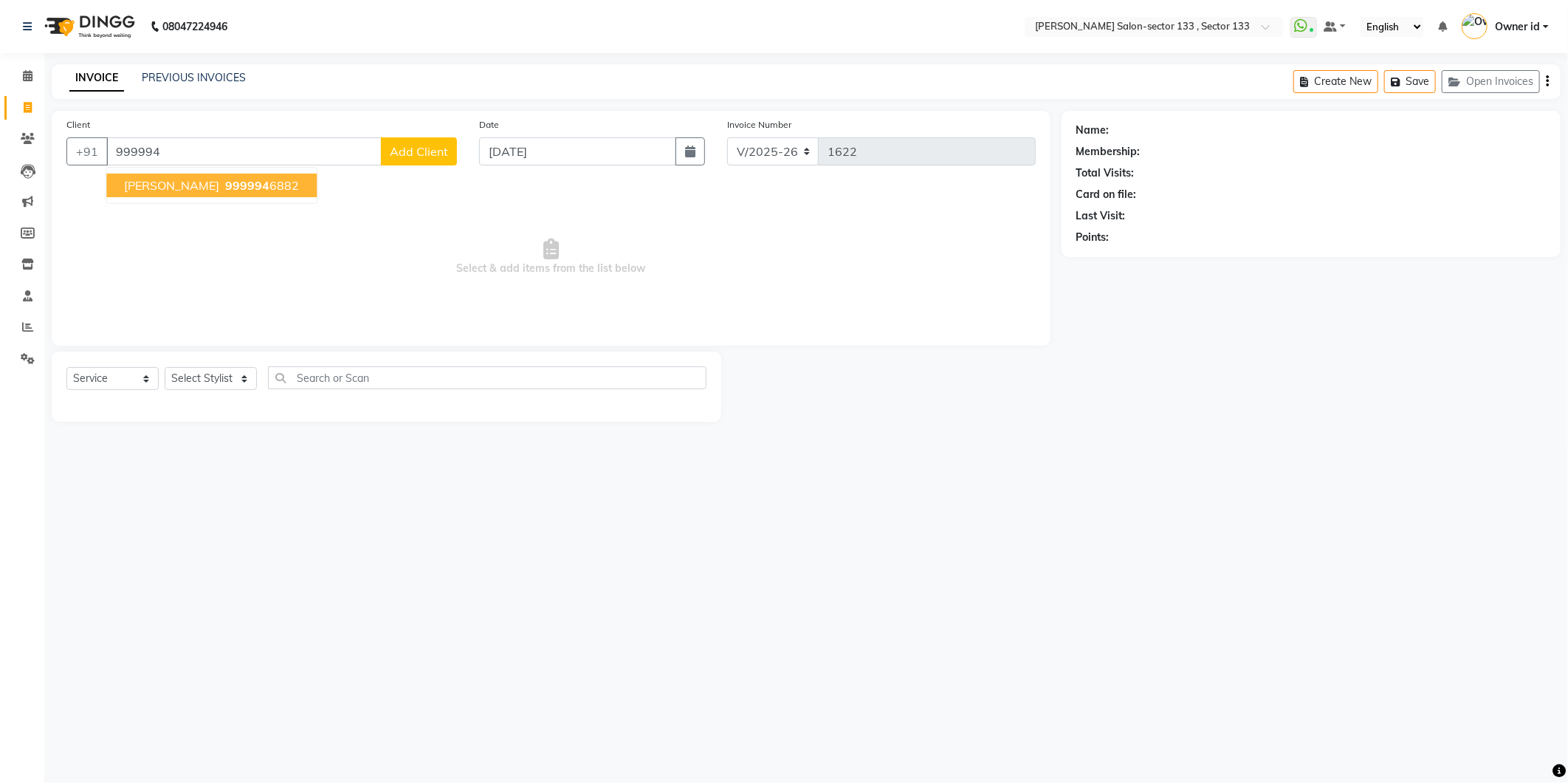
click at [238, 189] on span "999994" at bounding box center [247, 184] width 45 height 15
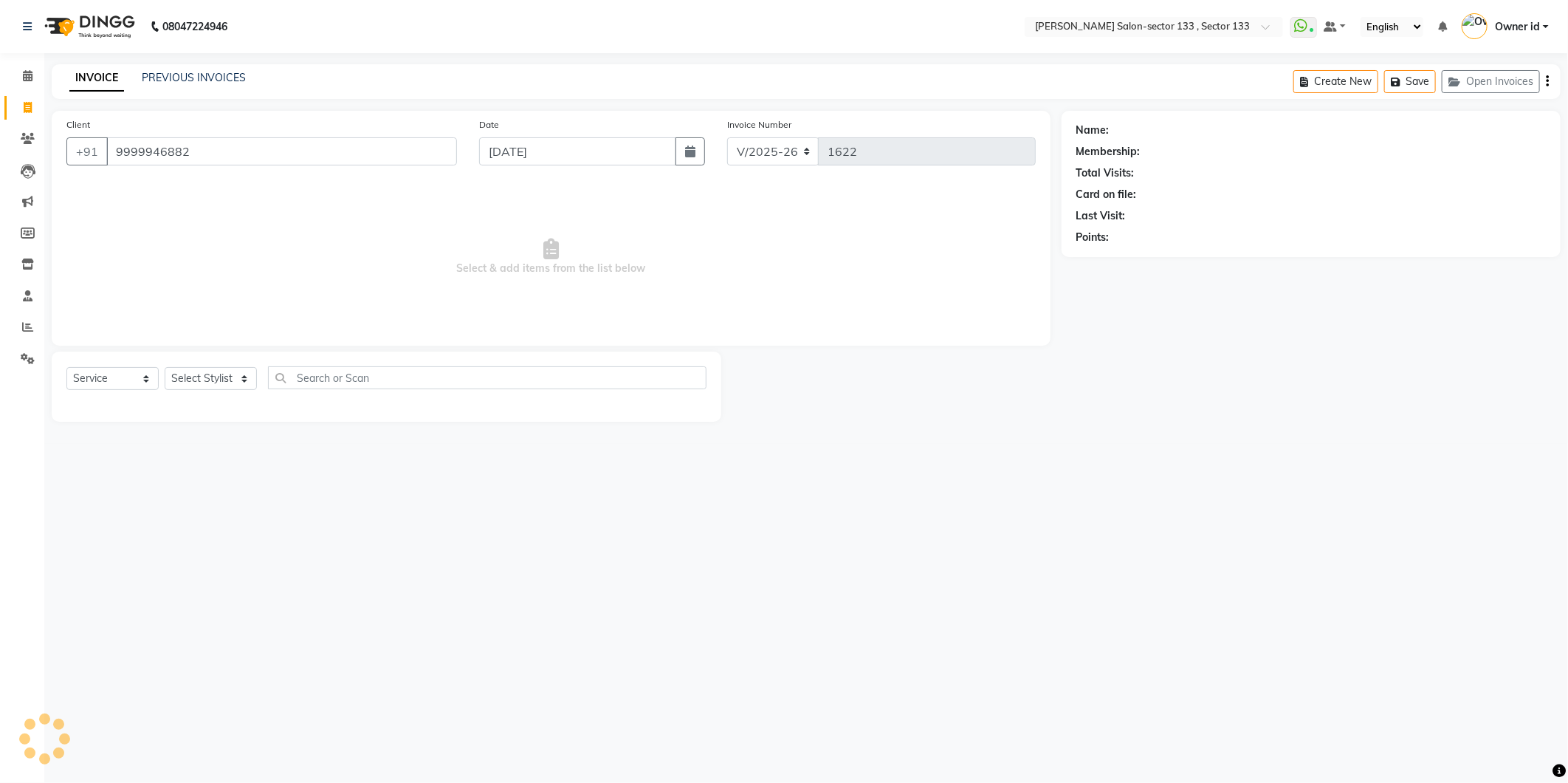
type input "9999946882"
click at [208, 381] on select "Select Stylist [PERSON_NAME] Anwar [PERSON_NAME] Manager Mehboob Owner id Prade…" at bounding box center [211, 378] width 92 height 23
select select "83256"
click at [165, 368] on select "Select Stylist [PERSON_NAME] Anwar [PERSON_NAME] Manager Mehboob Owner id Prade…" at bounding box center [211, 378] width 92 height 23
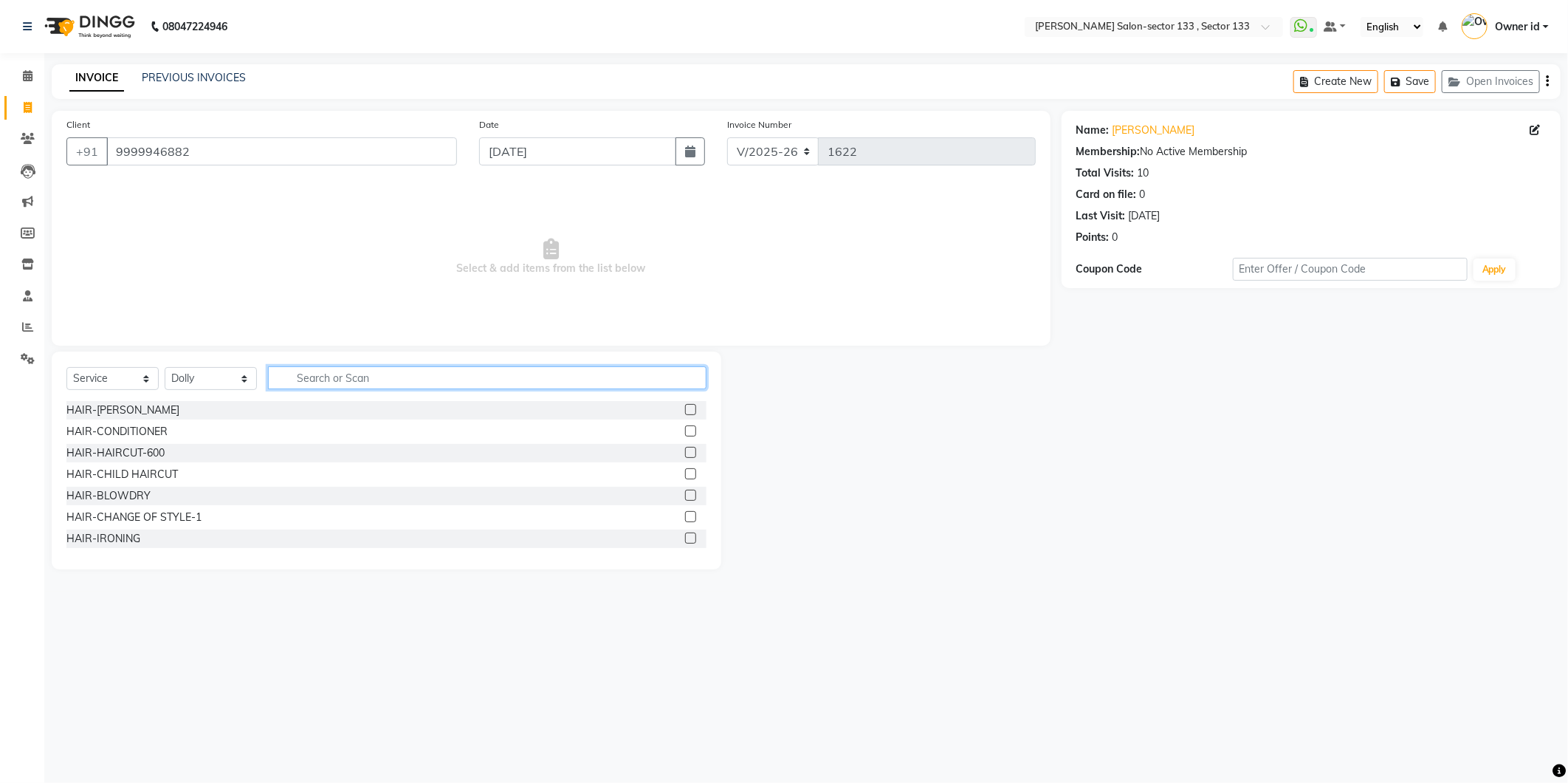
click at [342, 376] on input "text" at bounding box center [487, 377] width 439 height 23
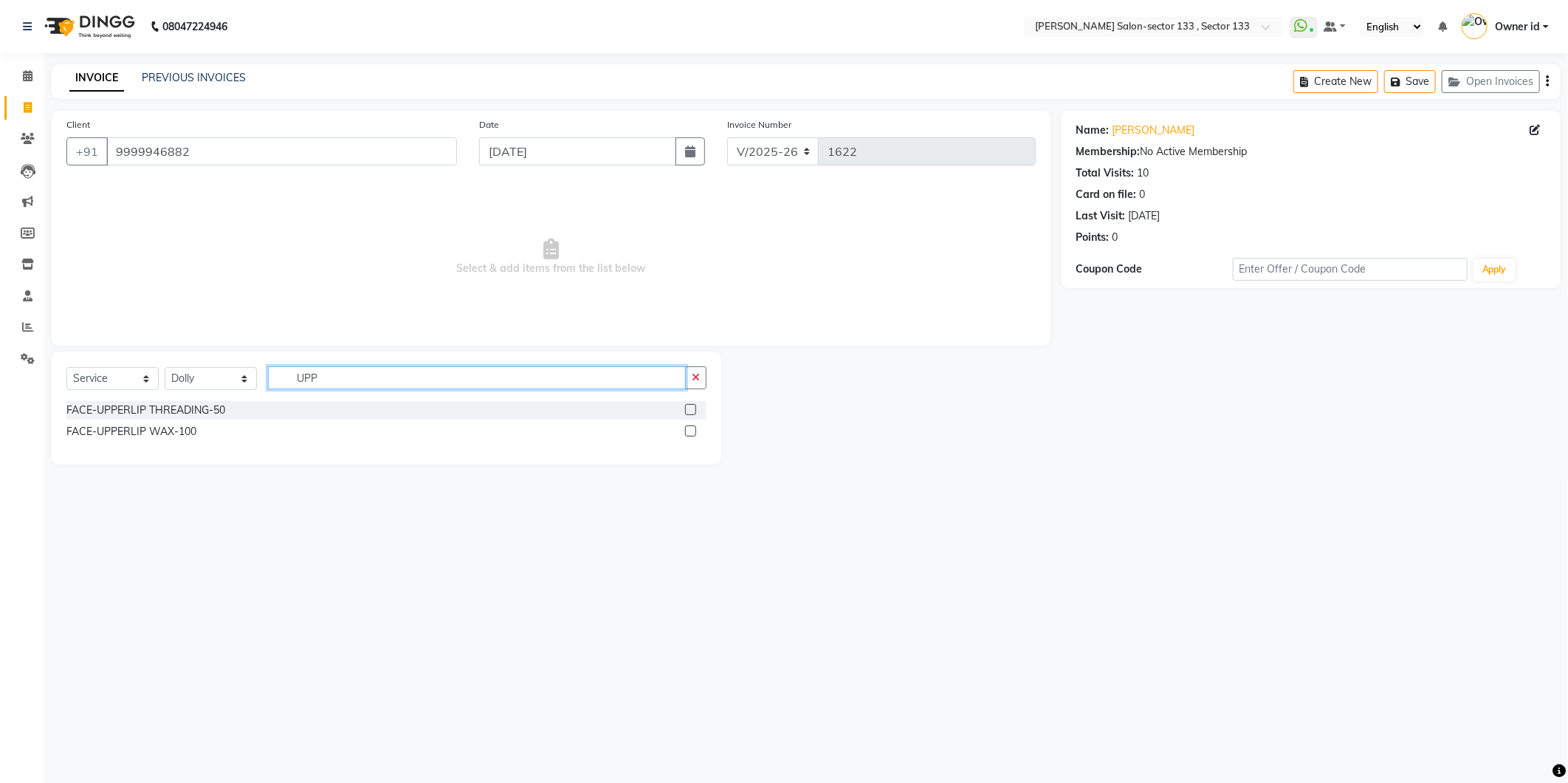
type input "UPP"
click at [687, 428] on label at bounding box center [690, 430] width 11 height 11
click at [687, 428] on input "checkbox" at bounding box center [690, 432] width 10 height 10
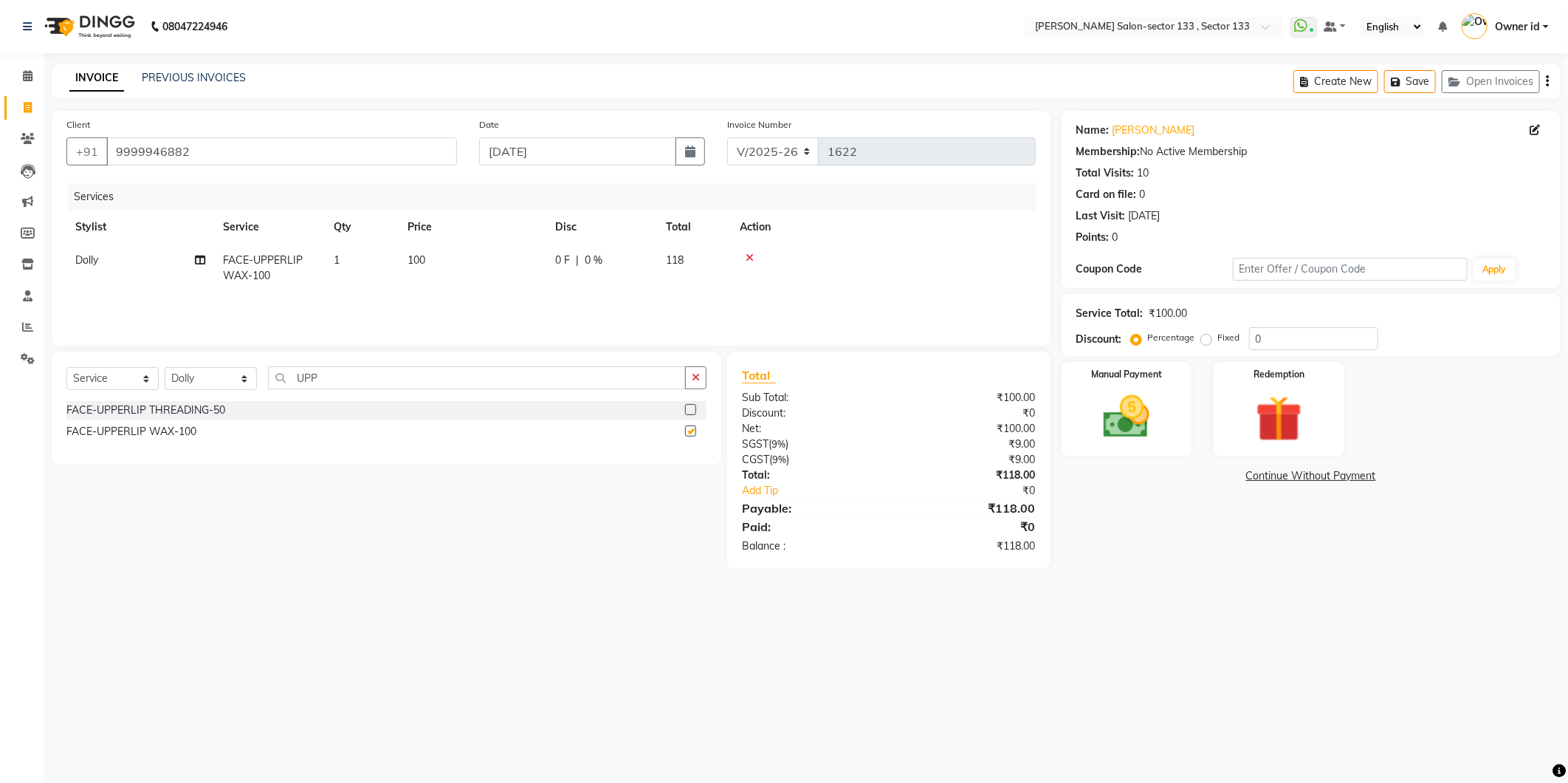
checkbox input "false"
click at [469, 375] on input "UPP" at bounding box center [476, 377] width 418 height 23
type input "U"
type input "TOUCH"
click at [688, 410] on label at bounding box center [690, 408] width 11 height 11
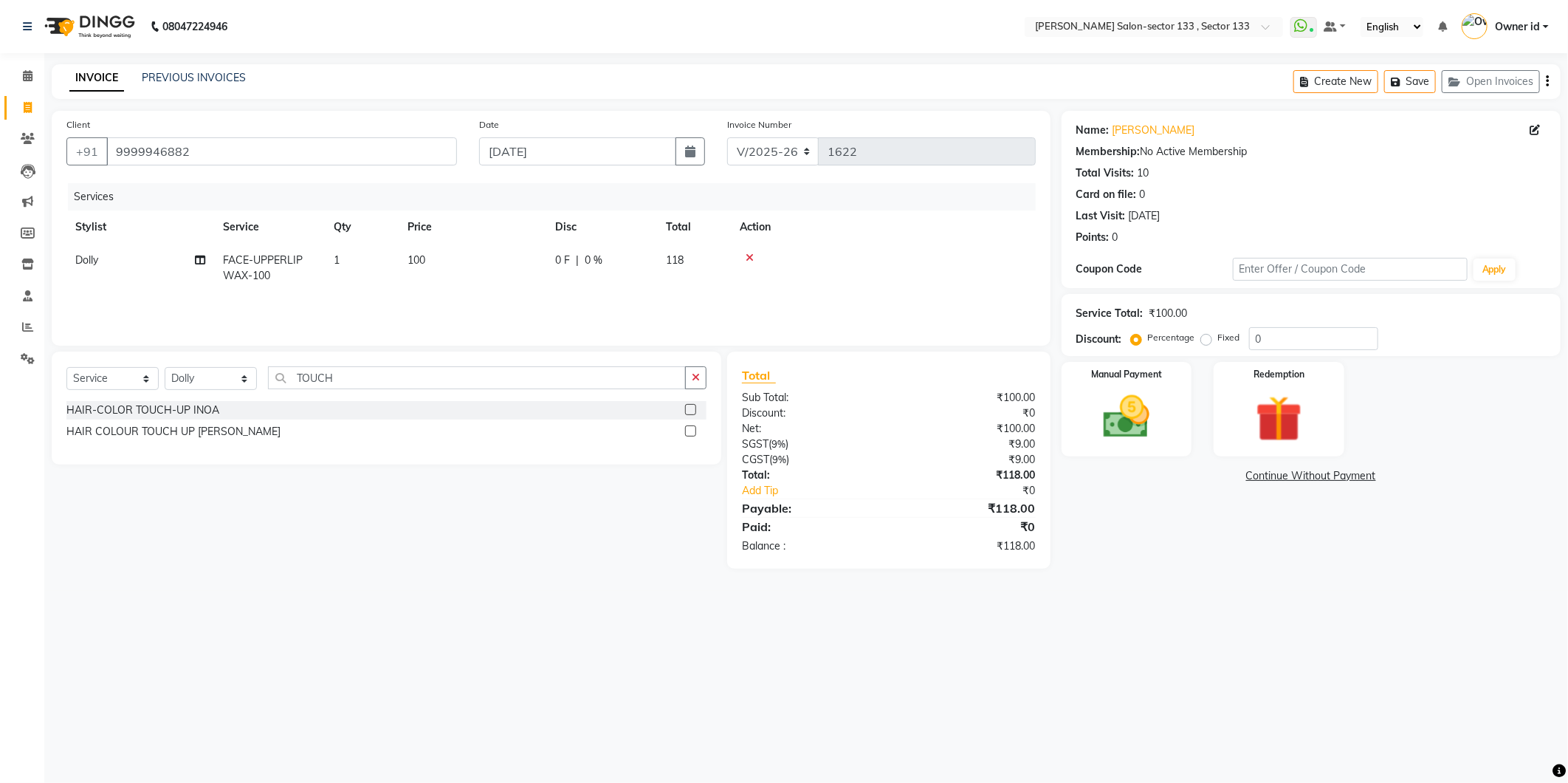
click at [688, 410] on input "checkbox" at bounding box center [690, 410] width 10 height 10
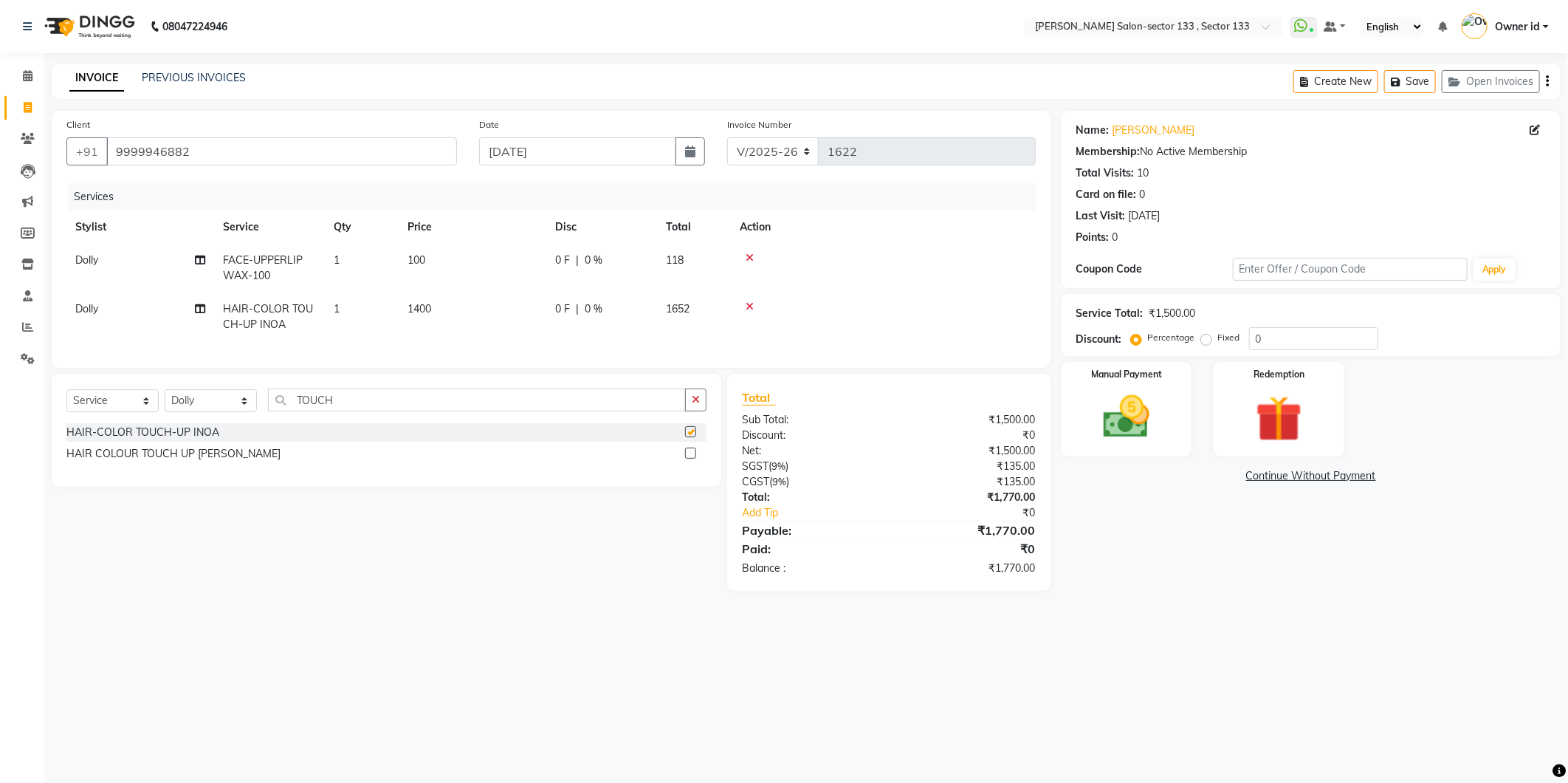
checkbox input "false"
click at [435, 306] on td "1400" at bounding box center [473, 316] width 147 height 49
select select "83256"
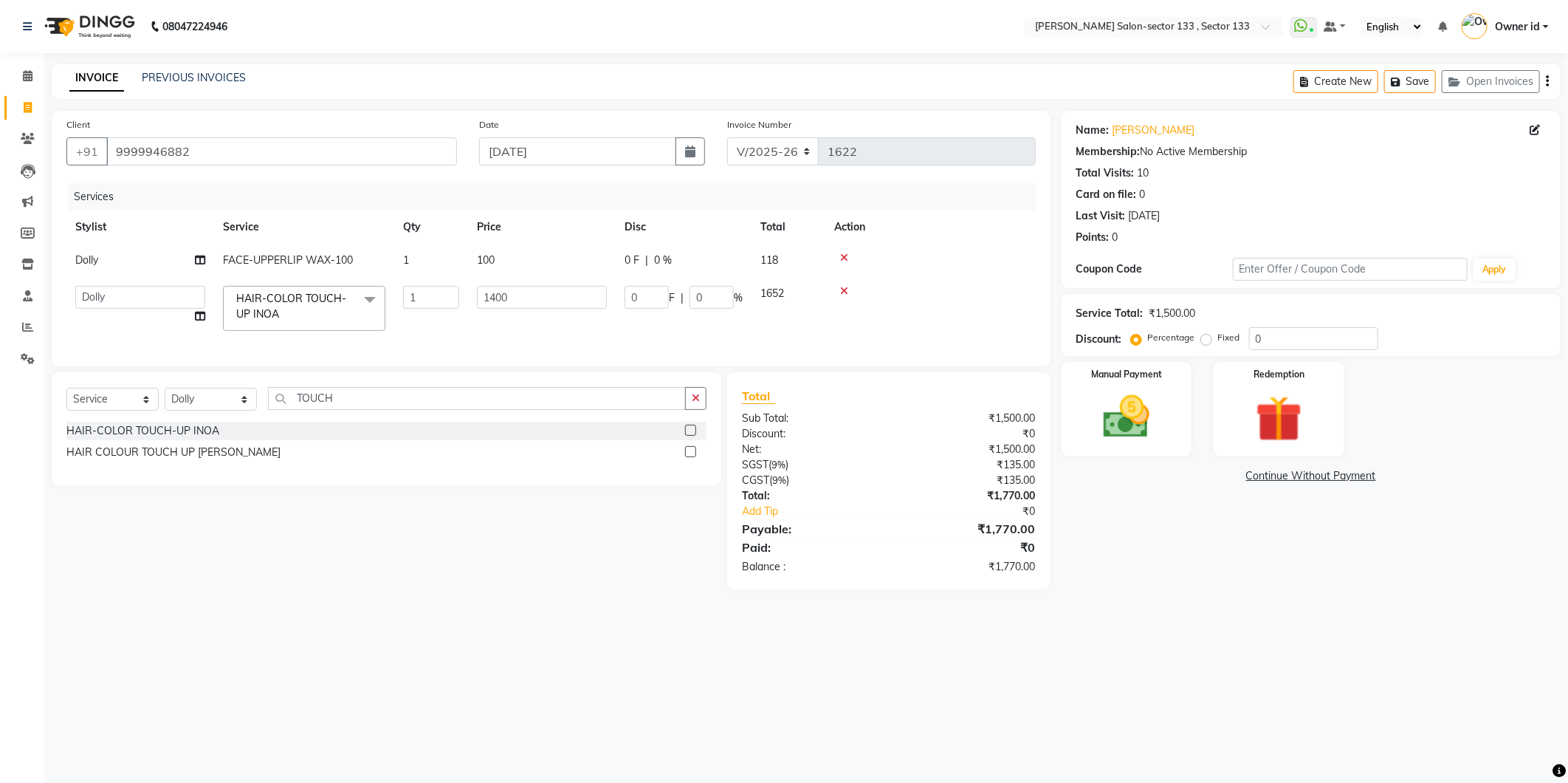
click at [636, 344] on div "Services Stylist Service Qty Price Disc Total Action Dolly FACE-UPPERLIP WAX-10…" at bounding box center [550, 268] width 969 height 169
click at [146, 301] on select "[PERSON_NAME] [PERSON_NAME] Manager Mehboob Owner id Pradeep [PERSON_NAME] [PER…" at bounding box center [141, 298] width 130 height 23
select select "80845"
click at [1094, 397] on img at bounding box center [1127, 417] width 79 height 56
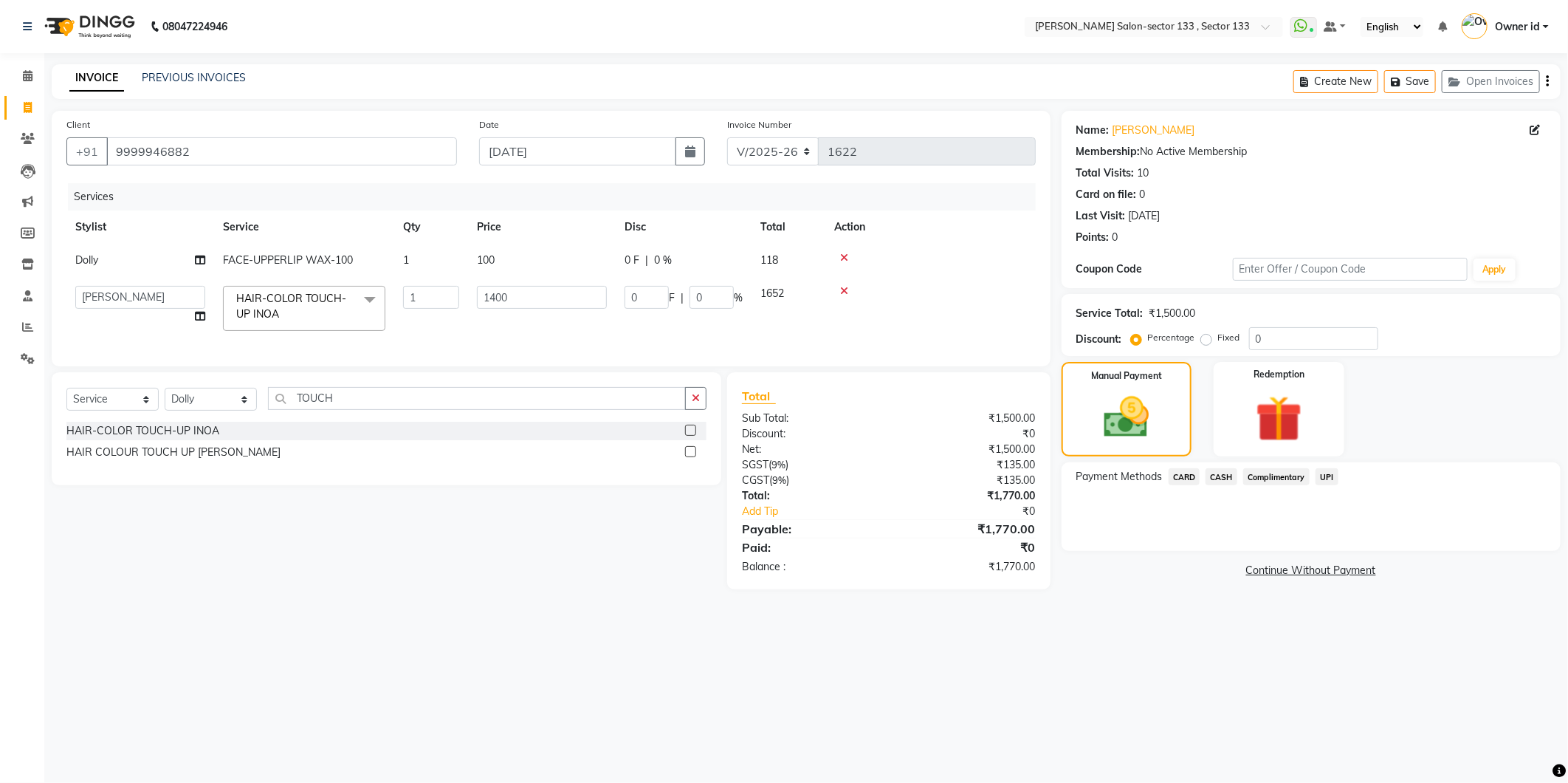
click at [1216, 474] on span "CASH" at bounding box center [1222, 477] width 32 height 17
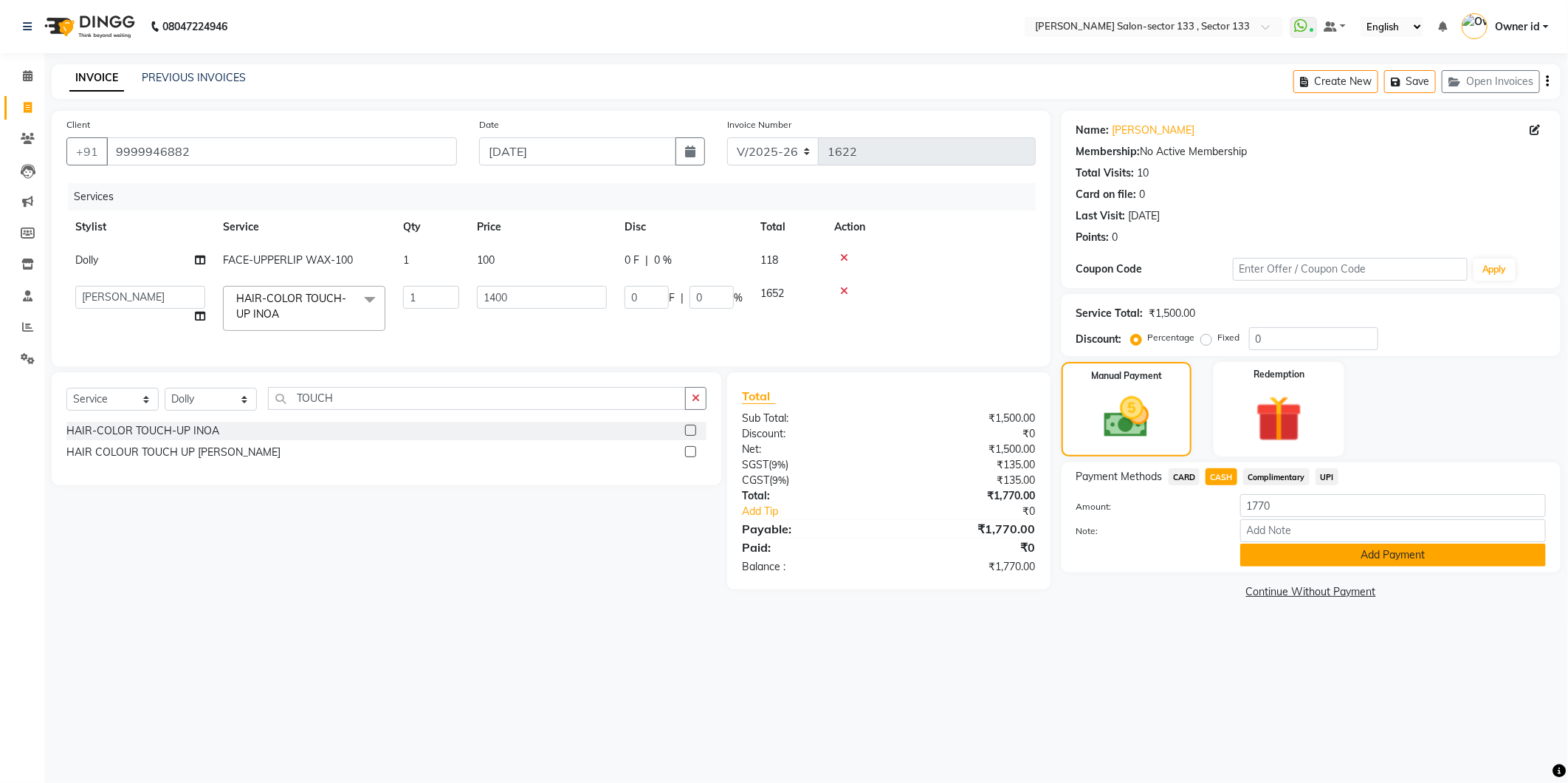
click at [1286, 555] on button "Add Payment" at bounding box center [1393, 555] width 306 height 23
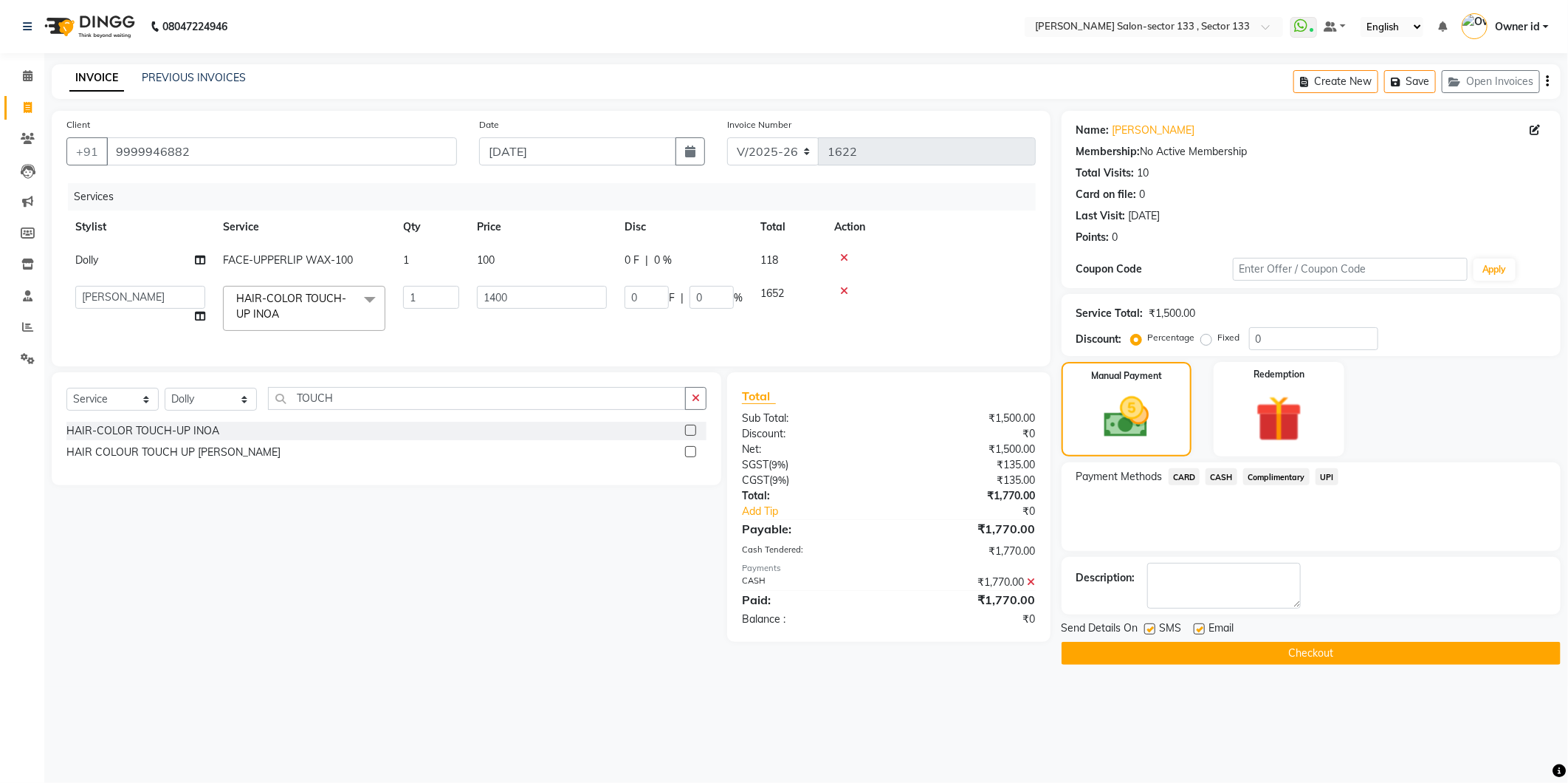
click at [1268, 651] on button "Checkout" at bounding box center [1311, 653] width 499 height 23
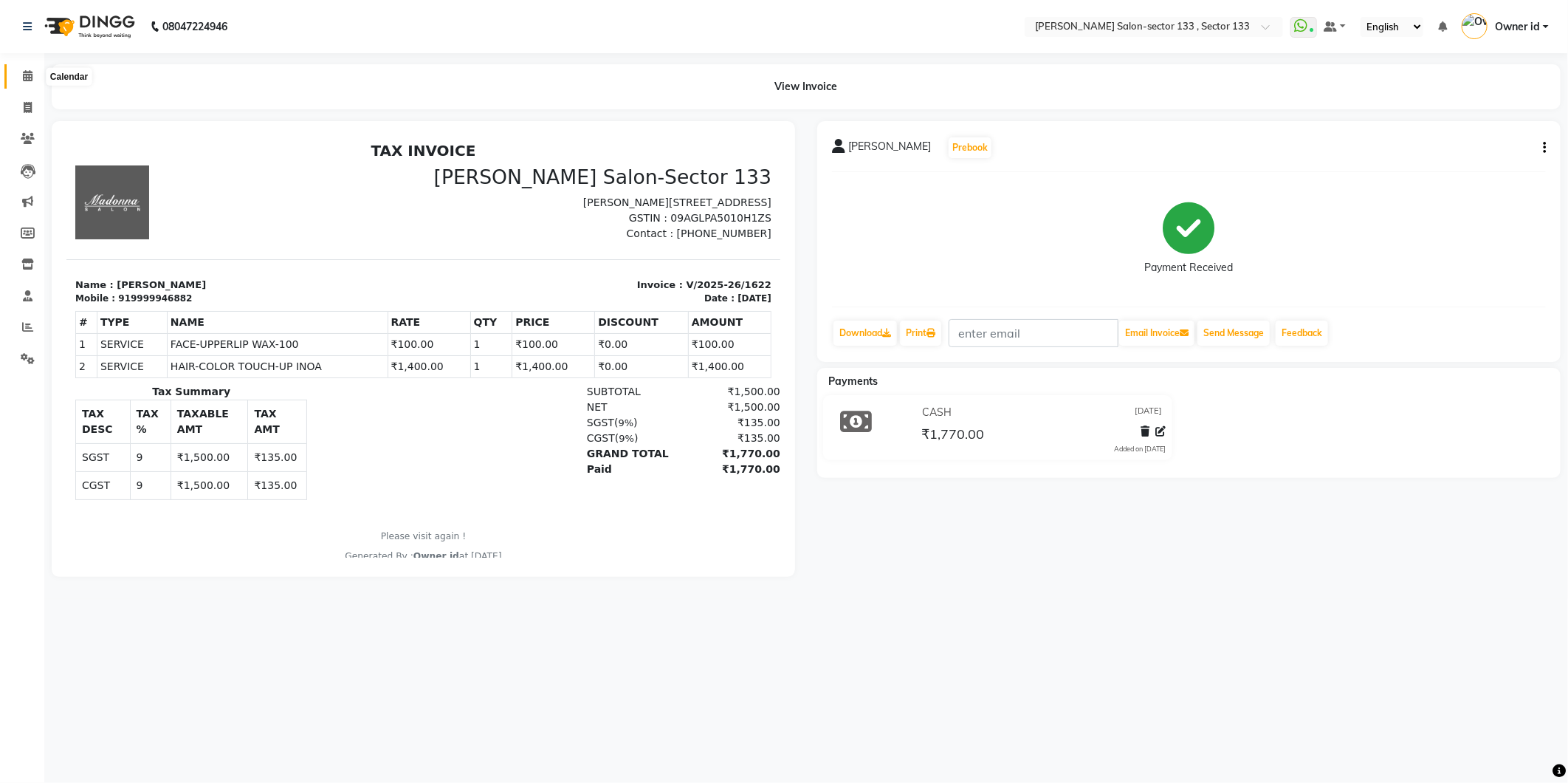
click at [26, 79] on icon at bounding box center [28, 75] width 10 height 11
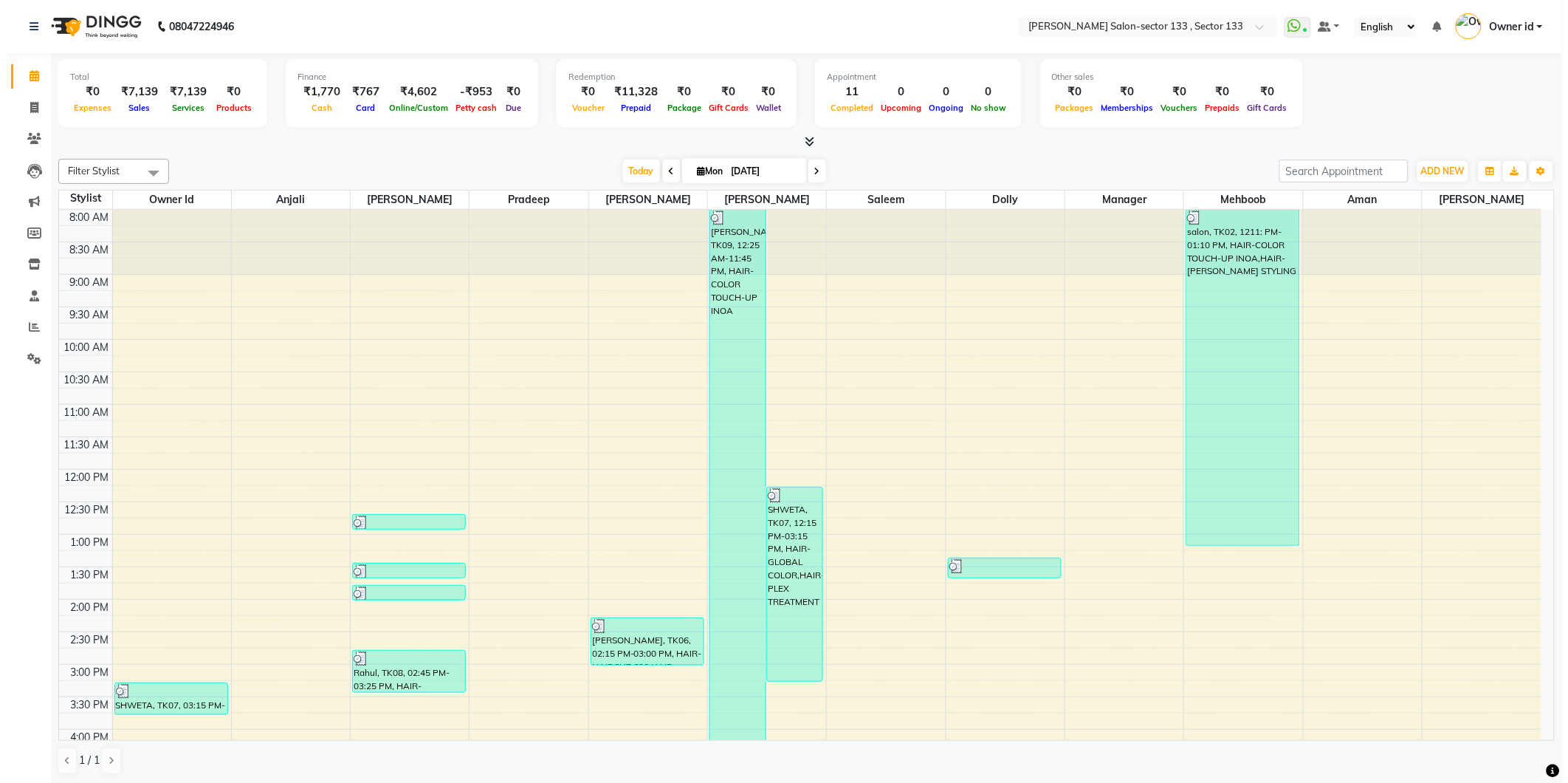
scroll to position [448, 0]
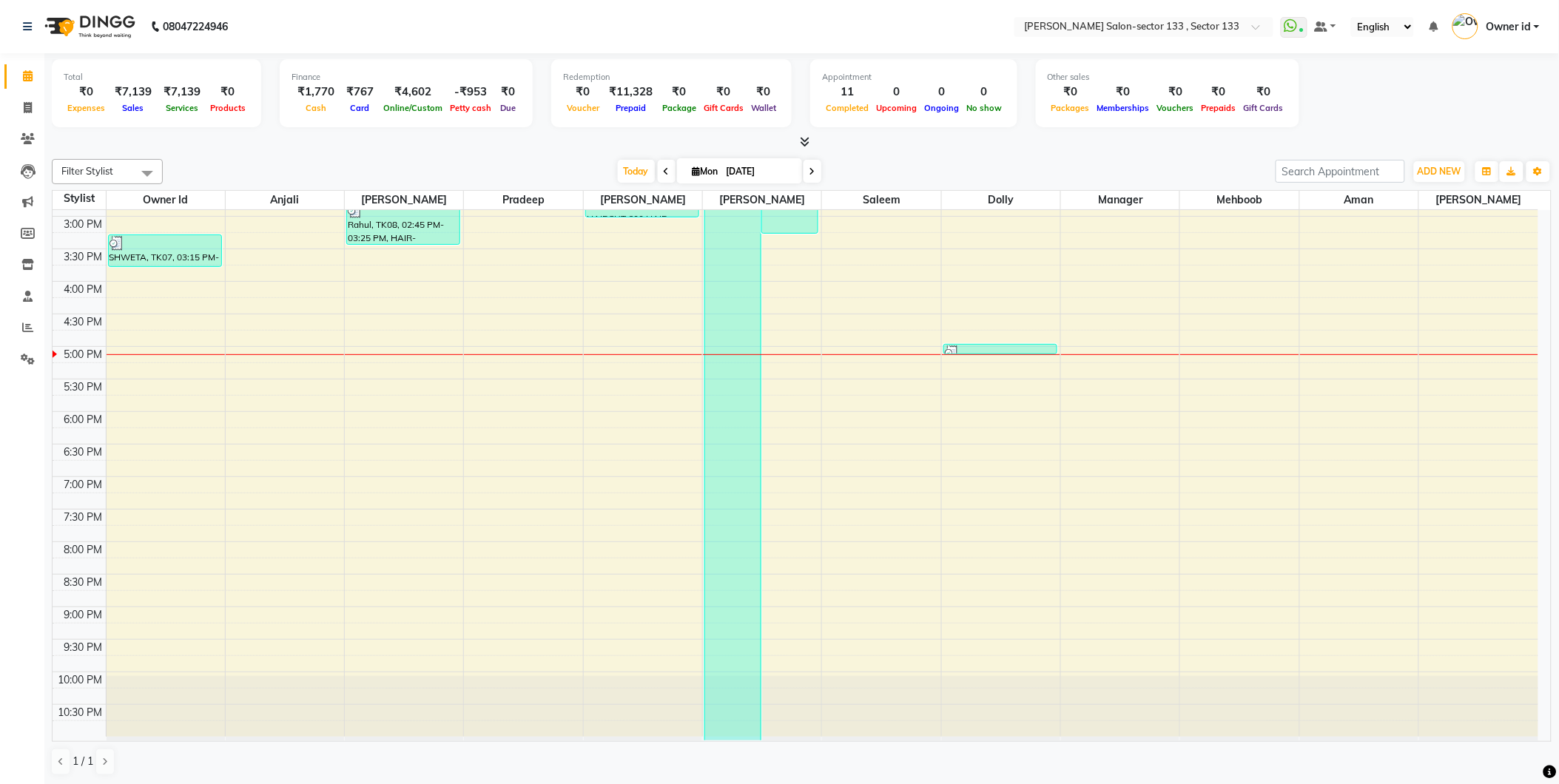
click at [26, 79] on icon at bounding box center [28, 75] width 10 height 11
click at [20, 127] on link "Clients" at bounding box center [22, 139] width 36 height 24
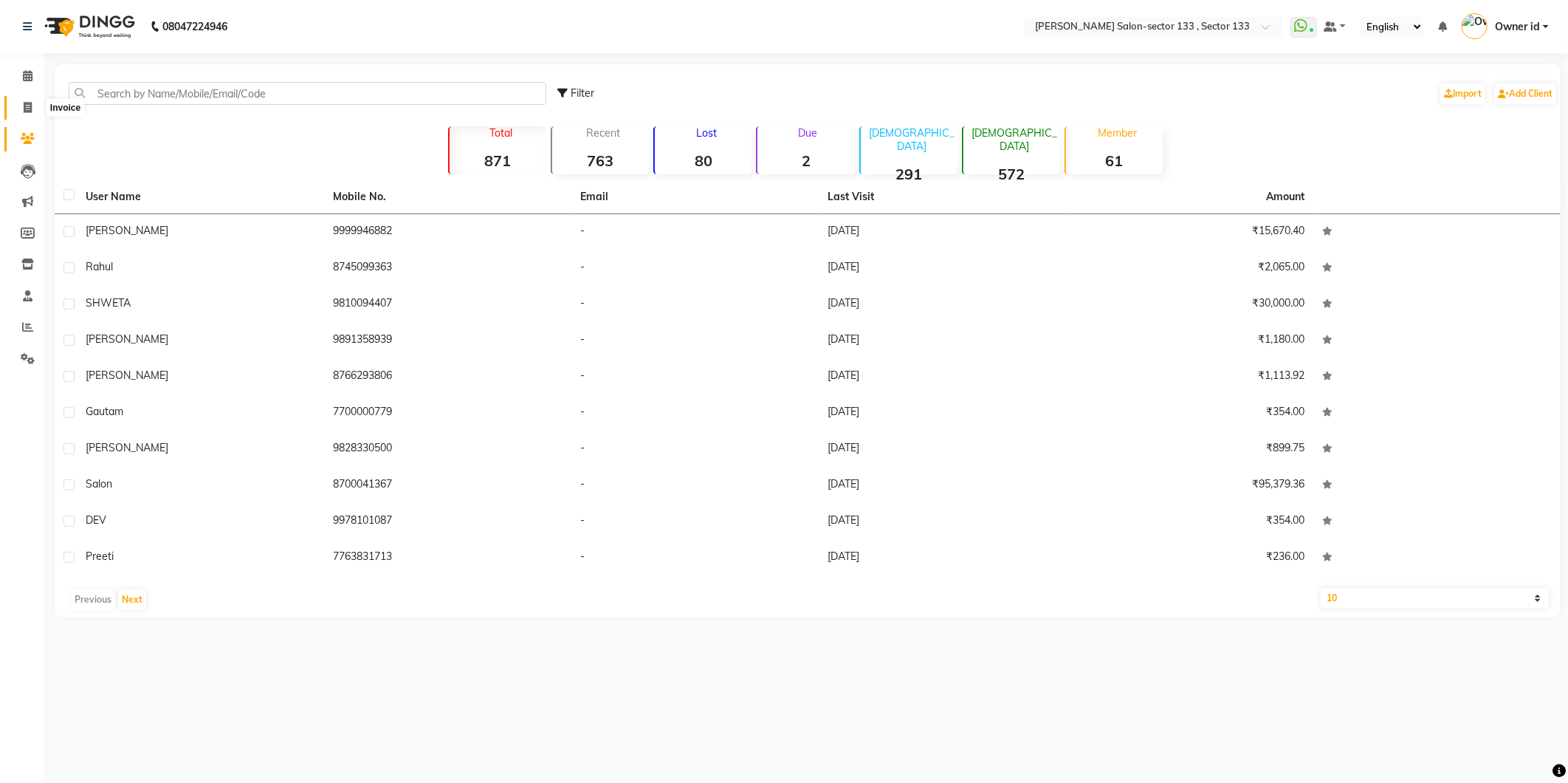
click at [19, 109] on span at bounding box center [27, 109] width 26 height 17
select select "8302"
select select "service"
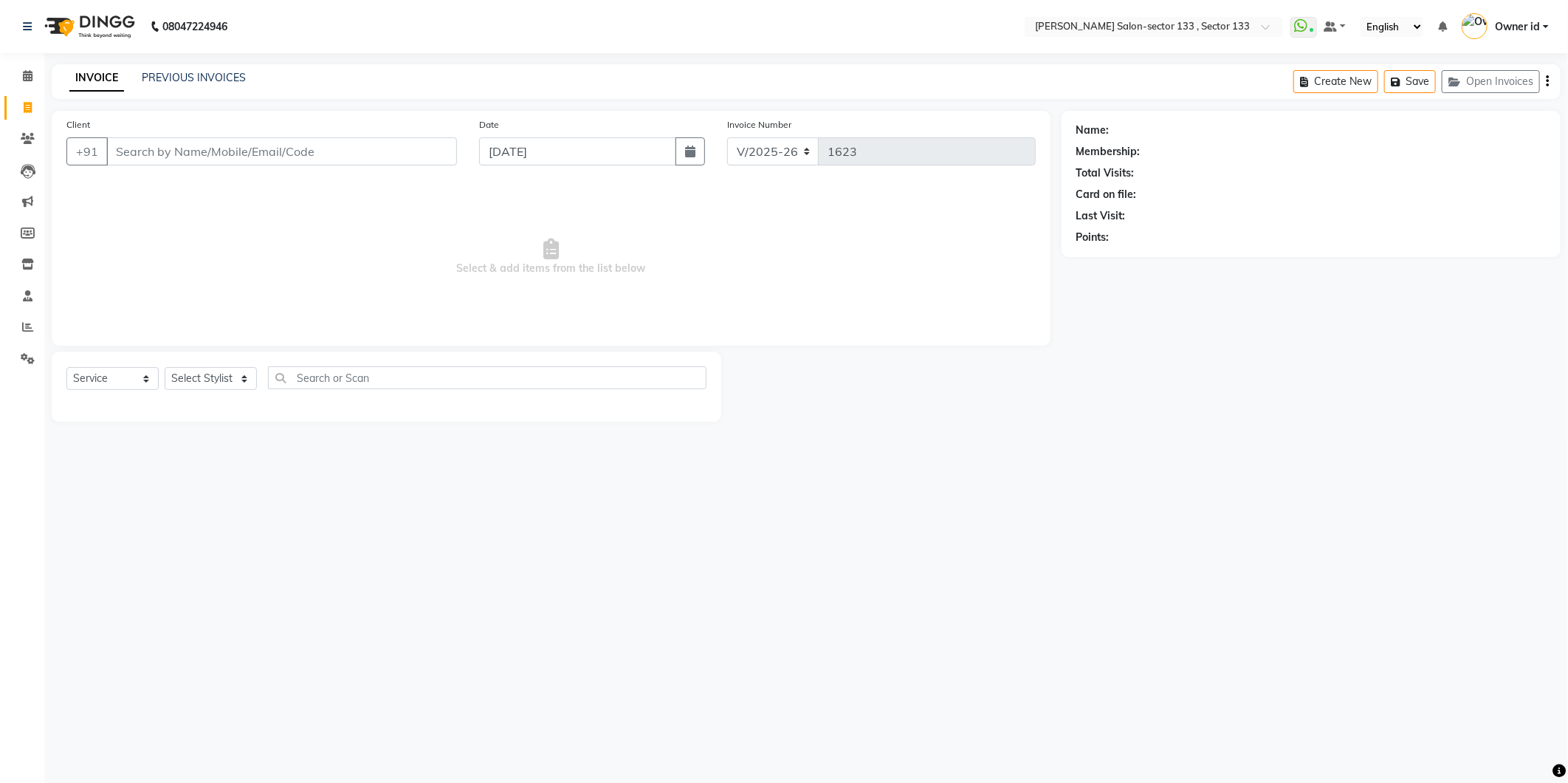
click at [158, 155] on input "Client" at bounding box center [282, 151] width 351 height 28
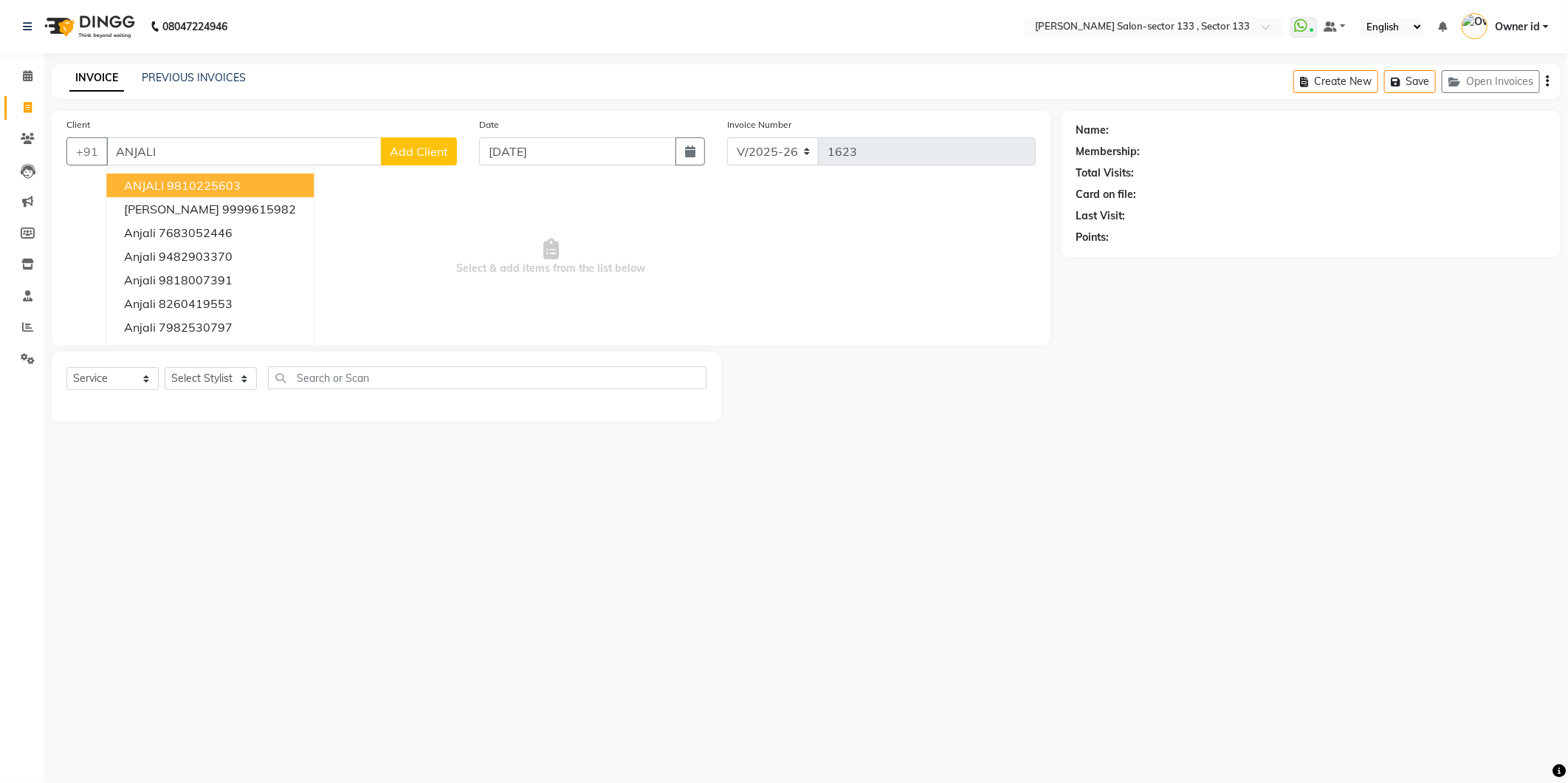
click at [227, 190] on ngb-highlight "9810225603" at bounding box center [204, 184] width 74 height 15
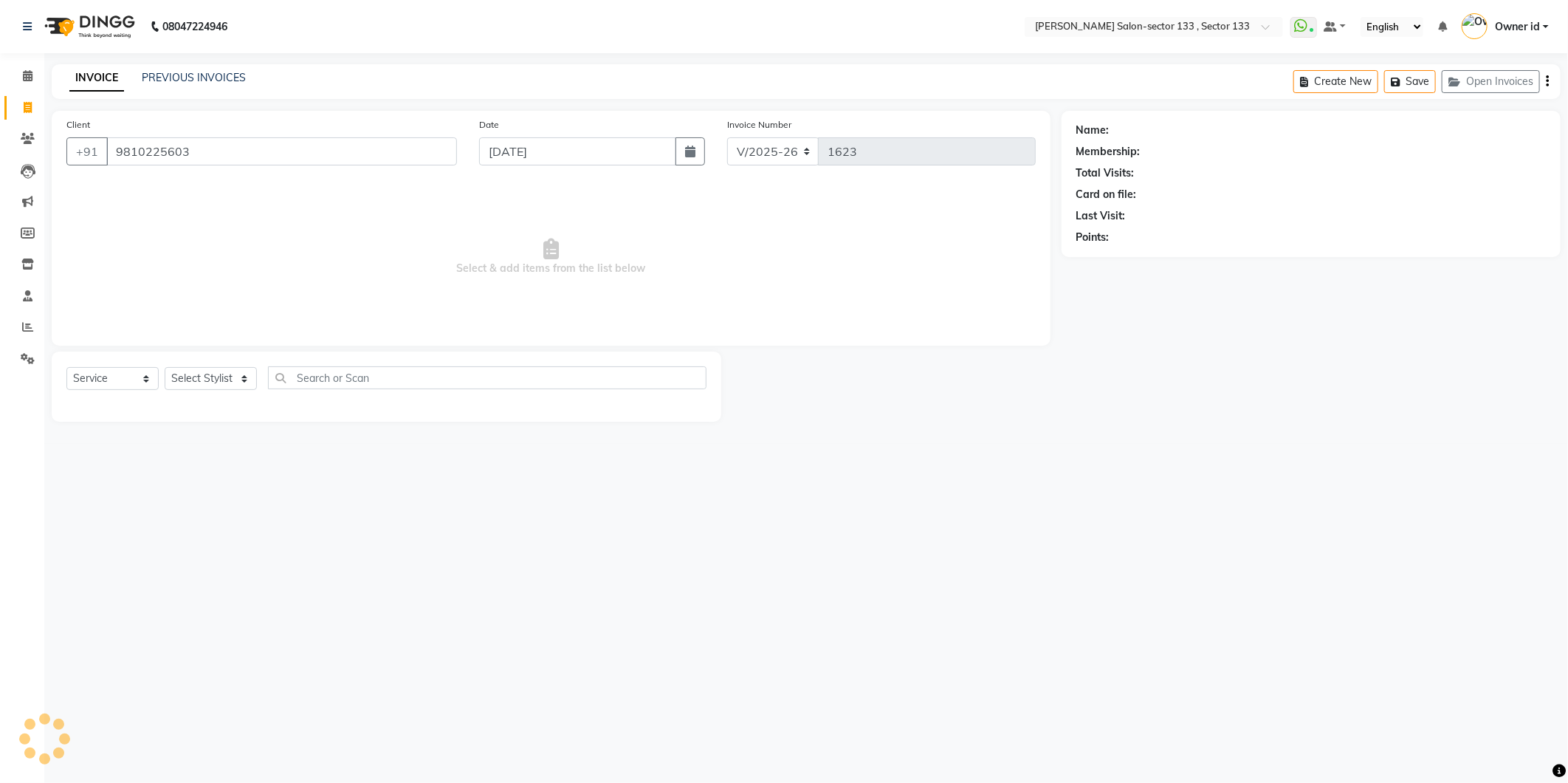
type input "9810225603"
click at [190, 377] on select "Select Stylist [PERSON_NAME] Anwar [PERSON_NAME] Manager Mehboob Owner id Prade…" at bounding box center [211, 378] width 92 height 23
select select "80277"
click at [165, 368] on select "Select Stylist [PERSON_NAME] Anwar [PERSON_NAME] Manager Mehboob Owner id Prade…" at bounding box center [211, 378] width 92 height 23
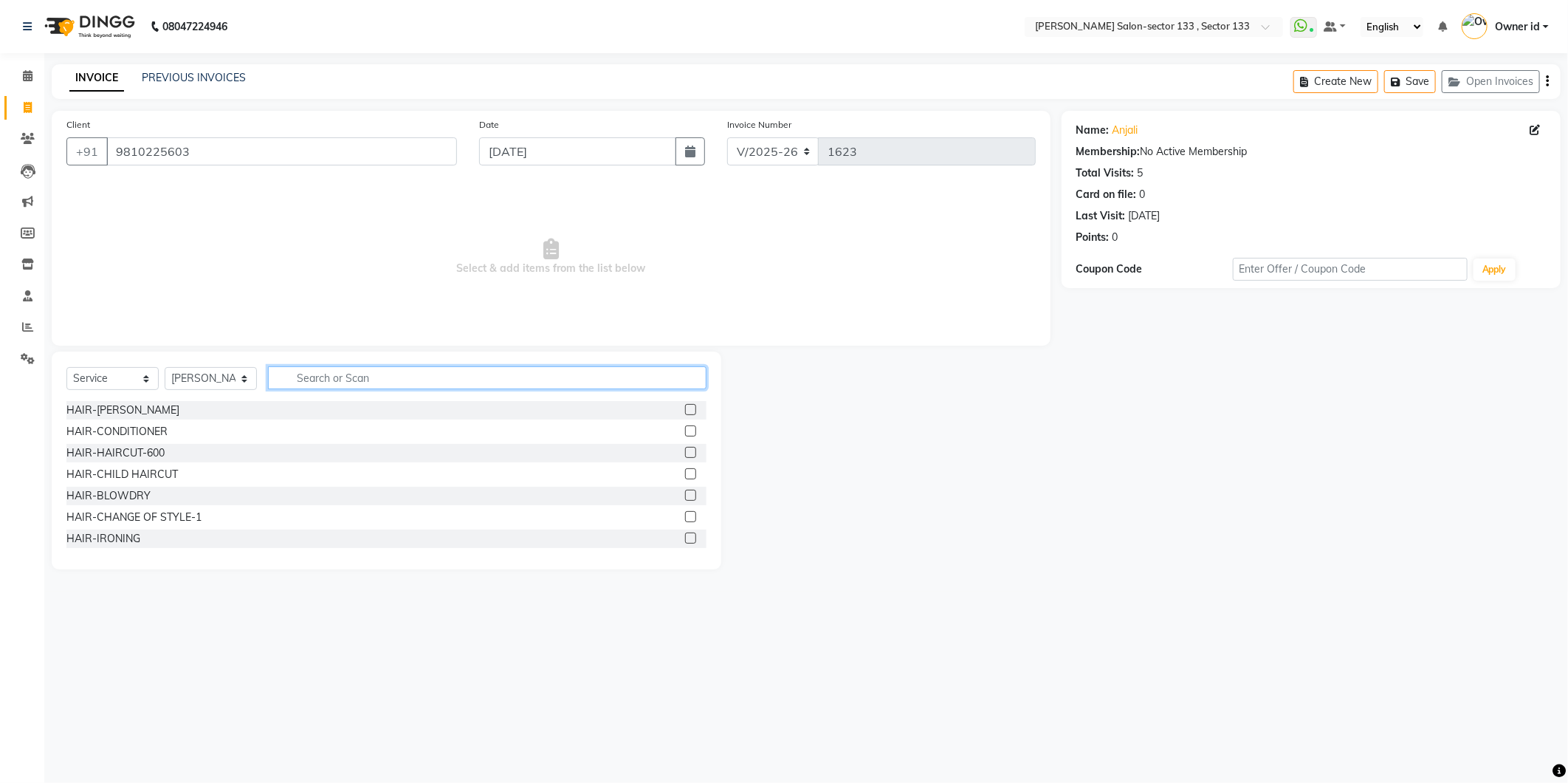
click at [313, 374] on input "text" at bounding box center [487, 377] width 439 height 23
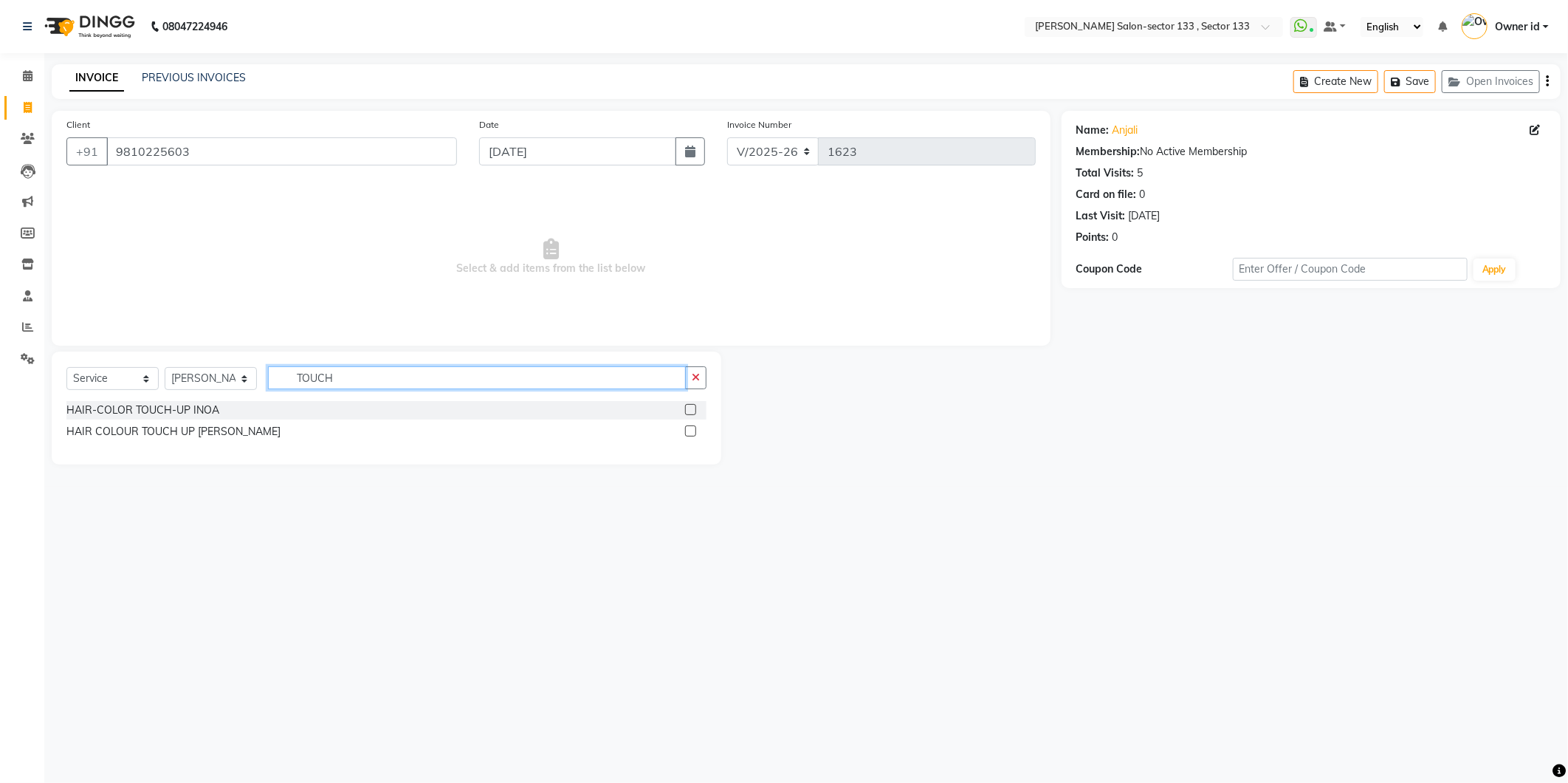
type input "TOUCH"
click at [691, 409] on label at bounding box center [690, 408] width 11 height 11
click at [691, 409] on input "checkbox" at bounding box center [690, 410] width 10 height 10
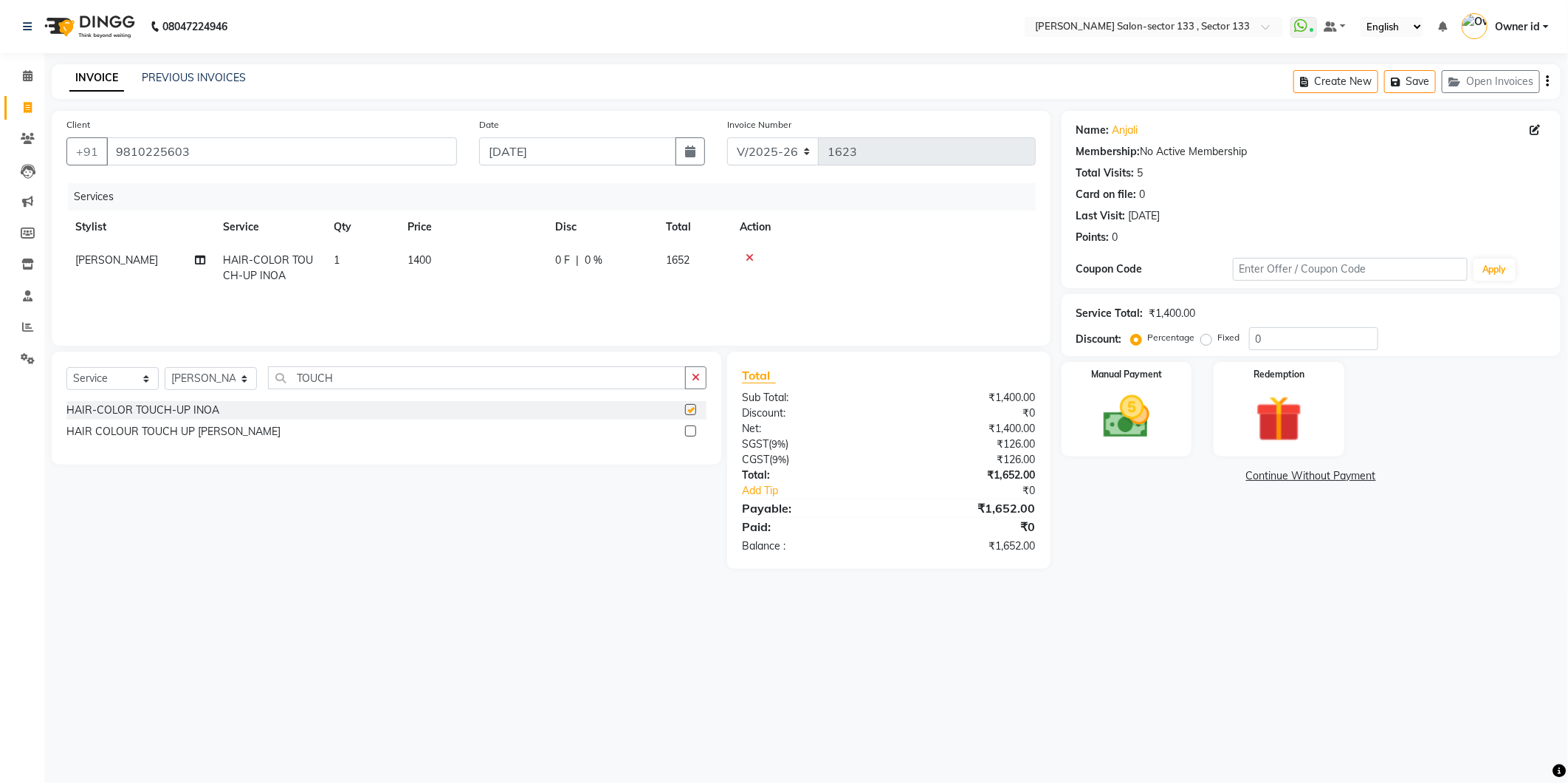
checkbox input "false"
click at [1283, 345] on input "0" at bounding box center [1314, 339] width 129 height 23
type input "0100"
click at [1150, 435] on img at bounding box center [1127, 417] width 79 height 56
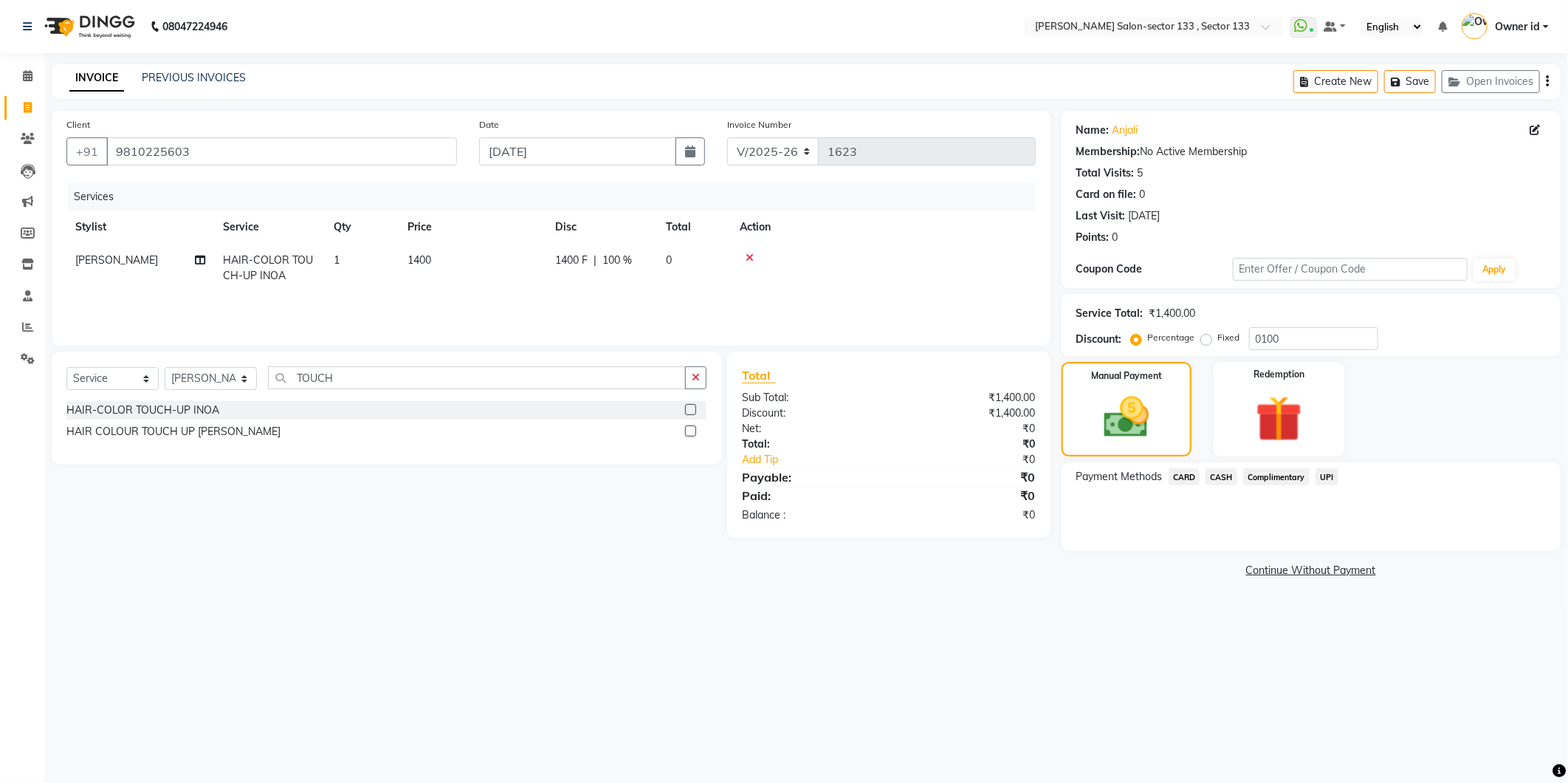
click at [1221, 480] on span "CASH" at bounding box center [1222, 477] width 32 height 17
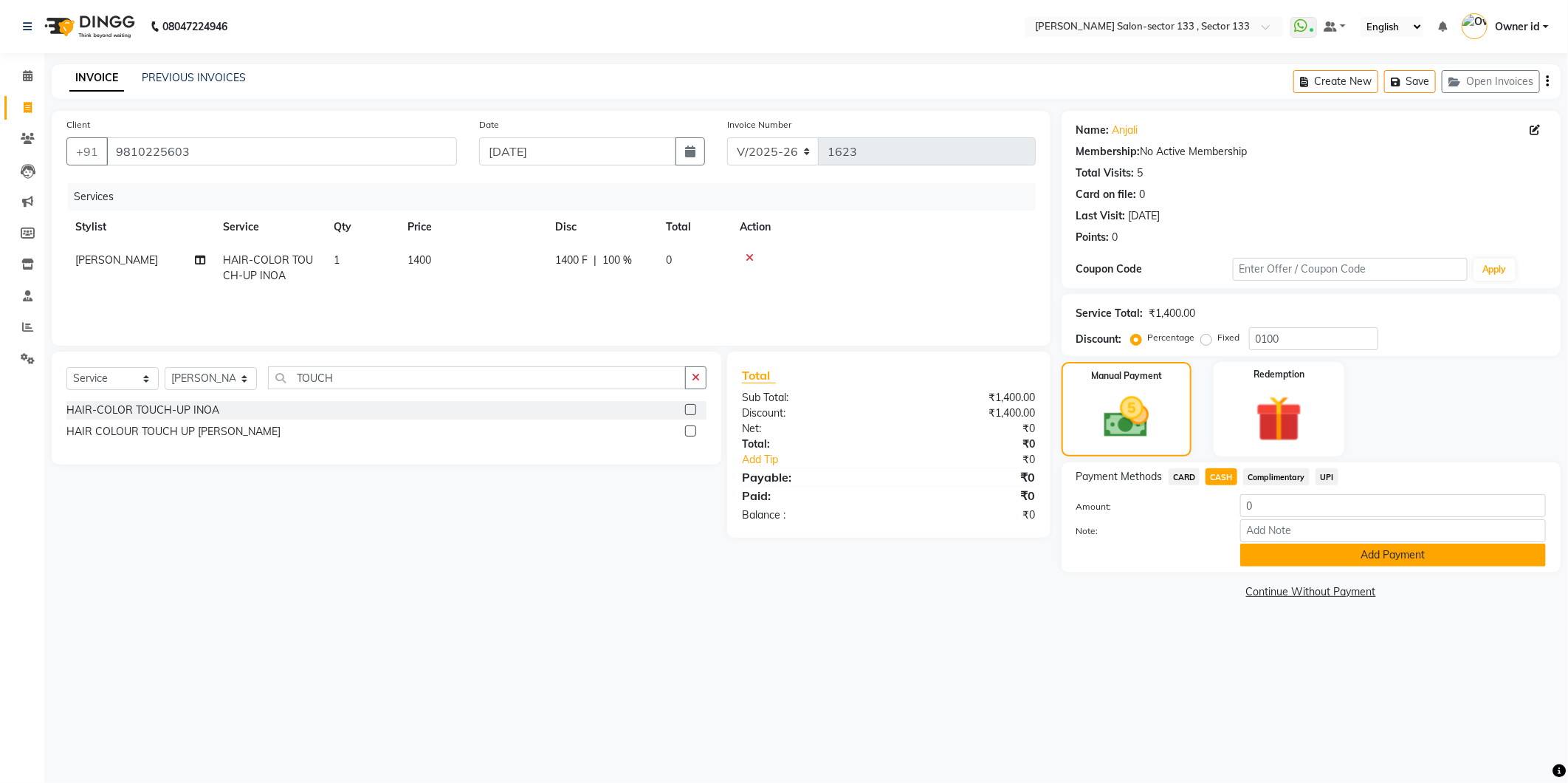
click at [1272, 548] on button "Add Payment" at bounding box center [1393, 555] width 306 height 23
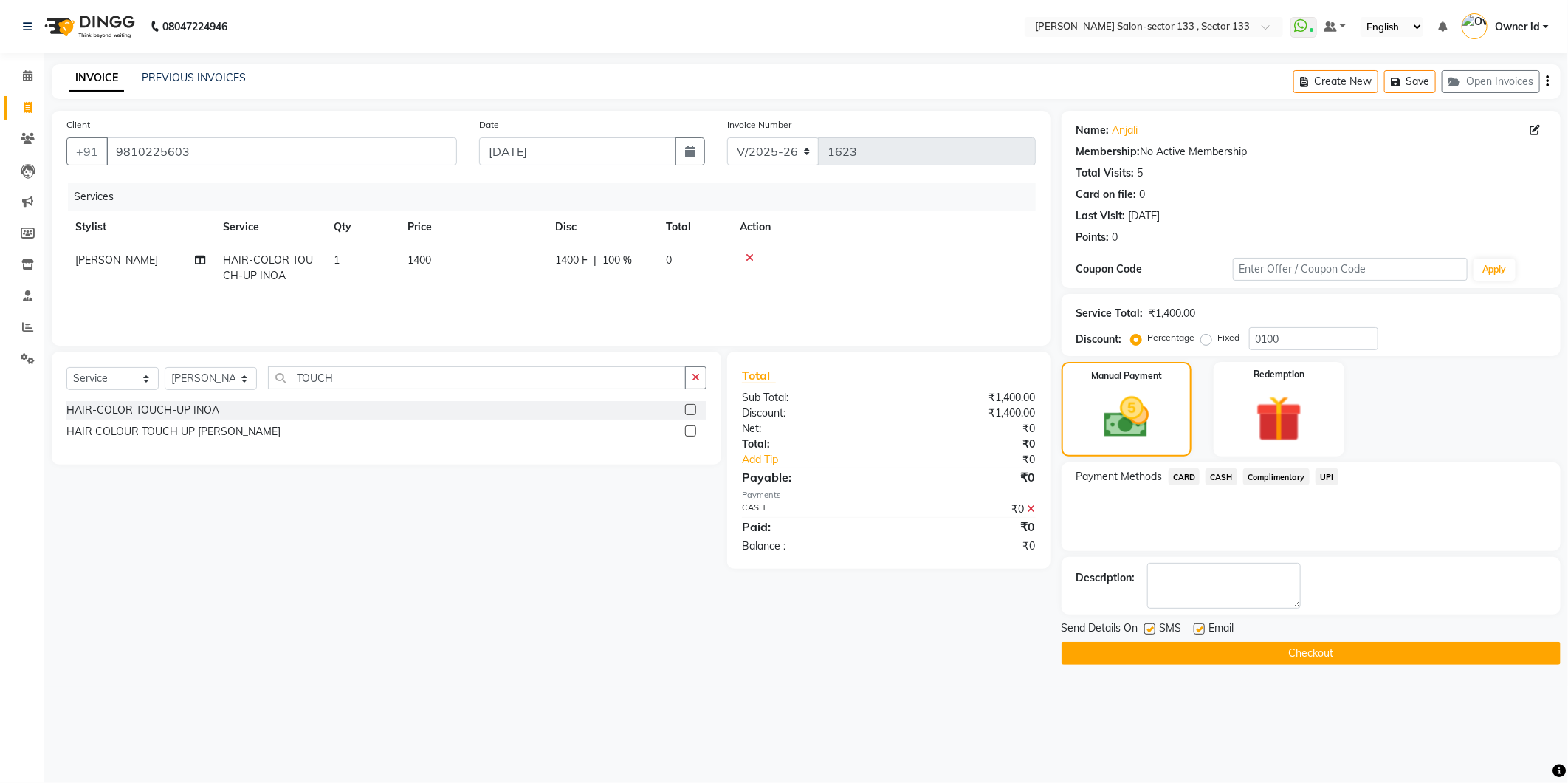
click at [1150, 655] on button "Checkout" at bounding box center [1311, 653] width 499 height 23
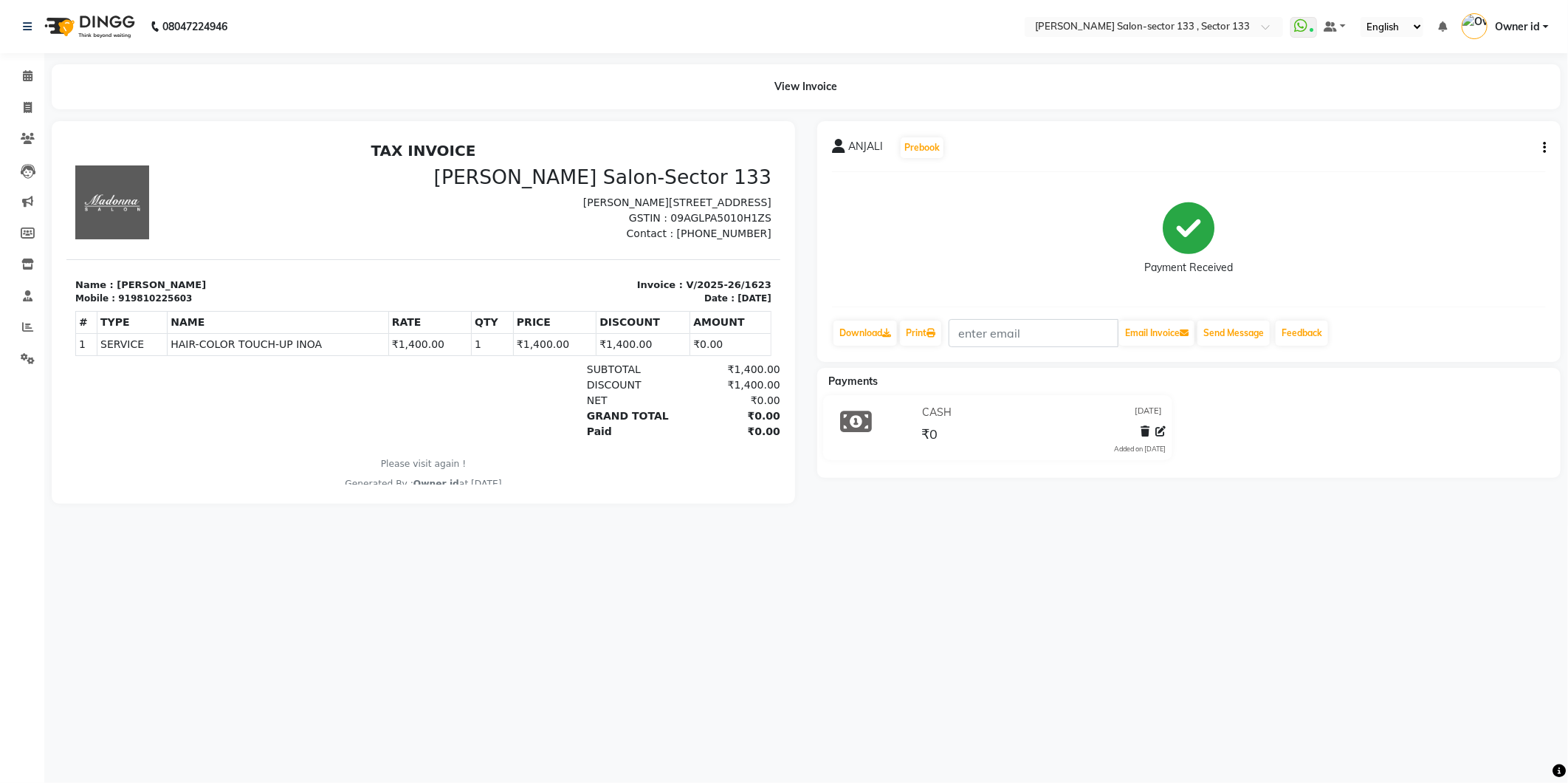
click at [29, 88] on li "Calendar" at bounding box center [22, 76] width 45 height 32
click at [24, 84] on link "Calendar" at bounding box center [22, 76] width 36 height 24
click at [0, 79] on html "08047224946 Select Location × [PERSON_NAME] Salon-sector 133 , Sector 133 Whats…" at bounding box center [784, 391] width 1568 height 783
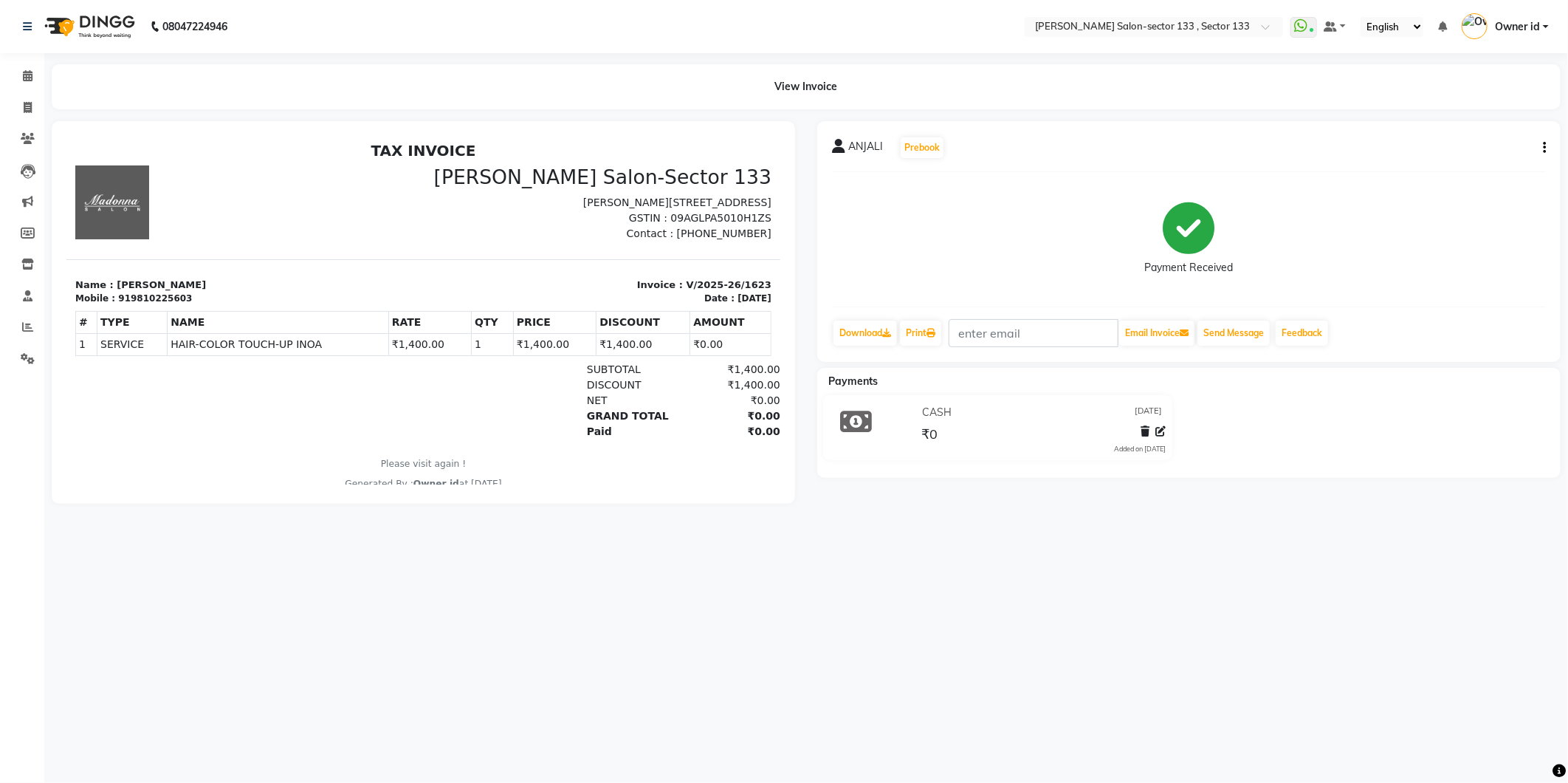
click at [0, 79] on html "08047224946 Select Location × [PERSON_NAME] Salon-sector 133 , Sector 133 Whats…" at bounding box center [784, 391] width 1568 height 783
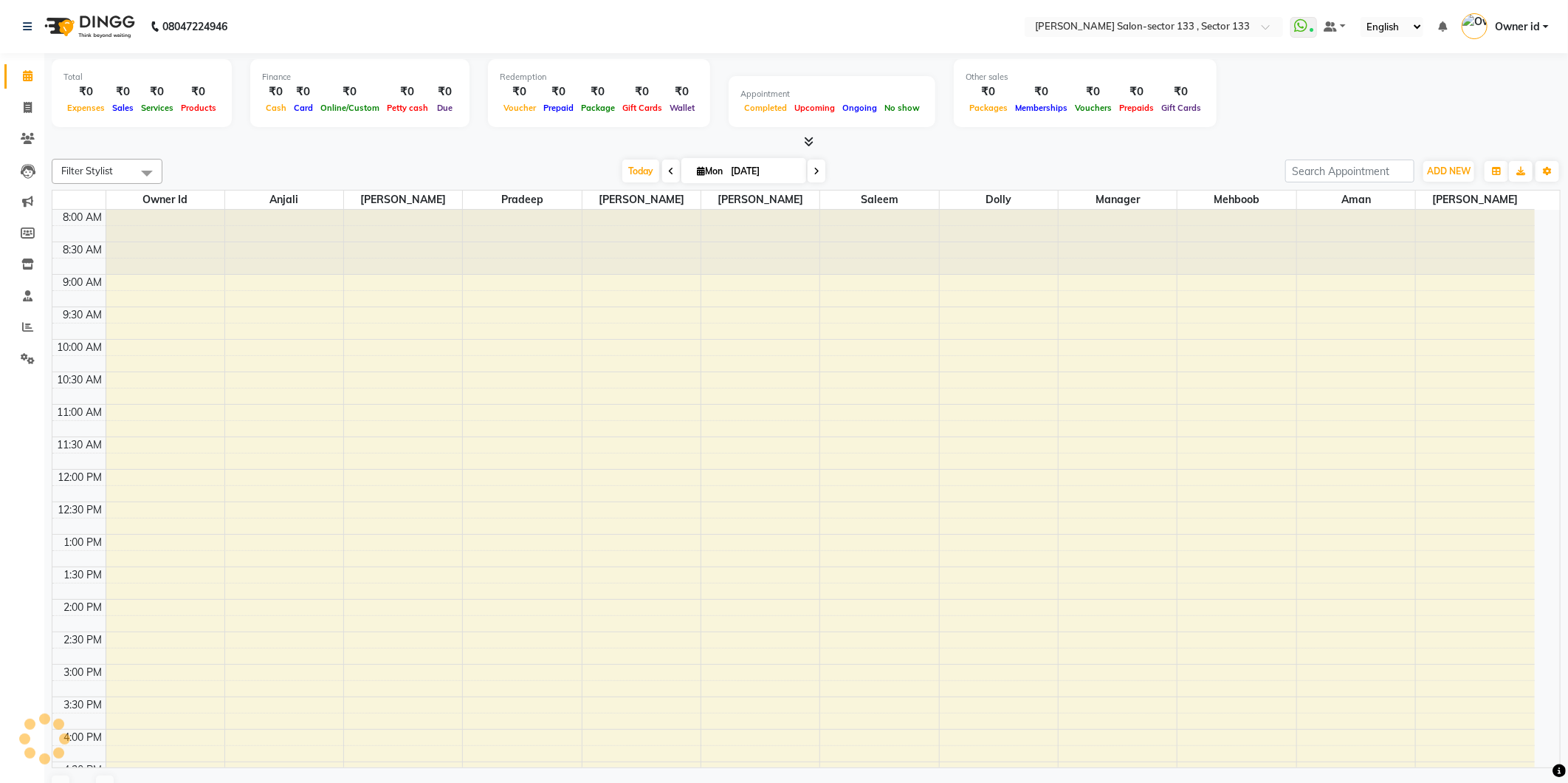
click at [0, 79] on html "08047224946 Select Location × [PERSON_NAME] Salon-sector 133 , Sector 133 Whats…" at bounding box center [784, 391] width 1568 height 783
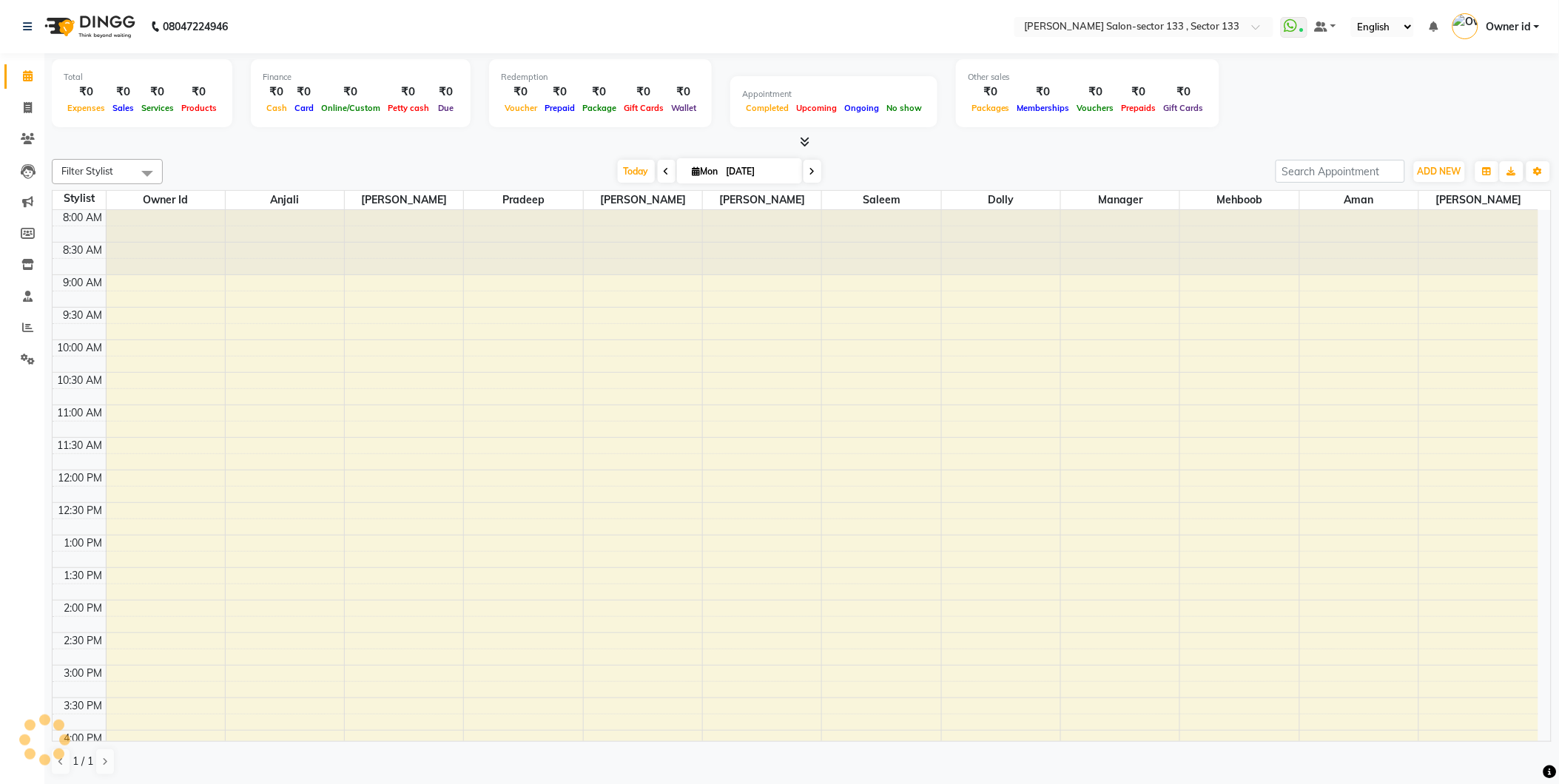
click at [0, 79] on html "08047224946 Select Location × [PERSON_NAME] Salon-sector 133 , Sector 133 Whats…" at bounding box center [780, 392] width 1559 height 784
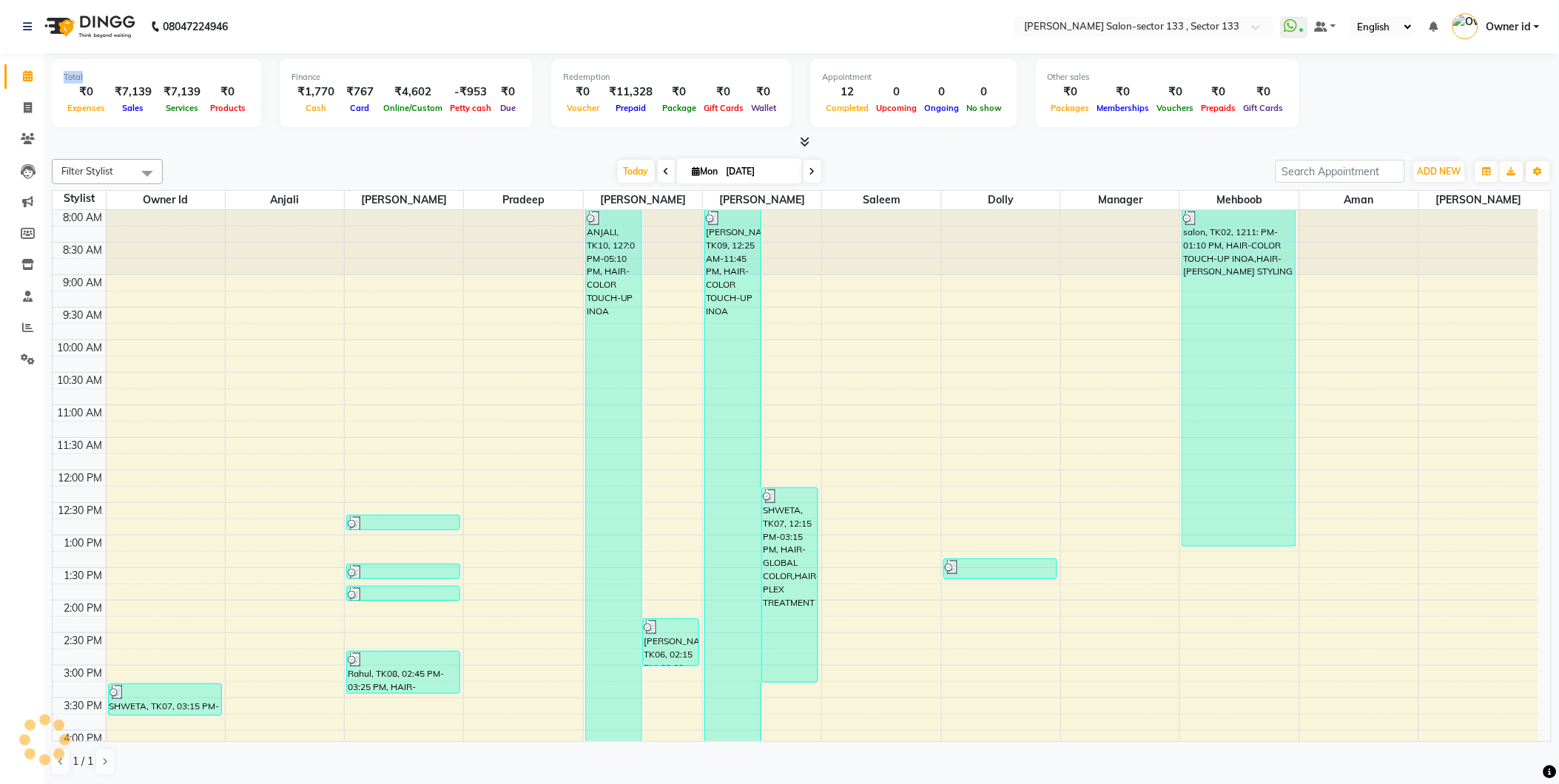
click at [0, 79] on html "08047224946 Select Location × [PERSON_NAME] Salon-sector 133 , Sector 133 Whats…" at bounding box center [780, 392] width 1559 height 784
click at [0, 139] on html "08047224946 Select Location × [PERSON_NAME] Salon-sector 133 , Sector 133 Whats…" at bounding box center [780, 392] width 1559 height 784
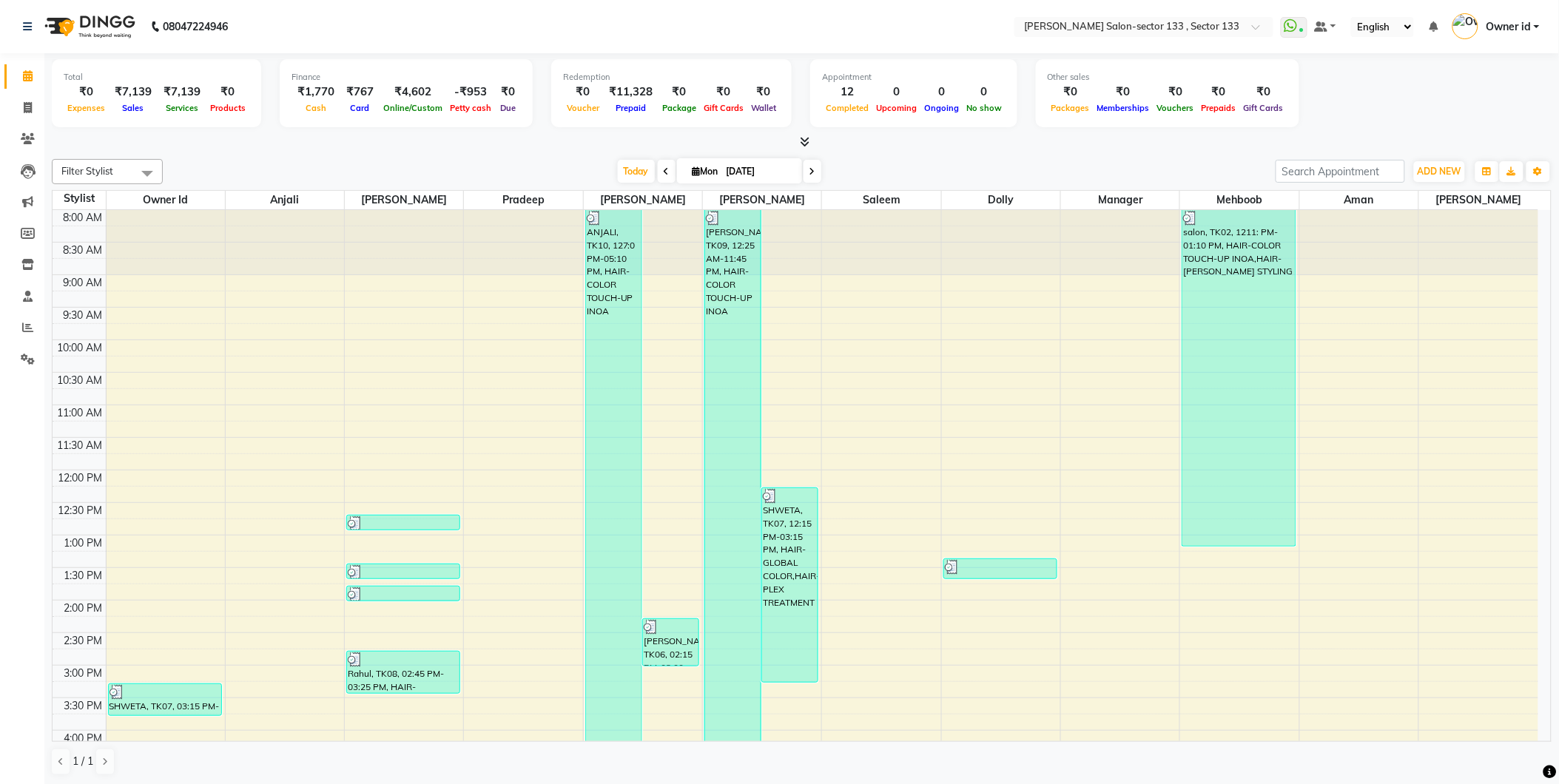
click at [0, 139] on html "08047224946 Select Location × [PERSON_NAME] Salon-sector 133 , Sector 133 Whats…" at bounding box center [780, 392] width 1559 height 784
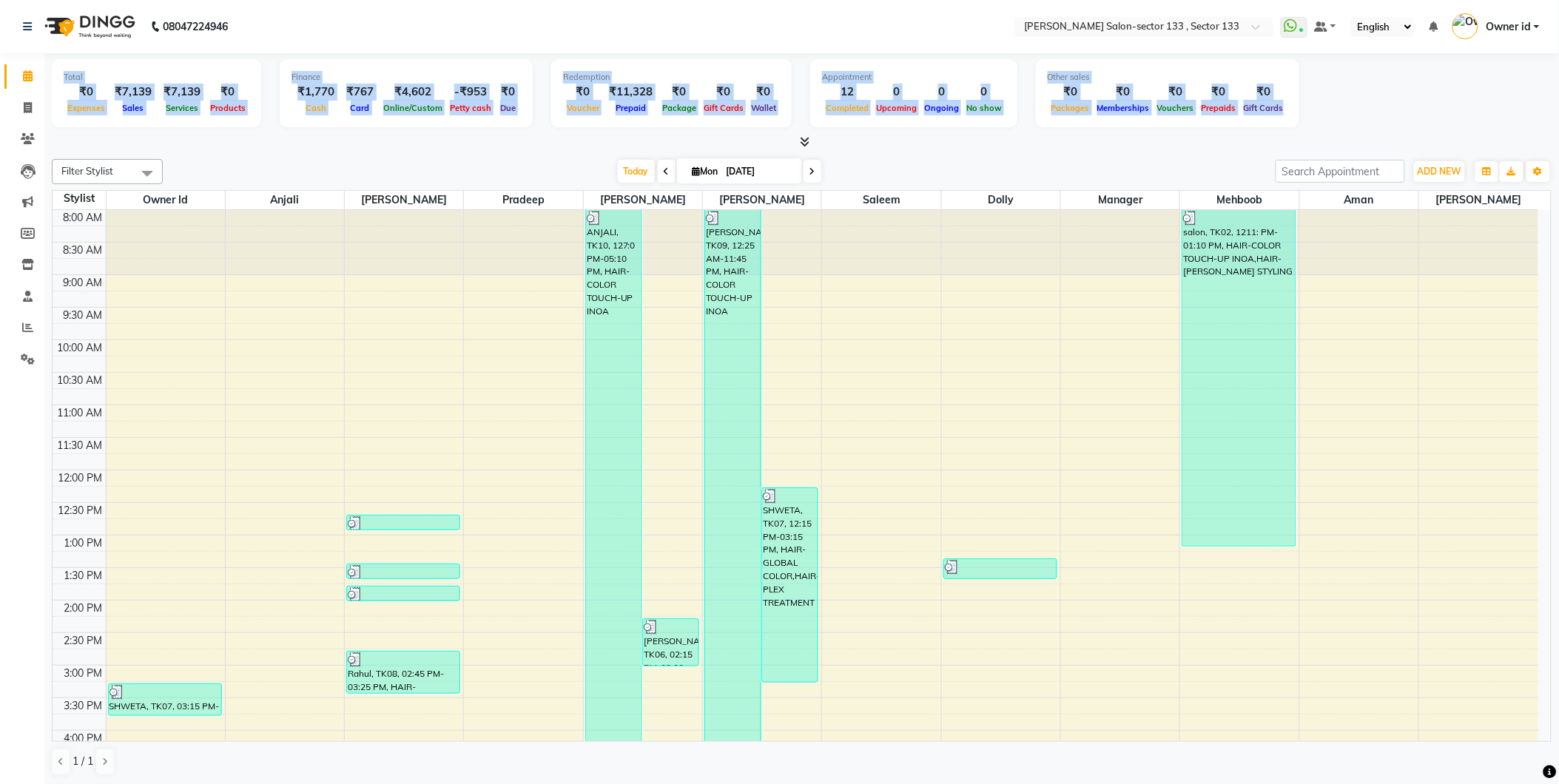
click at [0, 139] on html "08047224946 Select Location × [PERSON_NAME] Salon-sector 133 , Sector 133 Whats…" at bounding box center [780, 392] width 1559 height 784
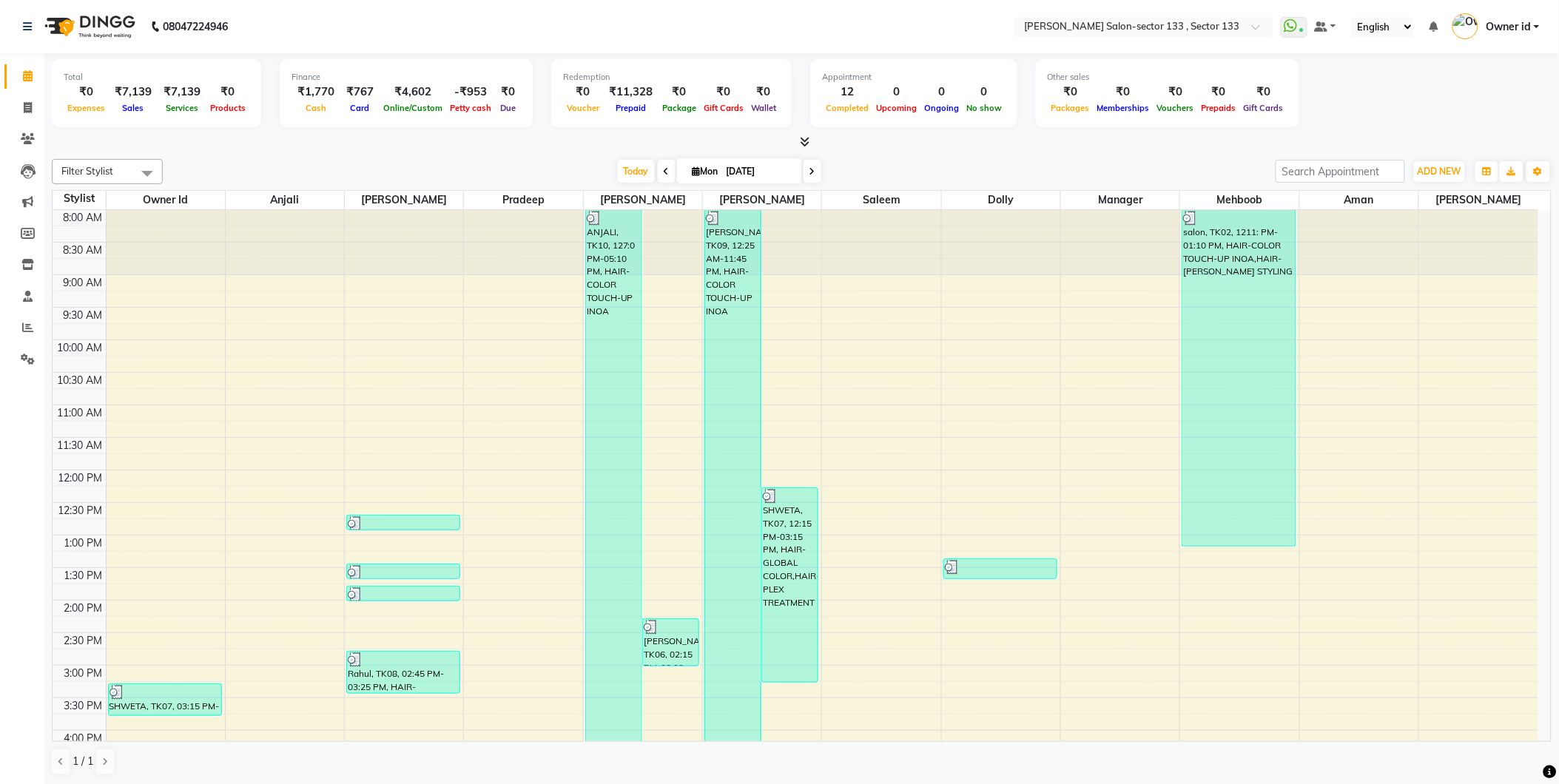
click at [0, 139] on html "08047224946 Select Location × [PERSON_NAME] Salon-sector 133 , Sector 133 Whats…" at bounding box center [780, 392] width 1559 height 784
